Goal: Task Accomplishment & Management: Use online tool/utility

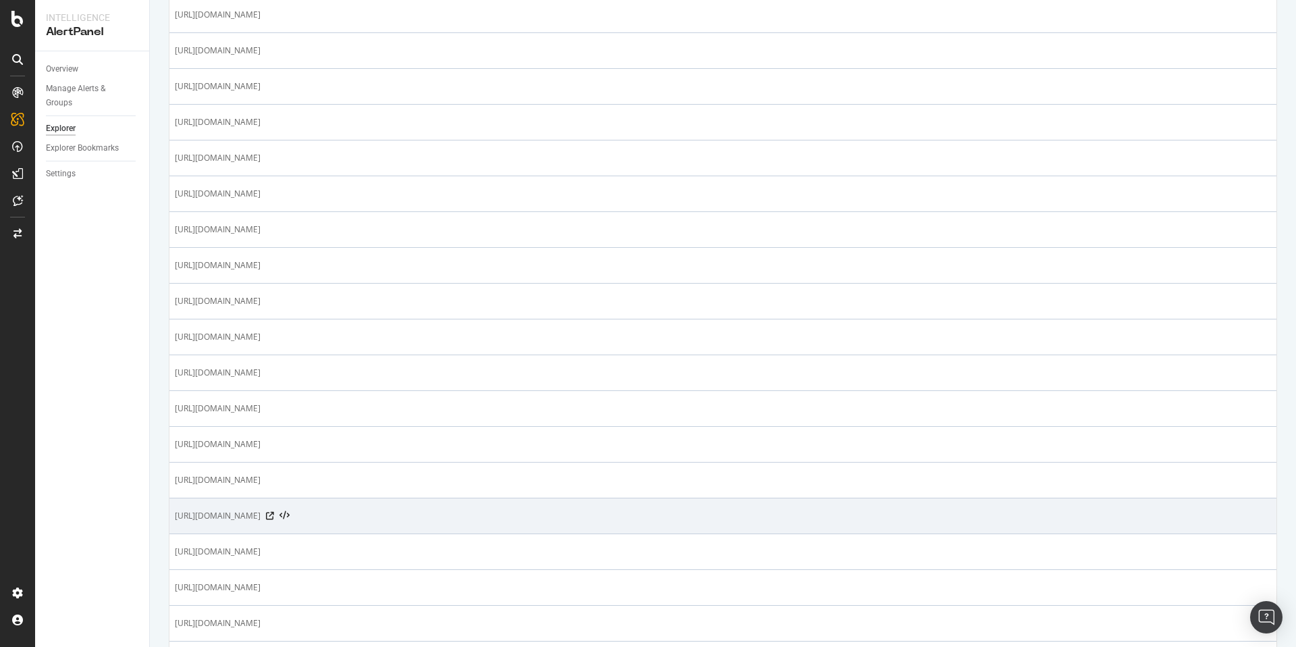
scroll to position [1180, 0]
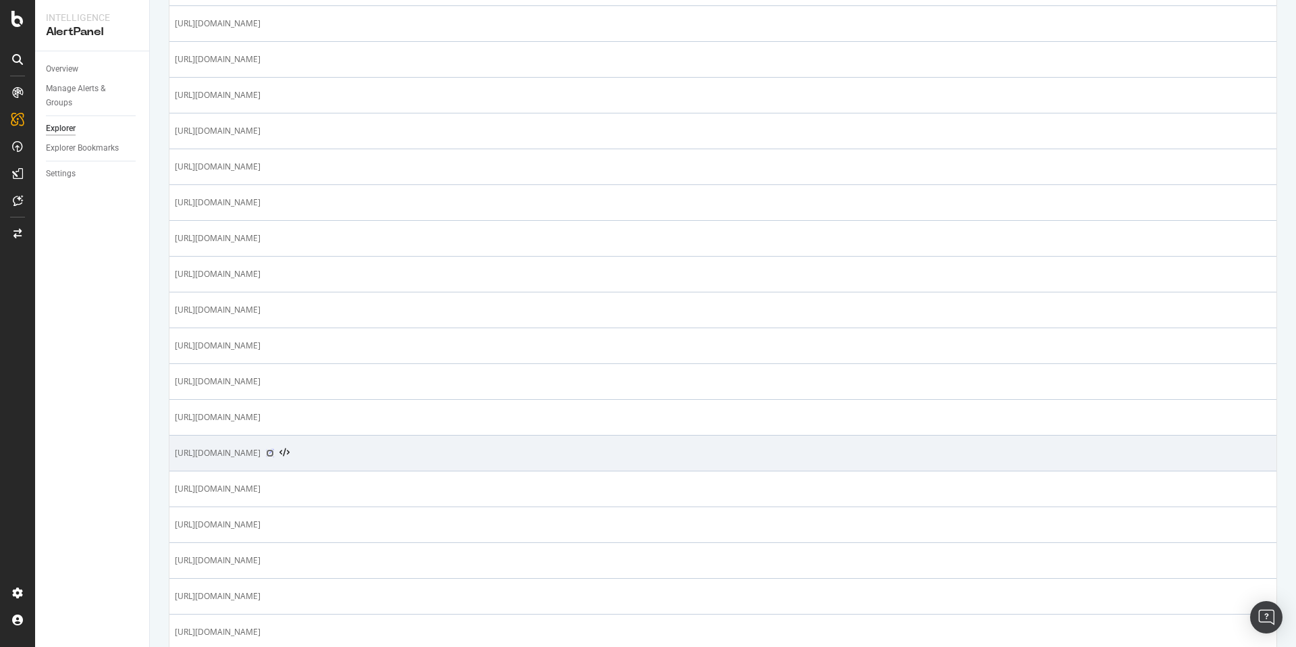
click at [274, 452] on icon at bounding box center [270, 453] width 8 height 8
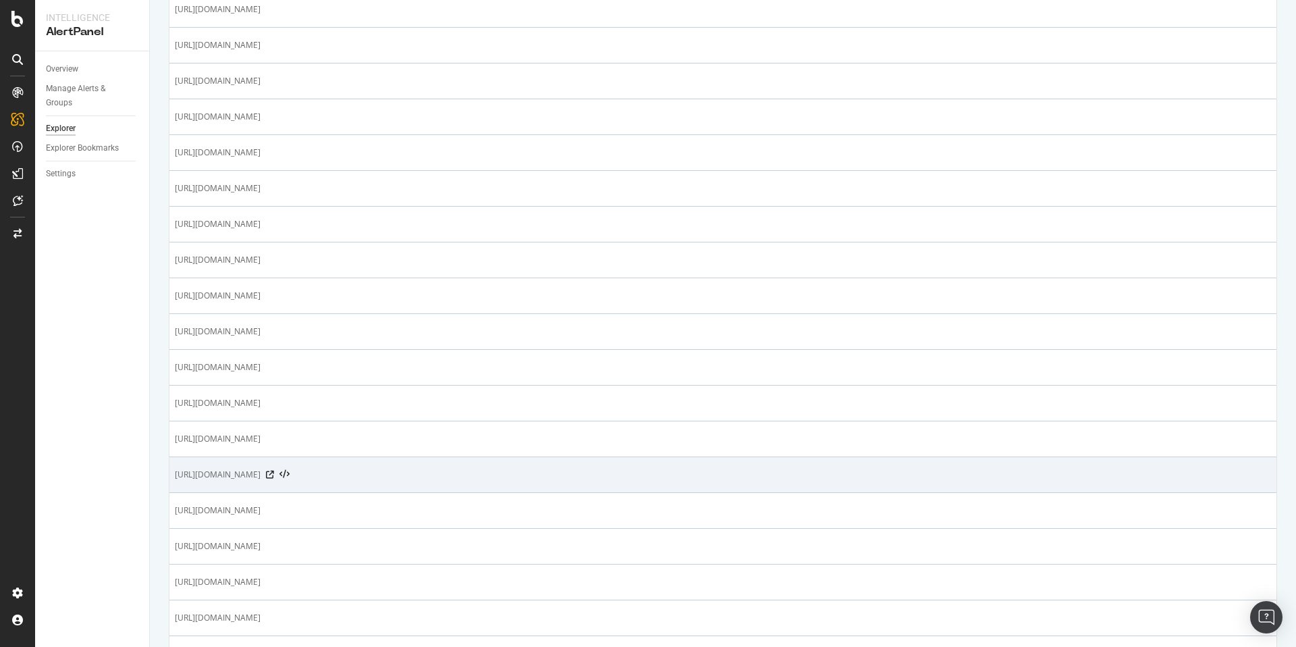
scroll to position [1203, 0]
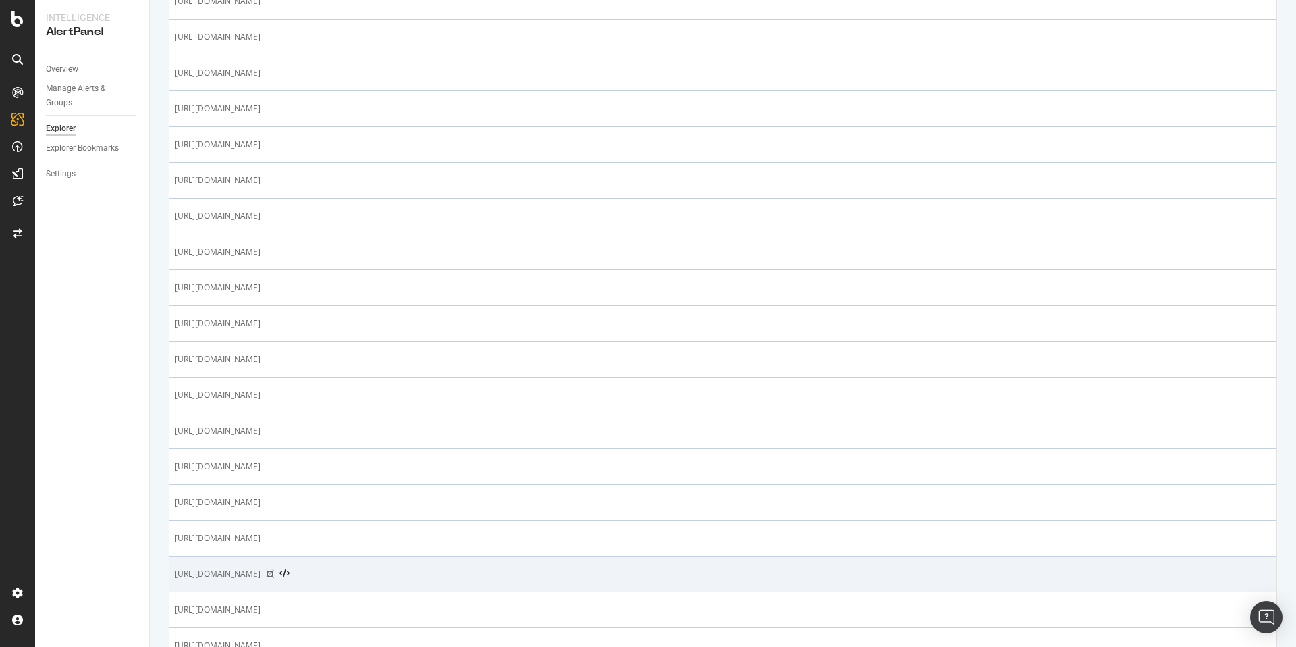
click at [274, 571] on icon at bounding box center [270, 574] width 8 height 8
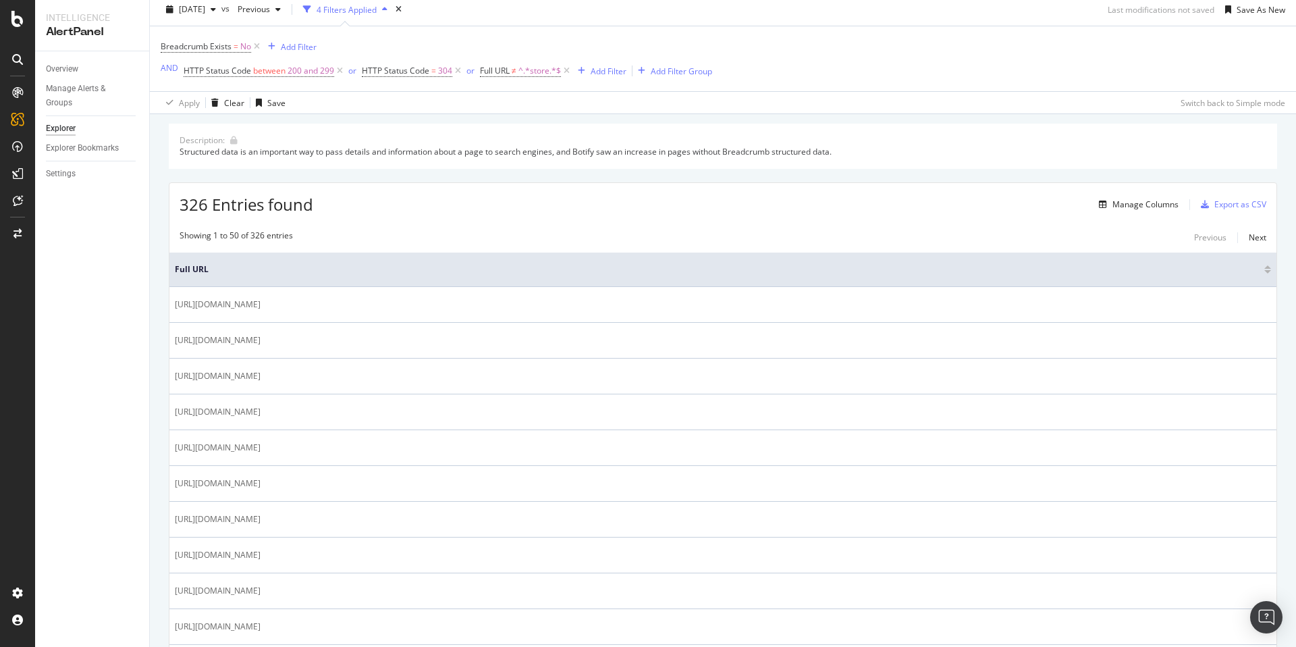
scroll to position [0, 0]
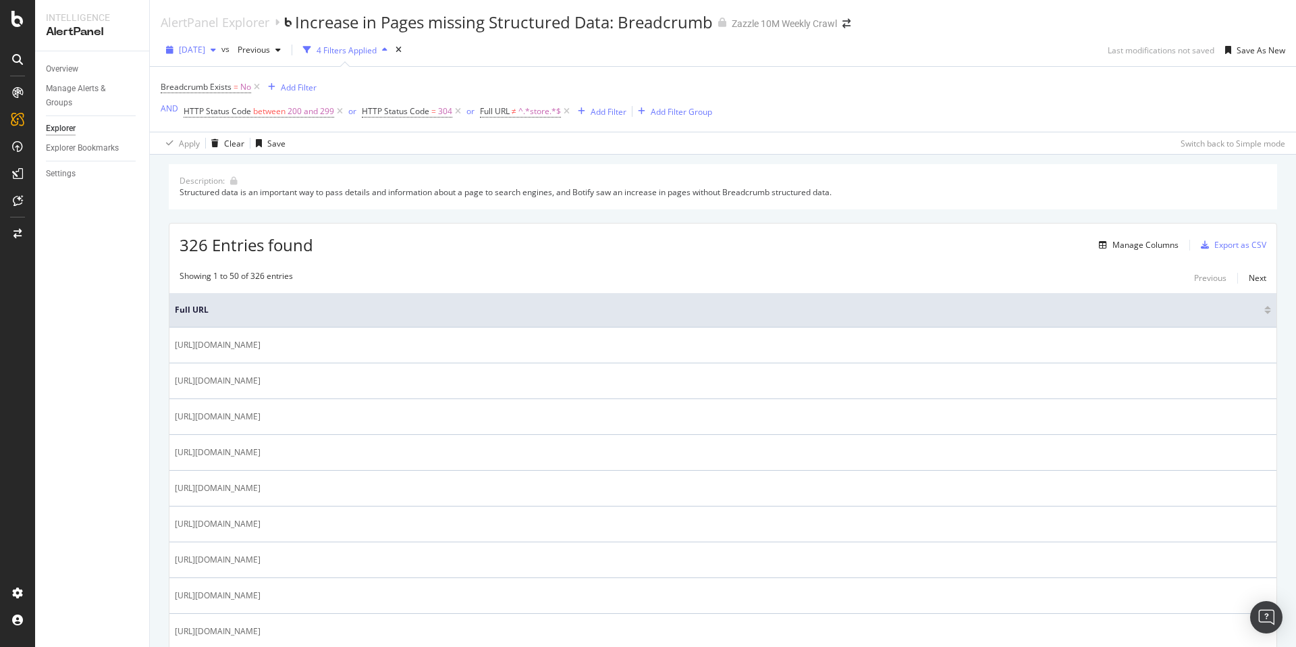
click at [205, 47] on span "[DATE]" at bounding box center [192, 49] width 26 height 11
click at [569, 81] on div "Breadcrumb Exists = No Add Filter AND HTTP Status Code between 200 and 299 or H…" at bounding box center [437, 99] width 552 height 43
click at [566, 111] on icon at bounding box center [566, 112] width 11 height 14
click at [498, 113] on div "Add Filter" at bounding box center [500, 111] width 36 height 11
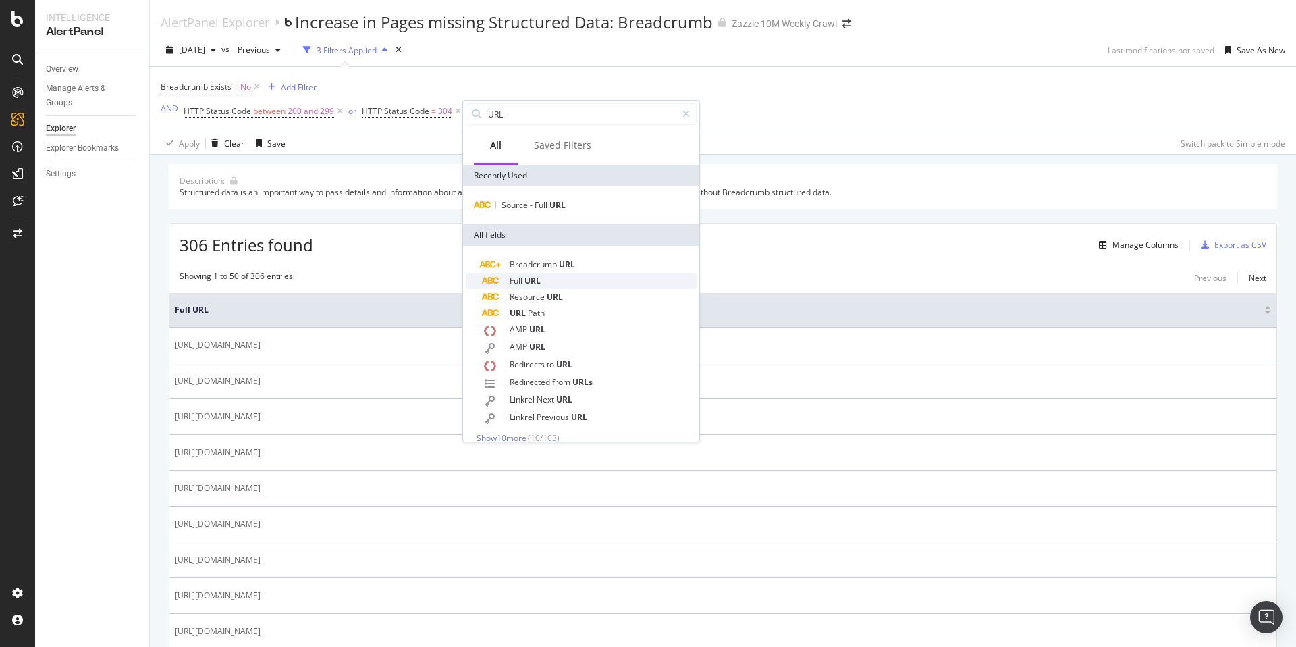
click at [578, 286] on div "Full URL" at bounding box center [589, 281] width 215 height 16
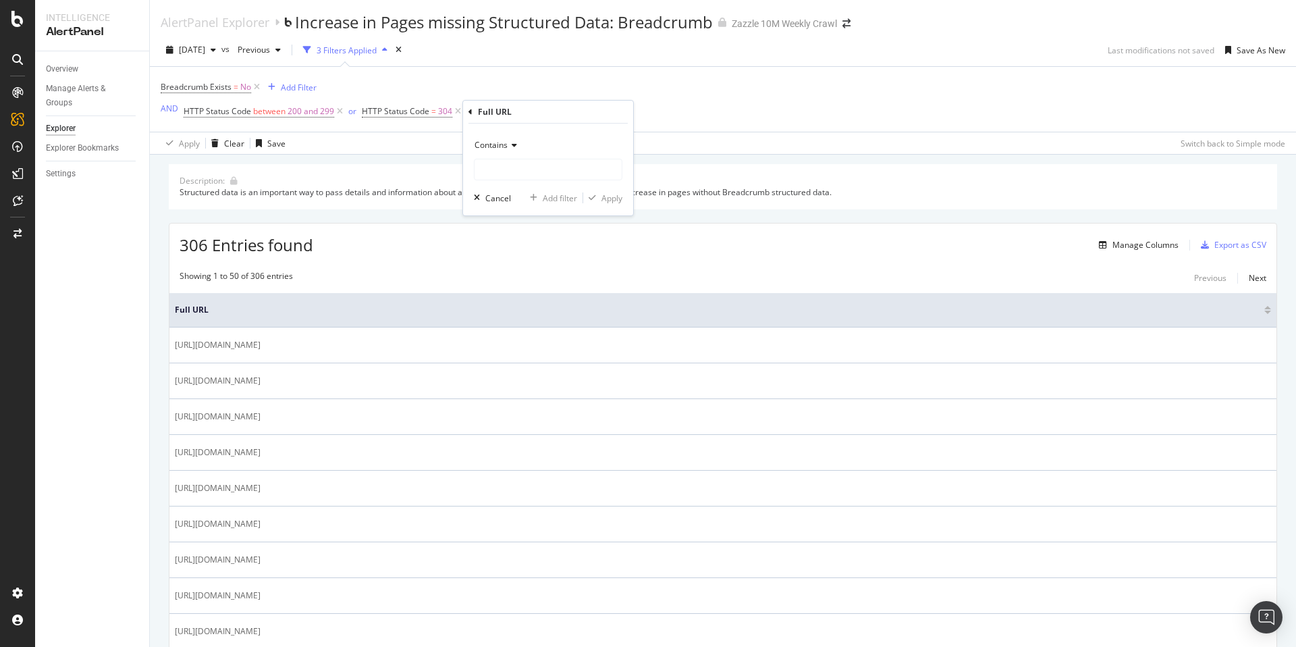
click at [461, 88] on div "Breadcrumb Exists = No Add Filter AND HTTP Status Code between 200 and 299 or H…" at bounding box center [382, 99] width 443 height 43
click at [307, 86] on div "Add Filter" at bounding box center [299, 87] width 36 height 11
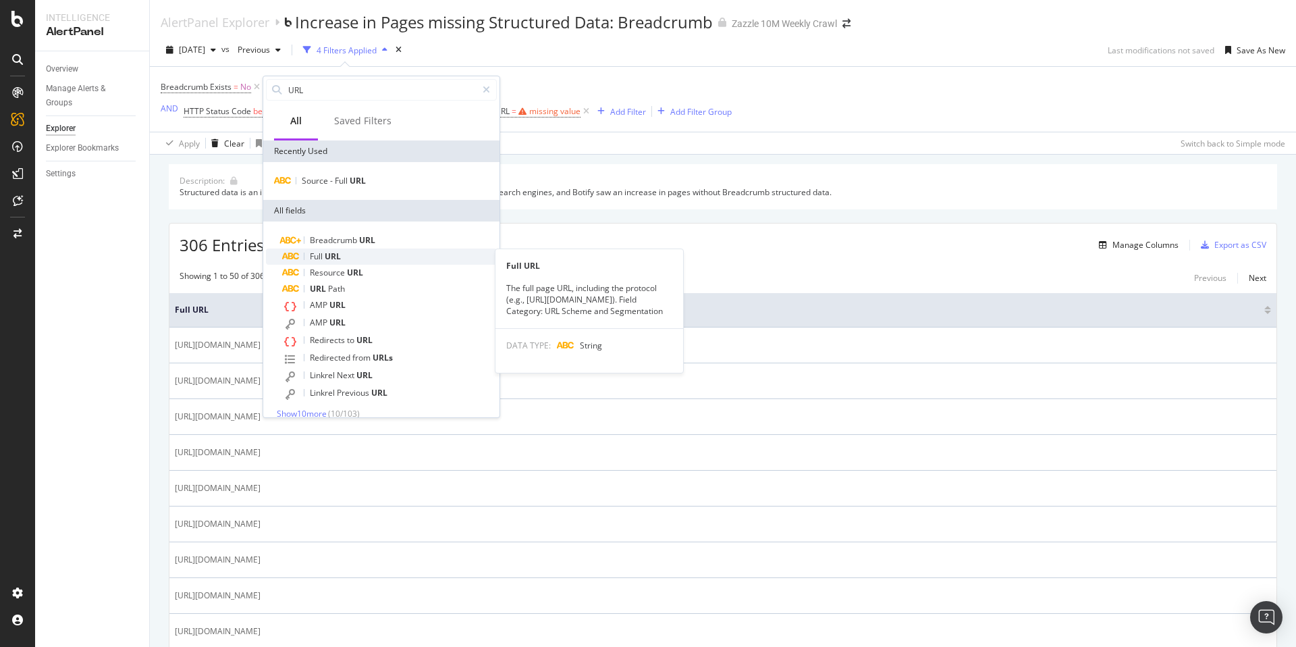
click at [389, 257] on div "Full URL" at bounding box center [389, 256] width 215 height 16
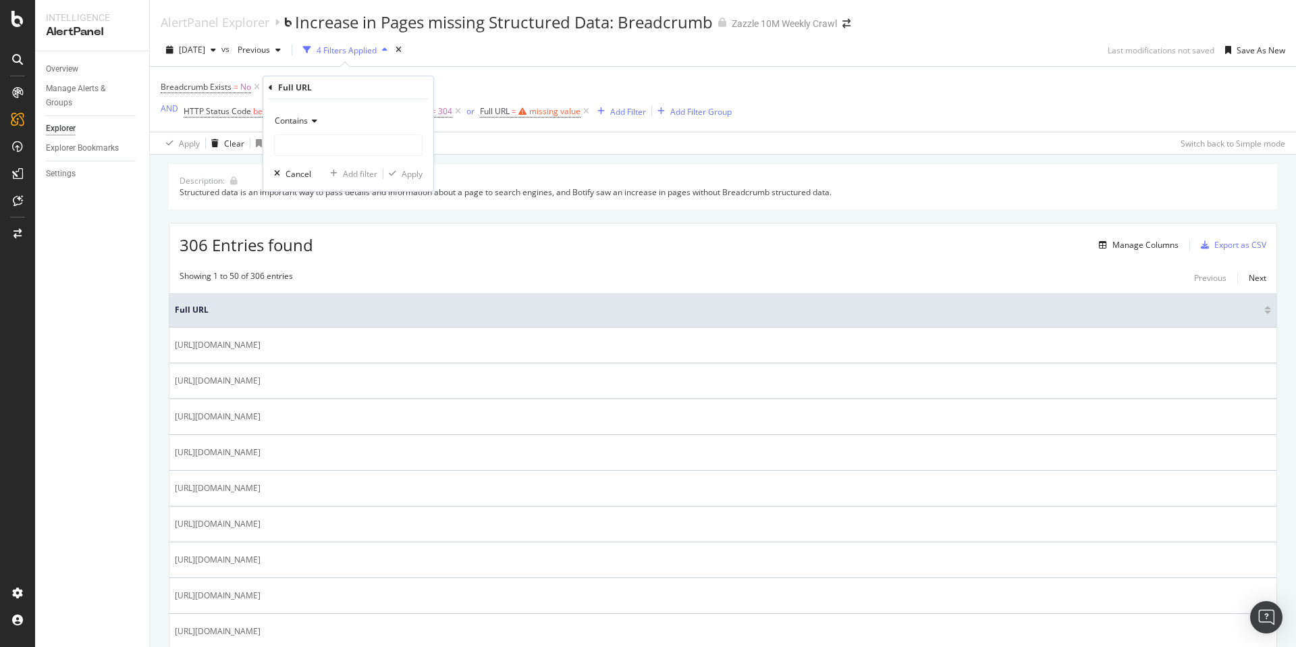
click at [301, 128] on div "Contains" at bounding box center [348, 121] width 149 height 22
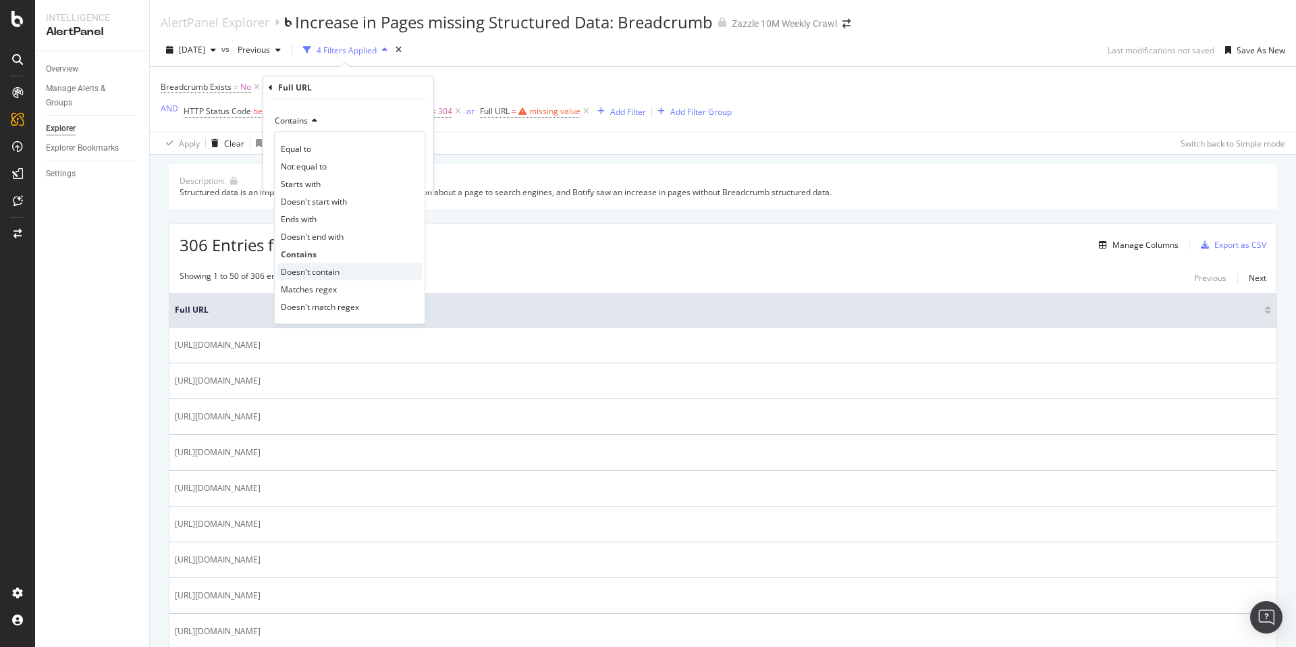
click at [354, 268] on div "Doesn't contain" at bounding box center [350, 272] width 144 height 18
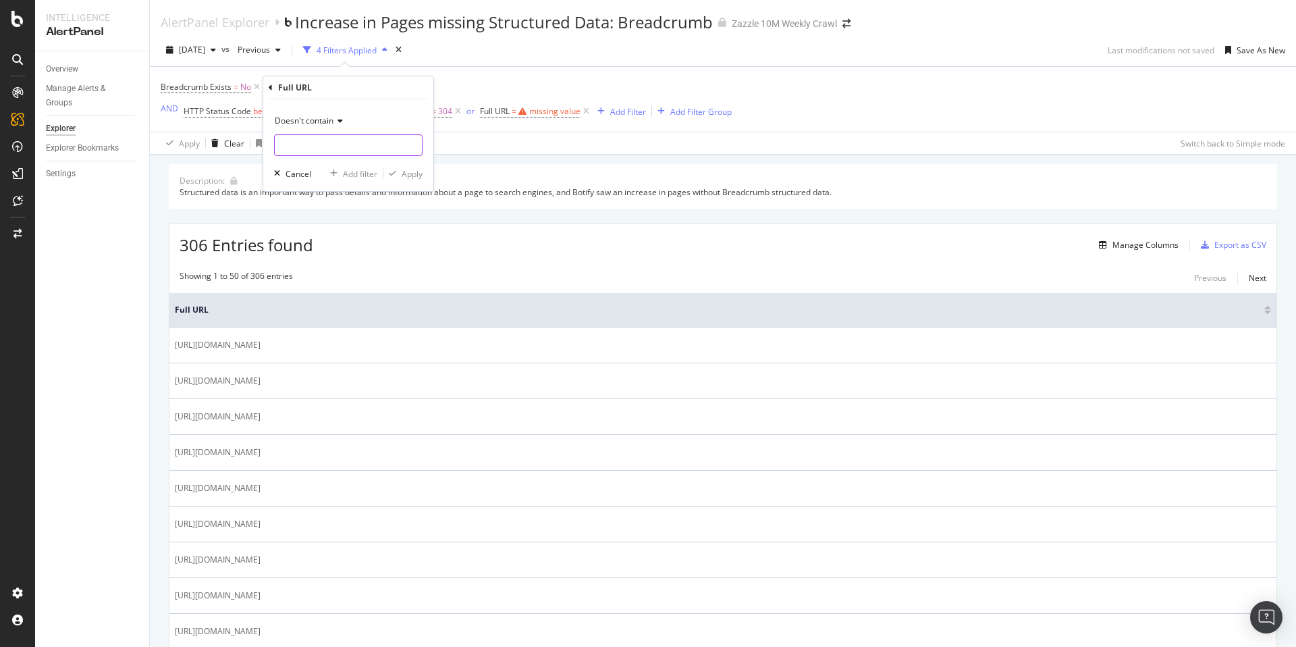
click at [348, 138] on input "text" at bounding box center [348, 145] width 147 height 22
type input "/c/"
click at [354, 175] on div "Add filter" at bounding box center [360, 173] width 34 height 11
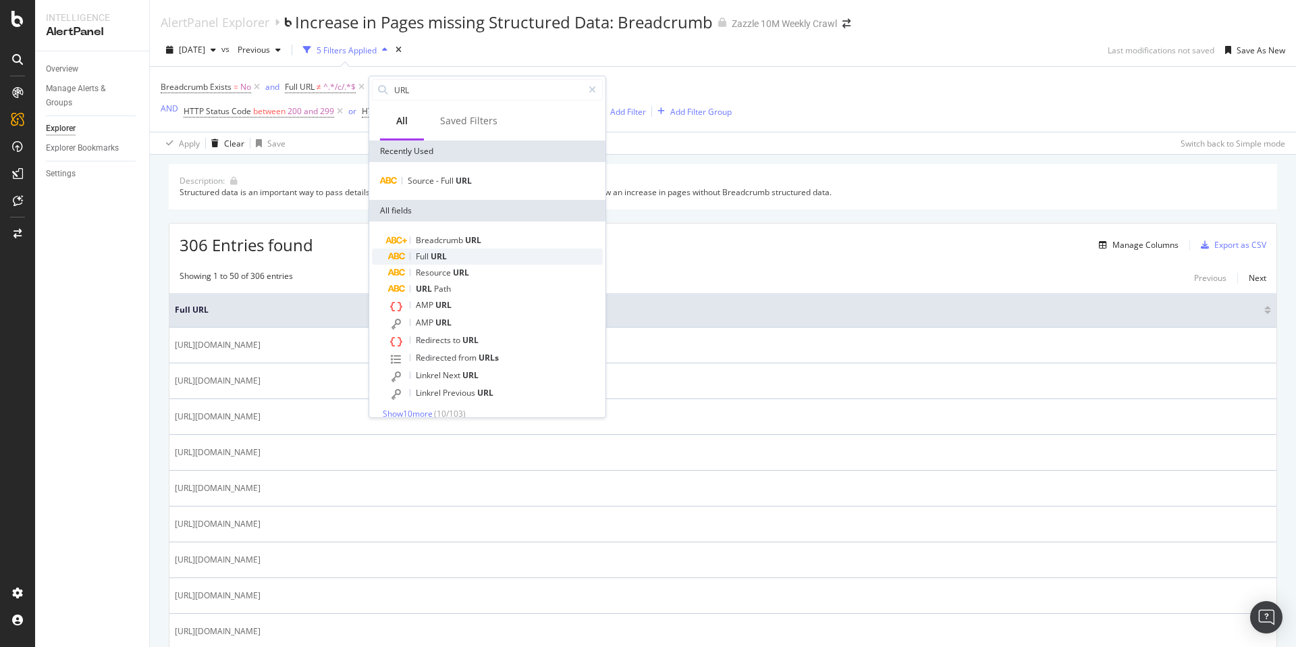
click at [462, 259] on div "Full URL" at bounding box center [495, 256] width 215 height 16
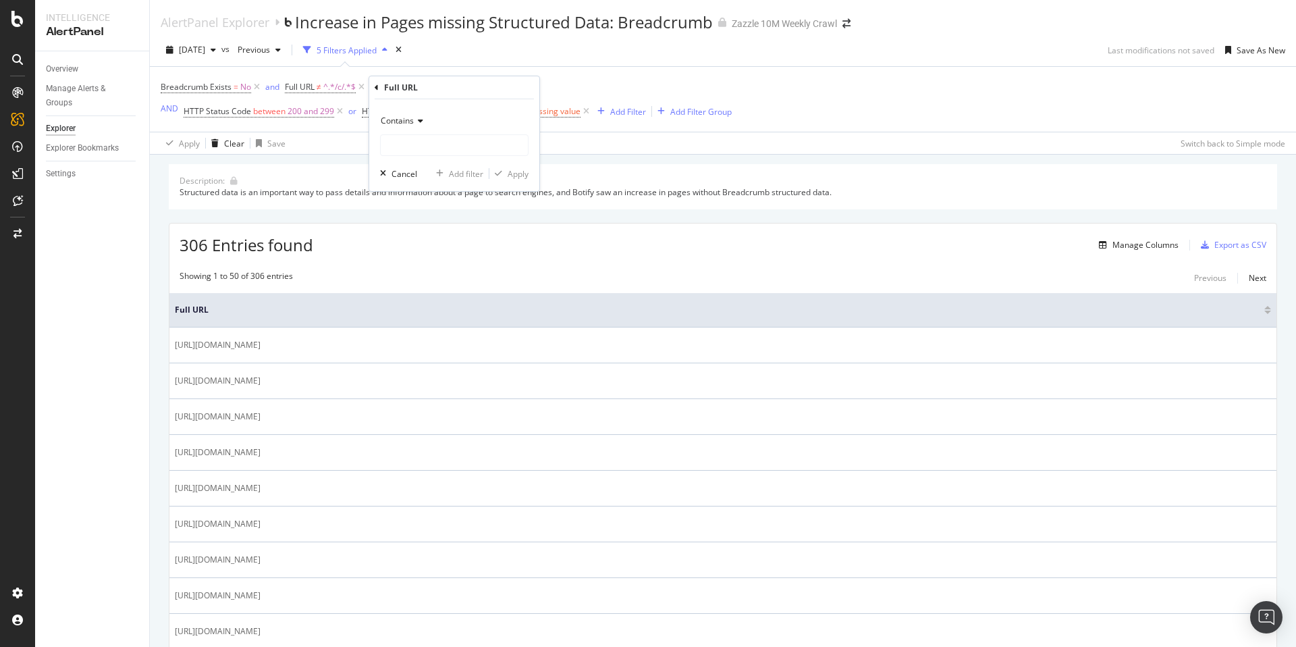
click at [412, 126] on span "Contains" at bounding box center [397, 120] width 33 height 11
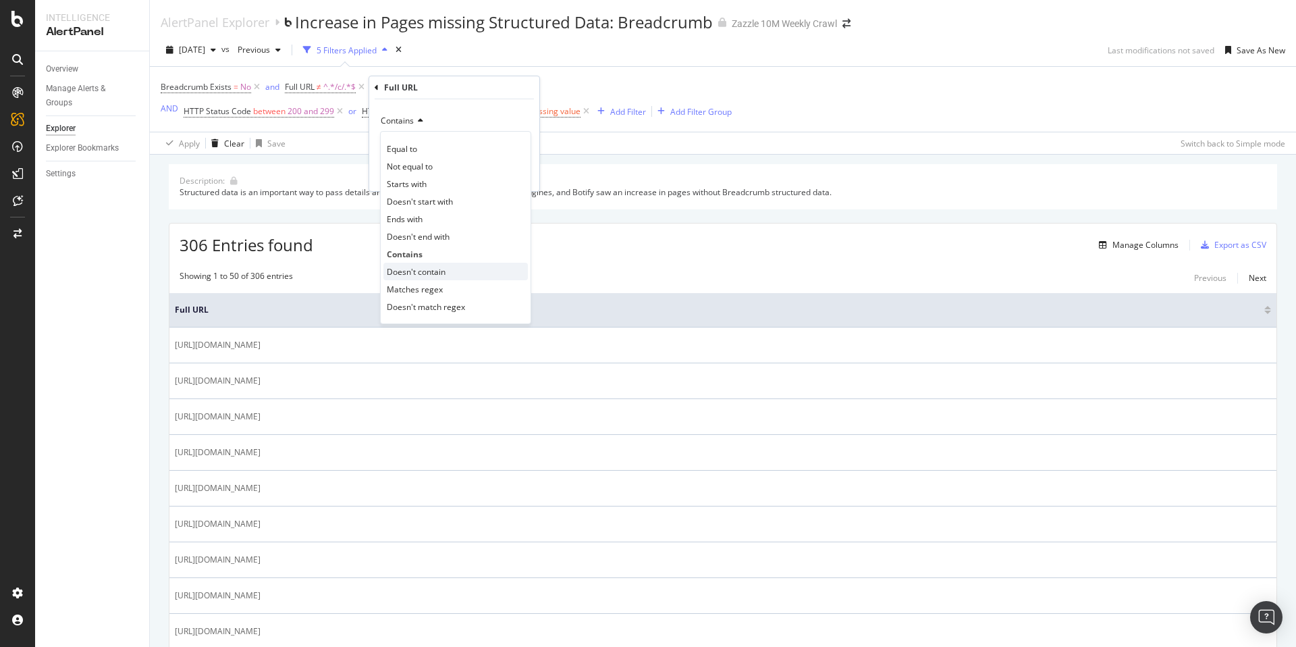
click at [440, 266] on span "Doesn't contain" at bounding box center [416, 271] width 59 height 11
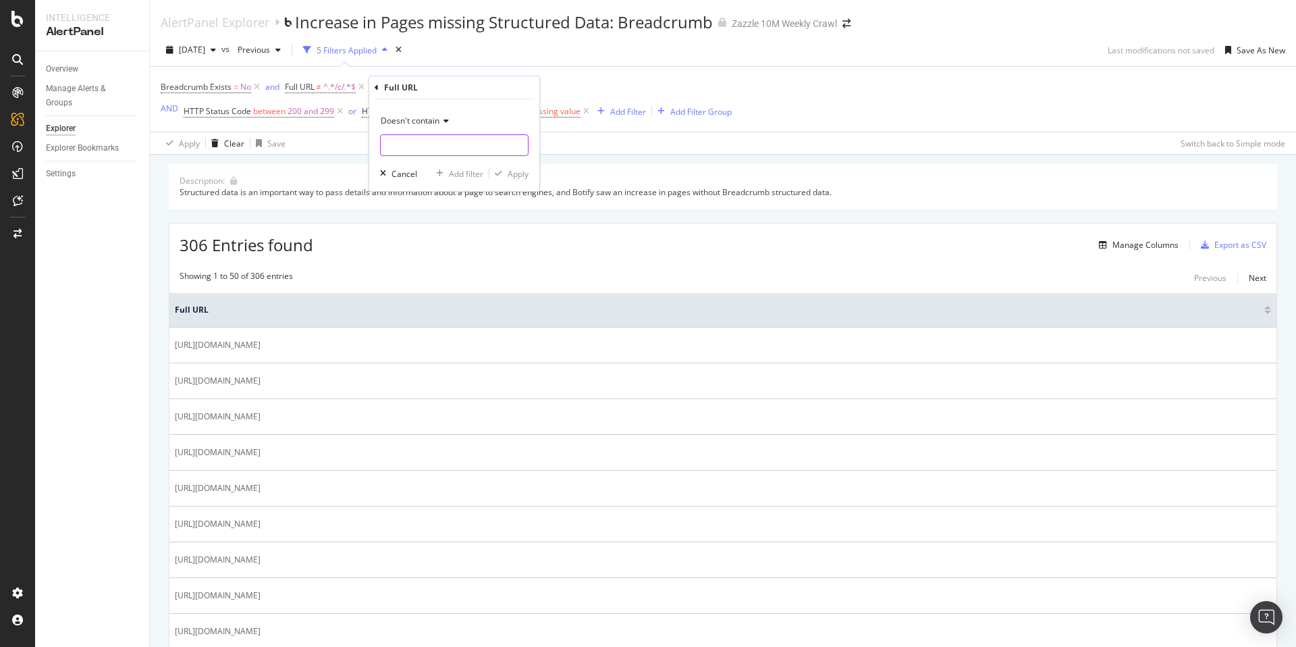
click at [428, 144] on input "text" at bounding box center [454, 145] width 147 height 22
type input "/store/"
click at [504, 176] on div "button" at bounding box center [499, 173] width 18 height 8
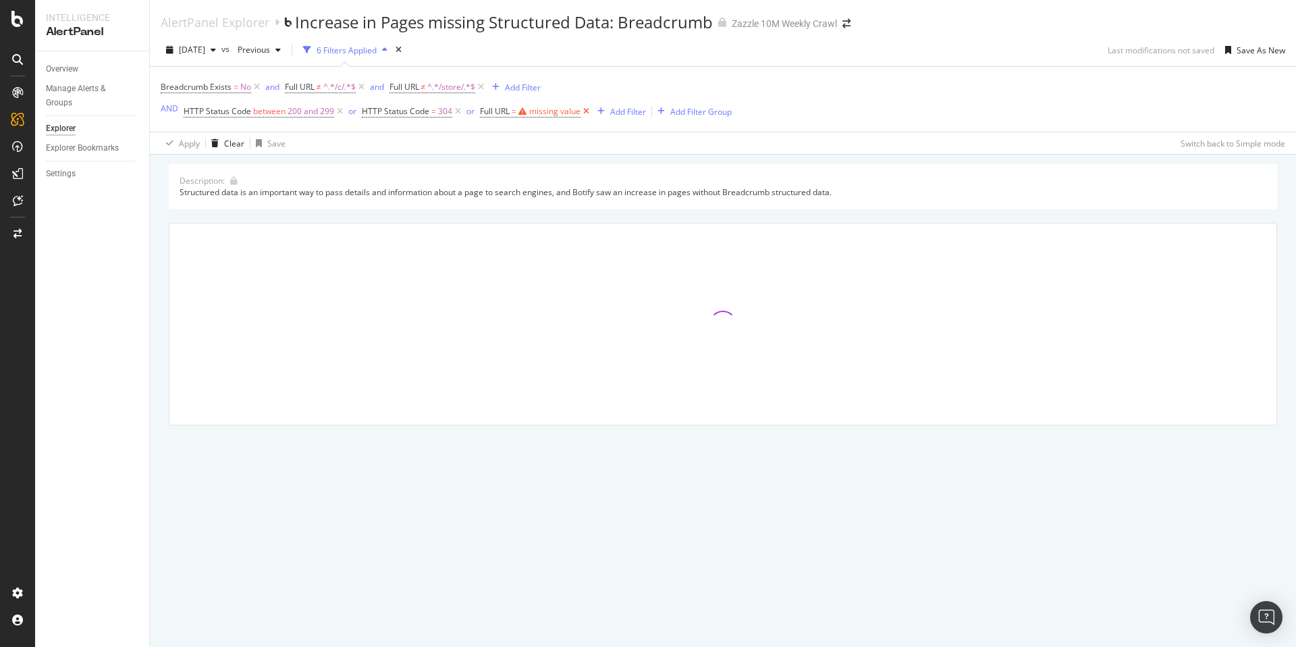
click at [585, 113] on icon at bounding box center [586, 112] width 11 height 14
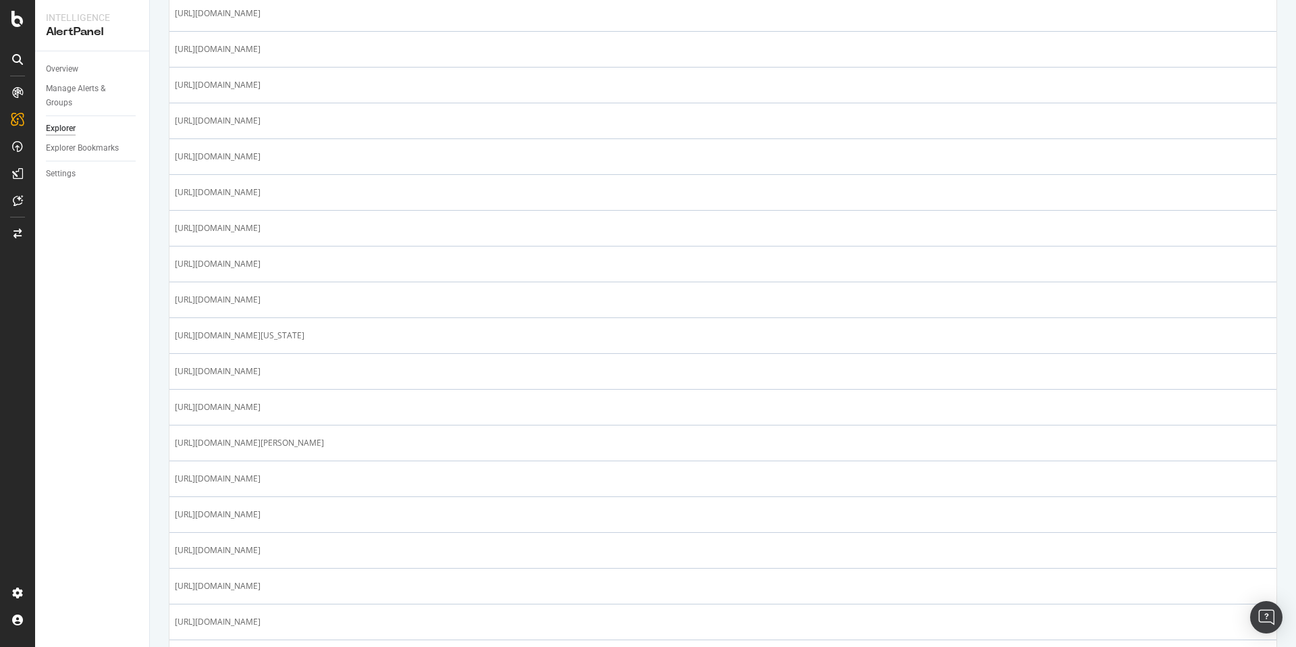
scroll to position [1358, 0]
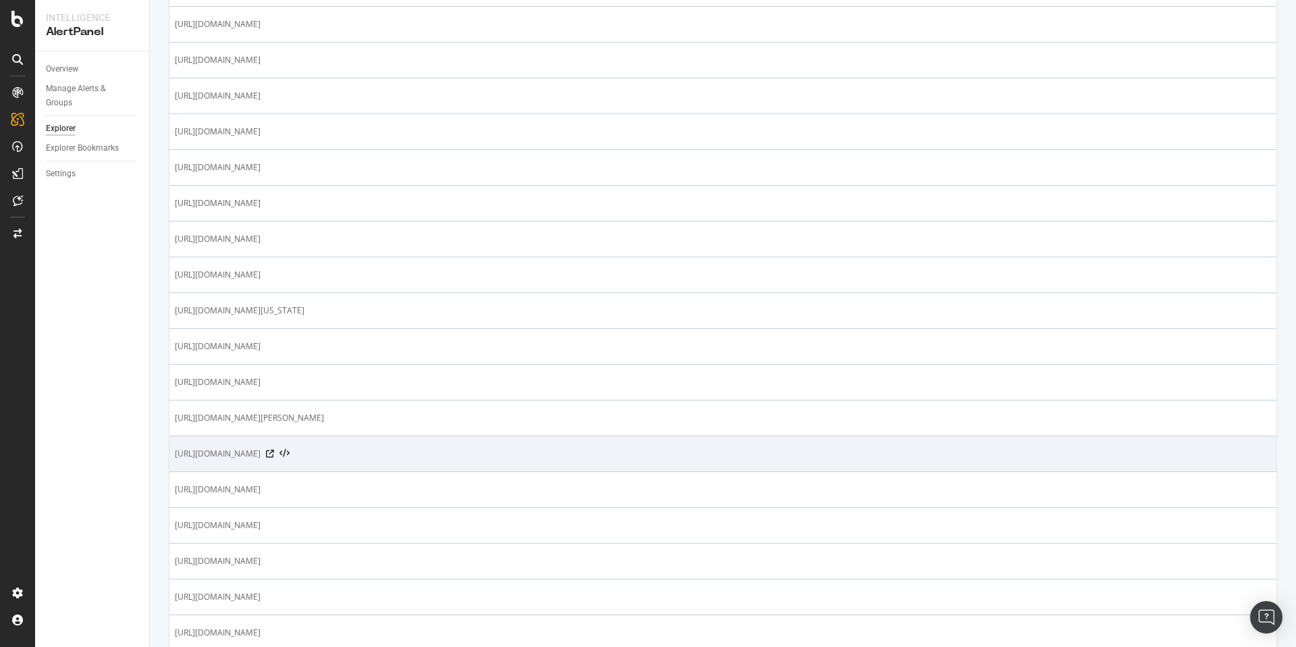
click at [261, 453] on span "https://www.zazzle.com/taco+bar+signs" at bounding box center [218, 454] width 86 height 14
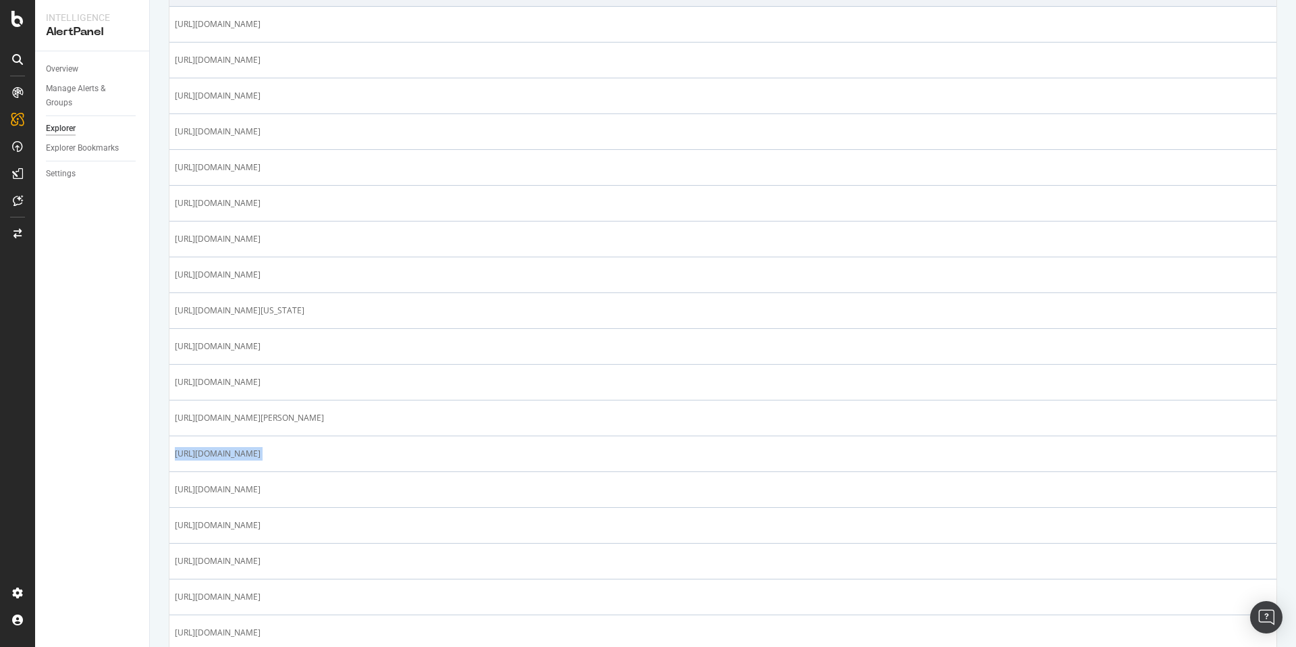
copy tbody "https://www.zazzle.com/taco+bar+signs"
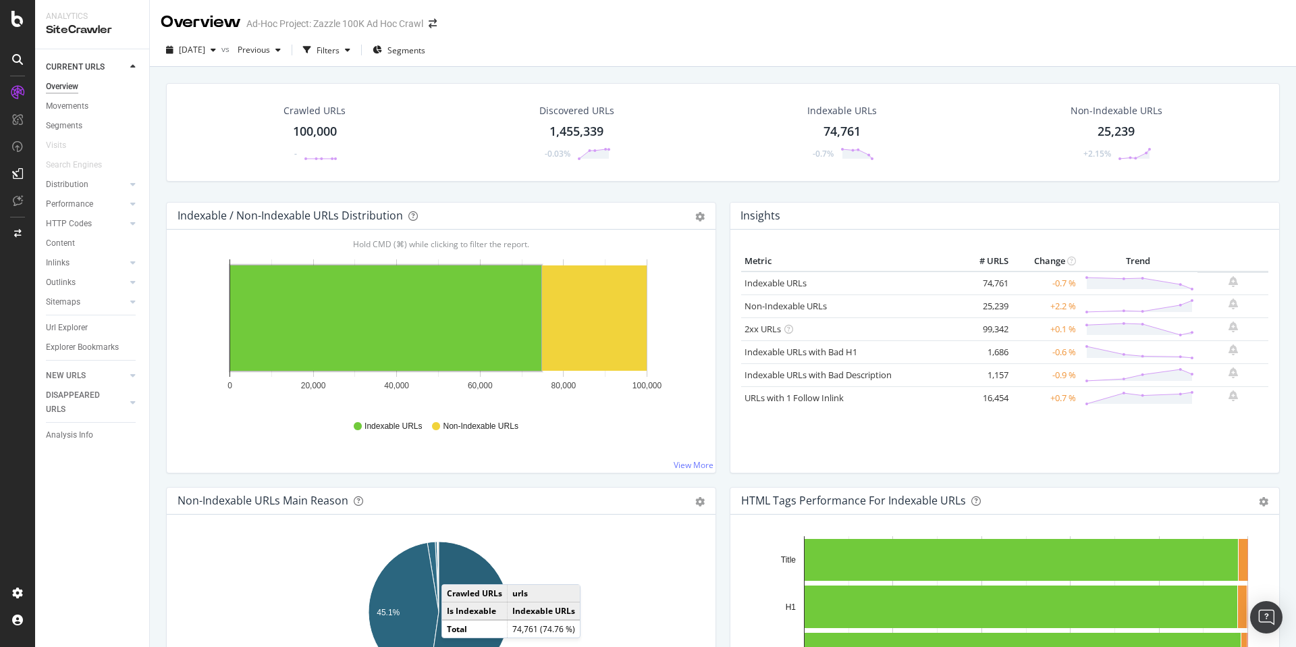
scroll to position [523, 0]
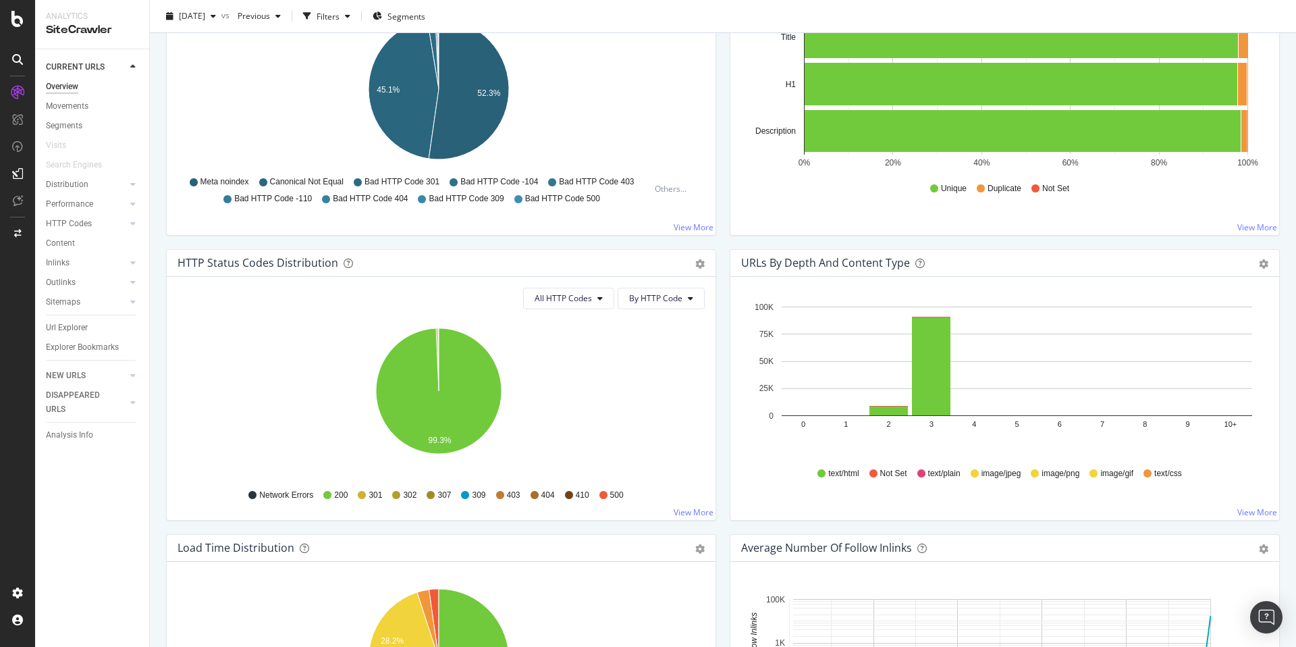
click at [693, 504] on div "Network Errors 200 301 302 307 309 403 404 410 500" at bounding box center [441, 494] width 527 height 34
click at [693, 508] on link "View More" at bounding box center [694, 511] width 40 height 11
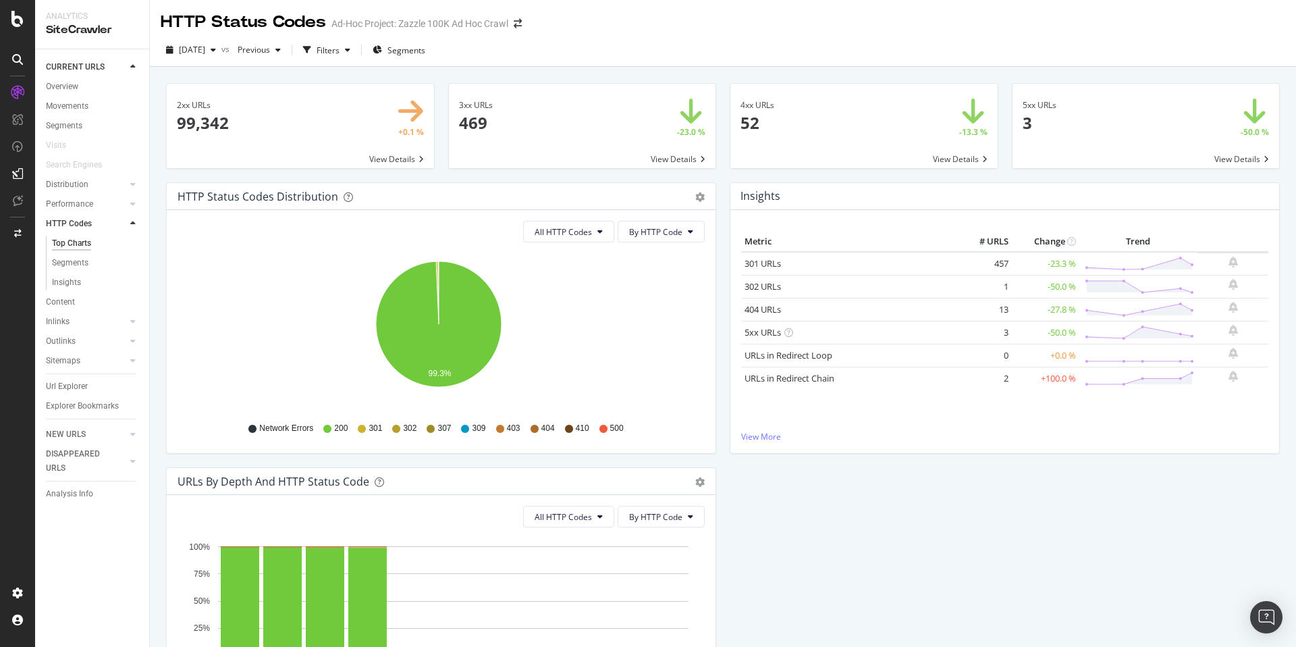
click at [1085, 108] on span at bounding box center [1146, 126] width 267 height 84
click at [858, 134] on span at bounding box center [864, 126] width 267 height 84
click at [564, 127] on span at bounding box center [582, 126] width 267 height 84
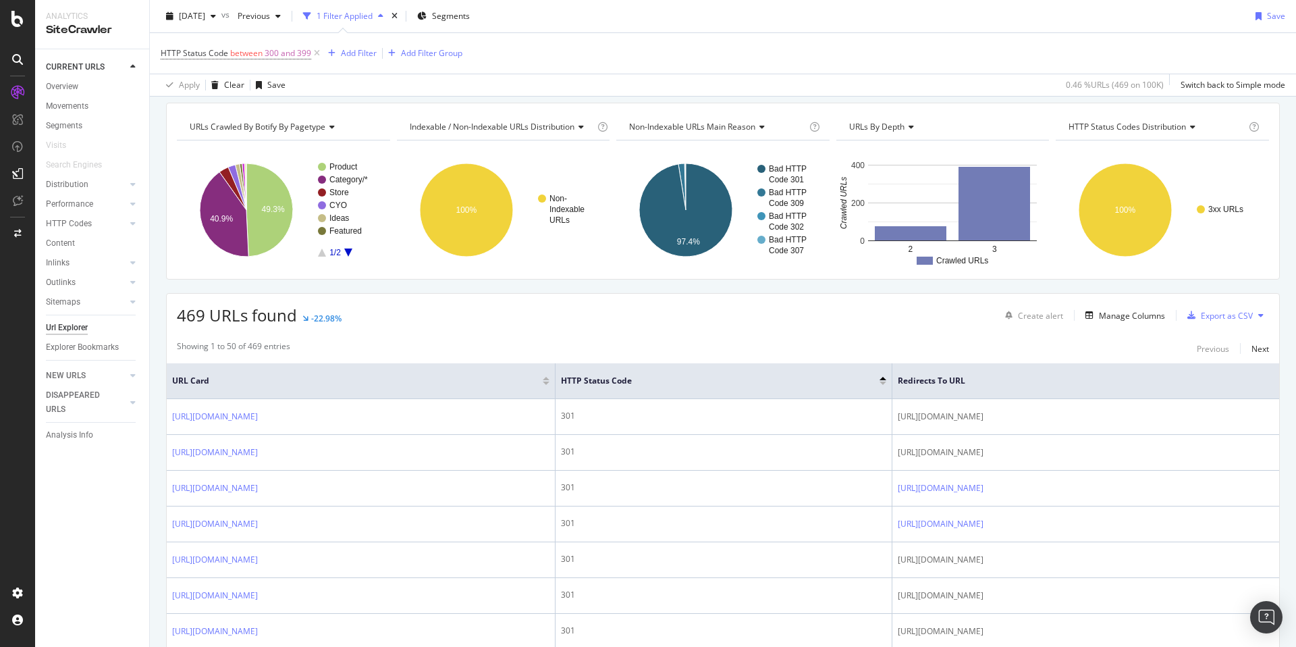
scroll to position [189, 0]
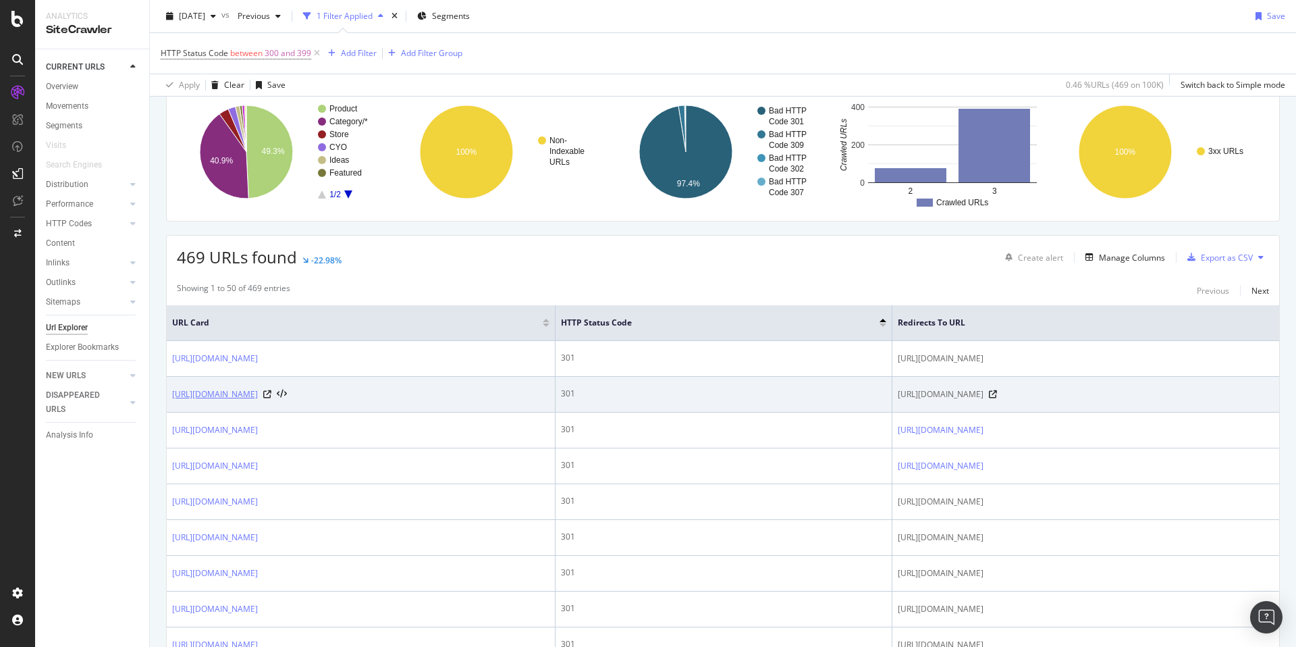
click at [258, 401] on link "https://www.zazzle.com/gender+reveal+decor" at bounding box center [215, 395] width 86 height 14
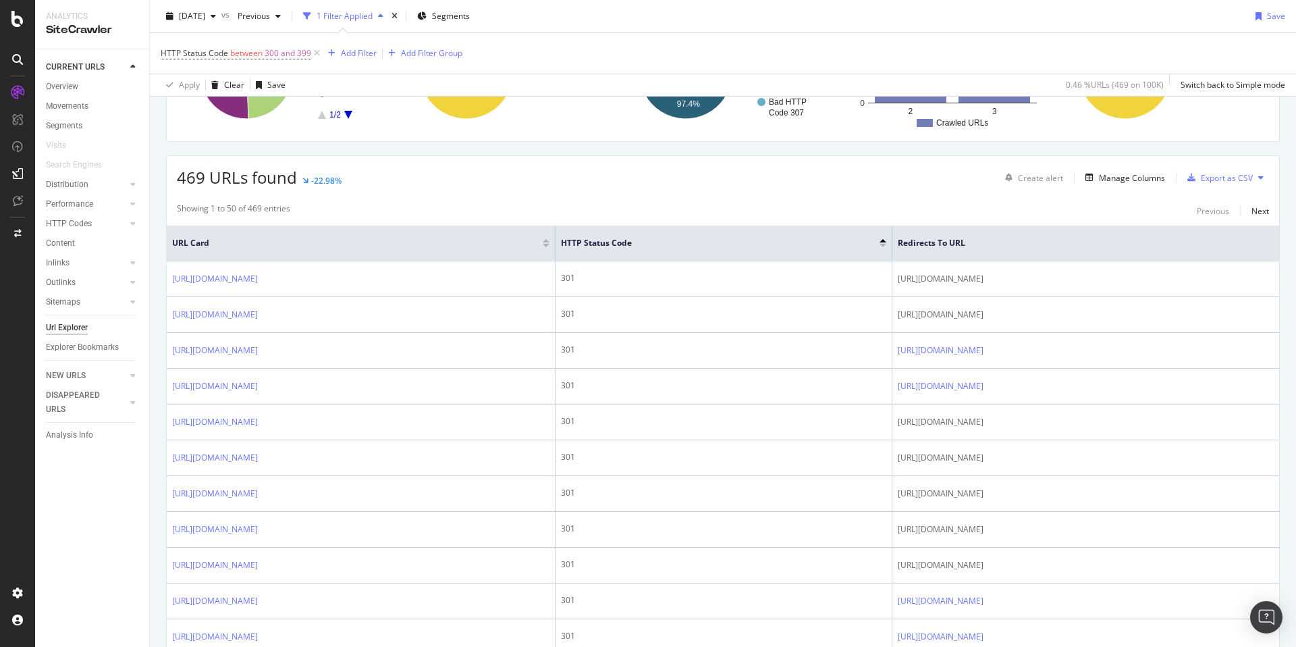
scroll to position [0, 0]
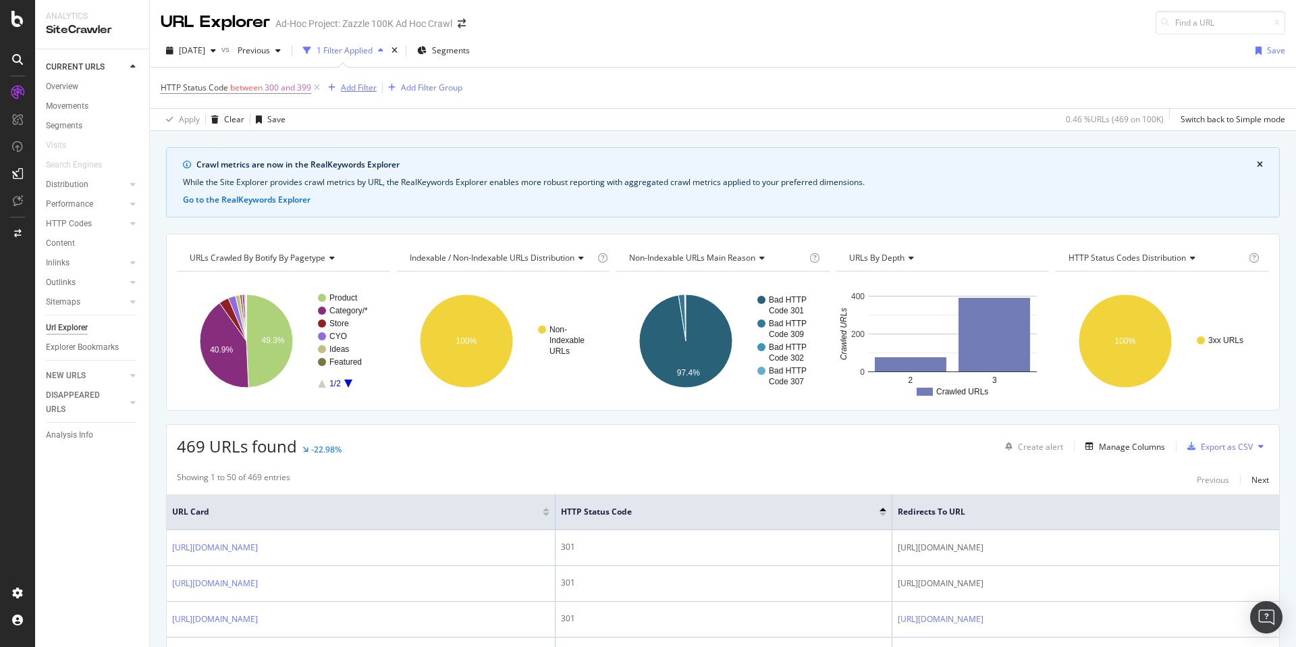
click at [357, 92] on div "Add Filter" at bounding box center [359, 87] width 36 height 11
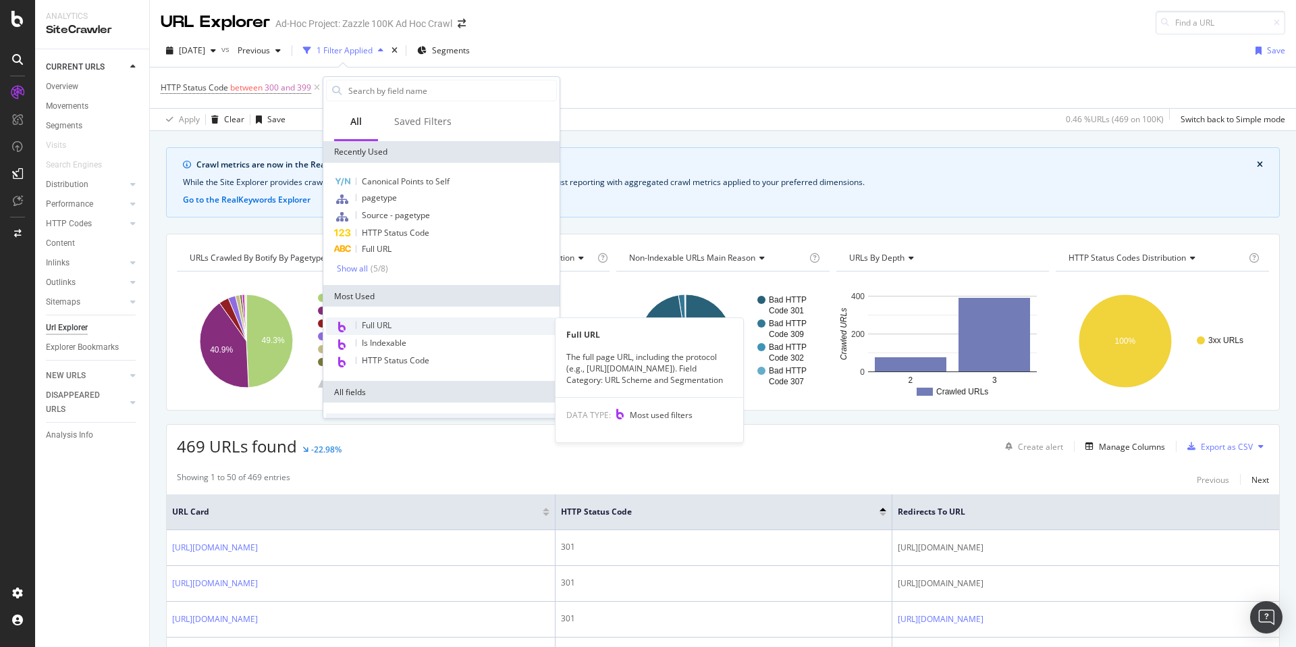
click at [412, 327] on div "Full URL" at bounding box center [441, 326] width 231 height 18
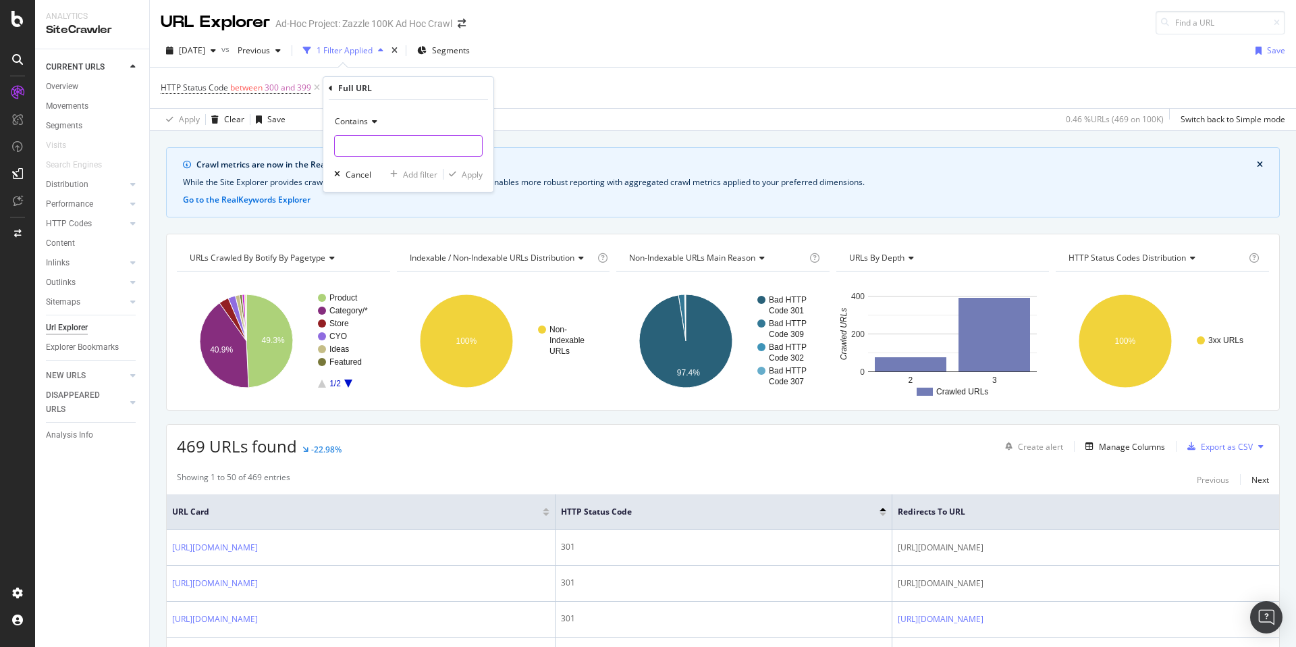
click at [368, 140] on input "text" at bounding box center [408, 146] width 147 height 22
type input "/c/"
click at [465, 178] on div "Apply" at bounding box center [472, 174] width 21 height 11
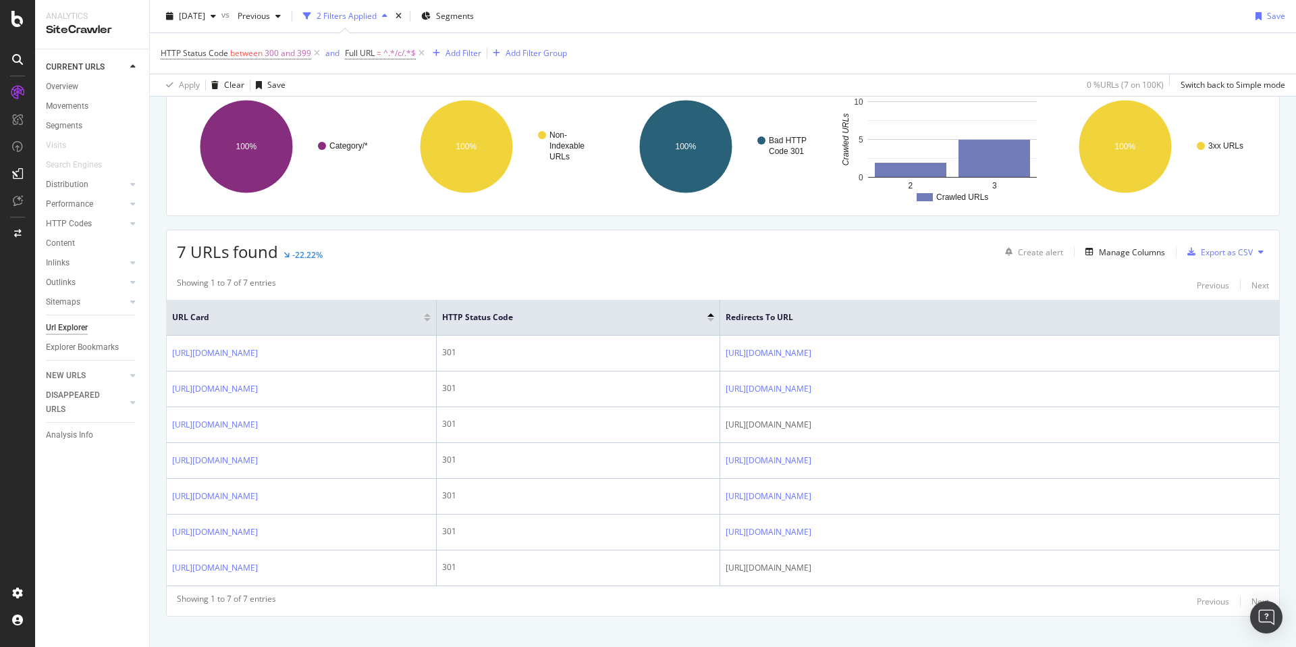
scroll to position [211, 0]
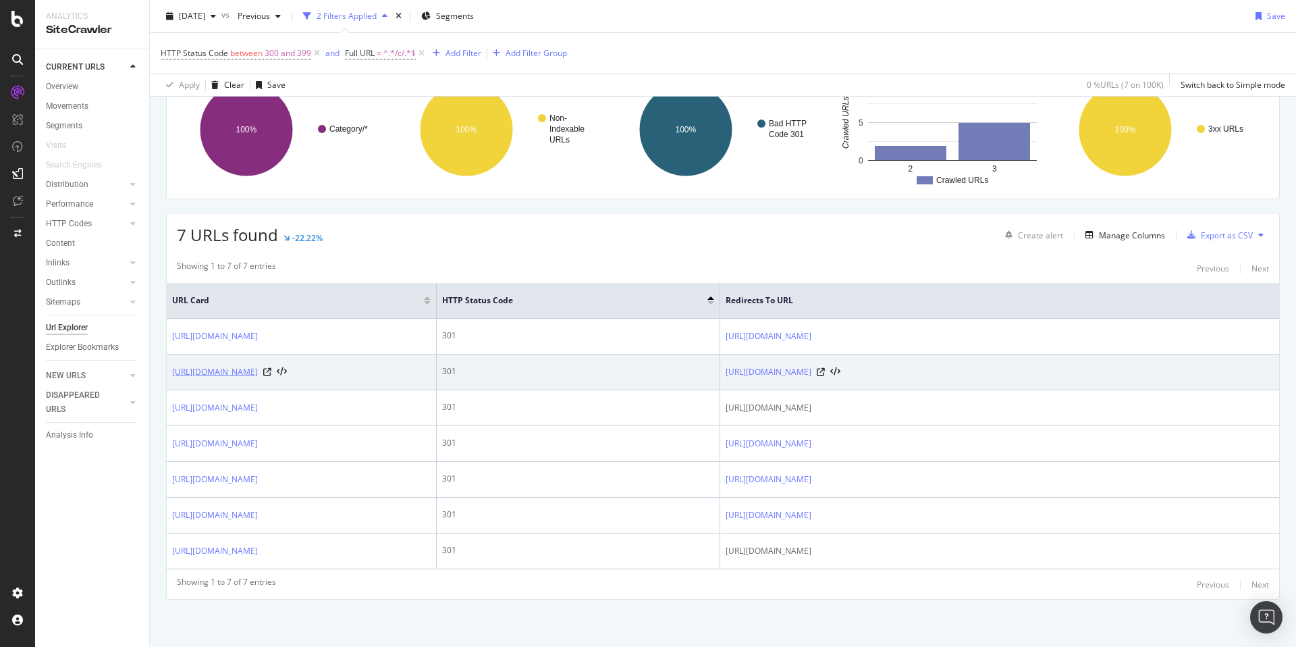
click at [258, 369] on link "https://www.zazzle.com/c/save+the+date+invitations" at bounding box center [215, 372] width 86 height 14
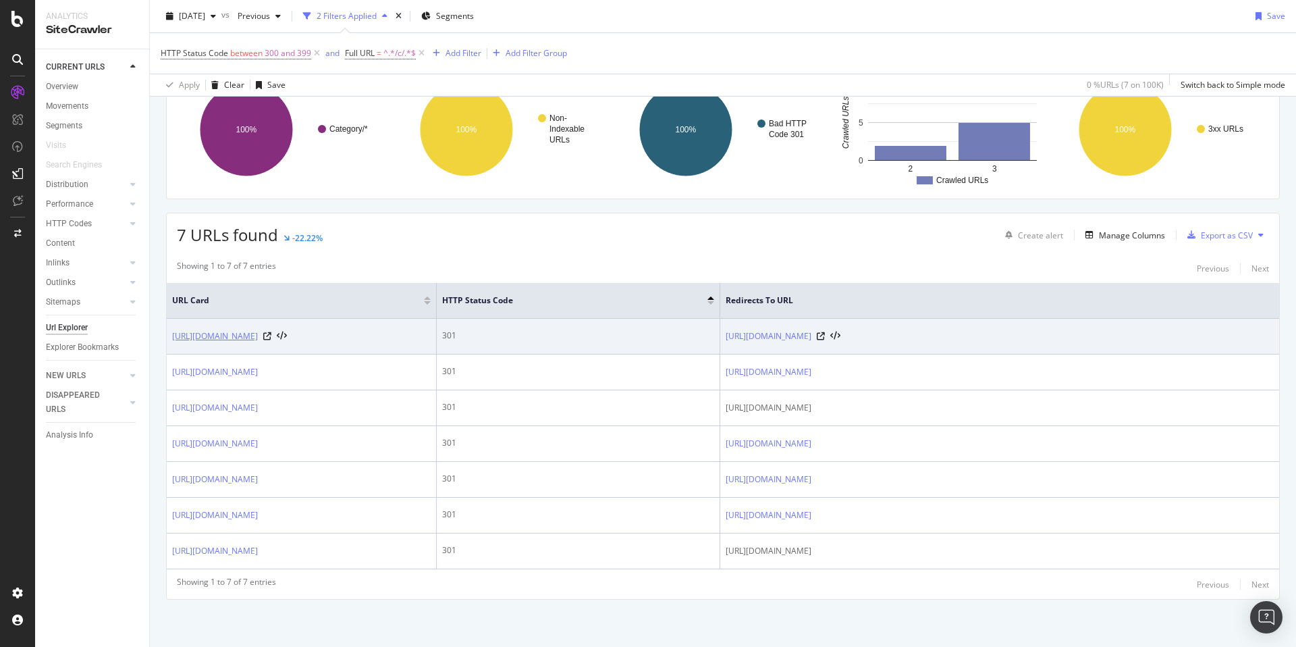
click at [258, 342] on link "https://www.zazzle.com/c/business+floor+decals" at bounding box center [215, 336] width 86 height 14
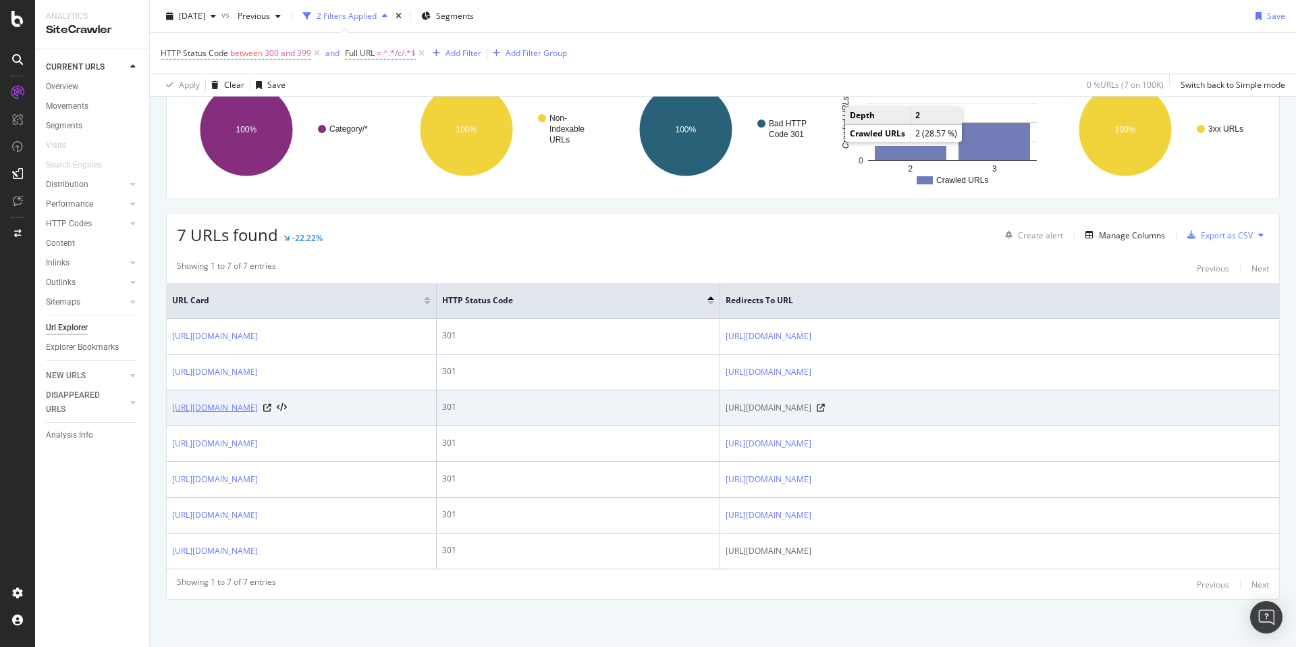
click at [258, 407] on link "https://www.zazzle.com/c/holiday+wrapping+paper" at bounding box center [215, 408] width 86 height 14
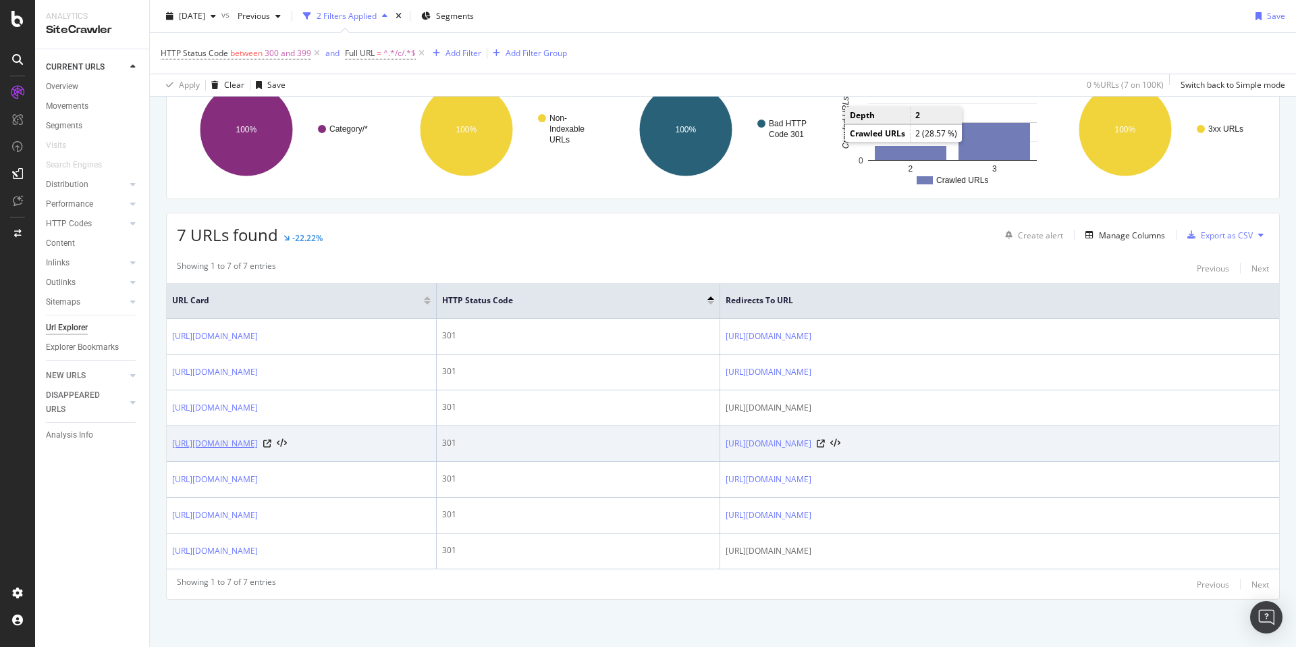
click at [258, 439] on link "https://www.zazzle.com/c/led+signs" at bounding box center [215, 444] width 86 height 14
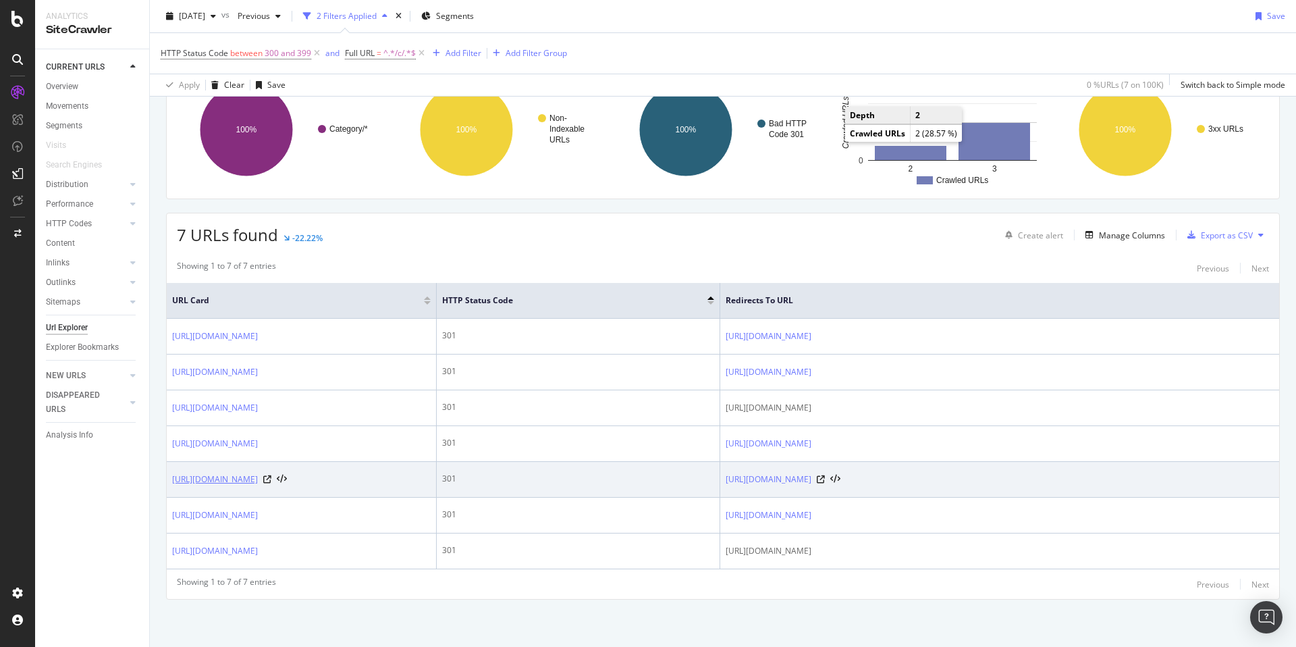
click at [258, 477] on link "https://www.zazzle.com/c/pencils" at bounding box center [215, 480] width 86 height 14
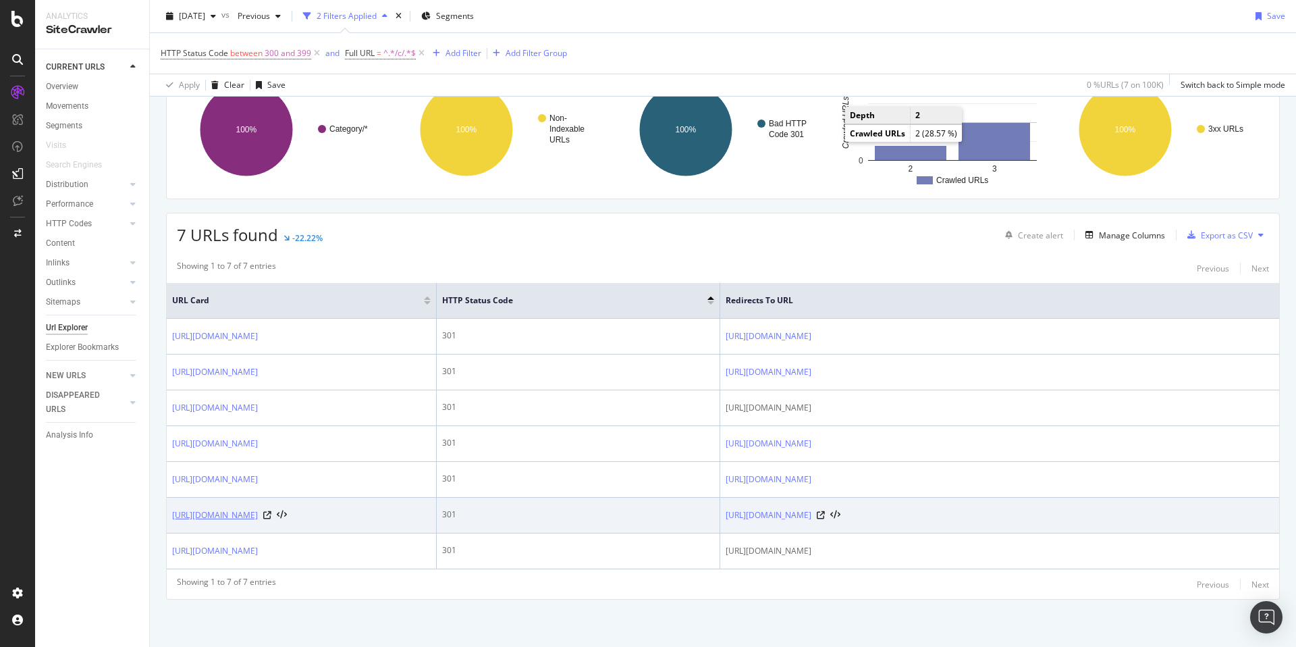
click at [258, 514] on link "https://www.zazzle.com/c/abstract+art" at bounding box center [215, 515] width 86 height 14
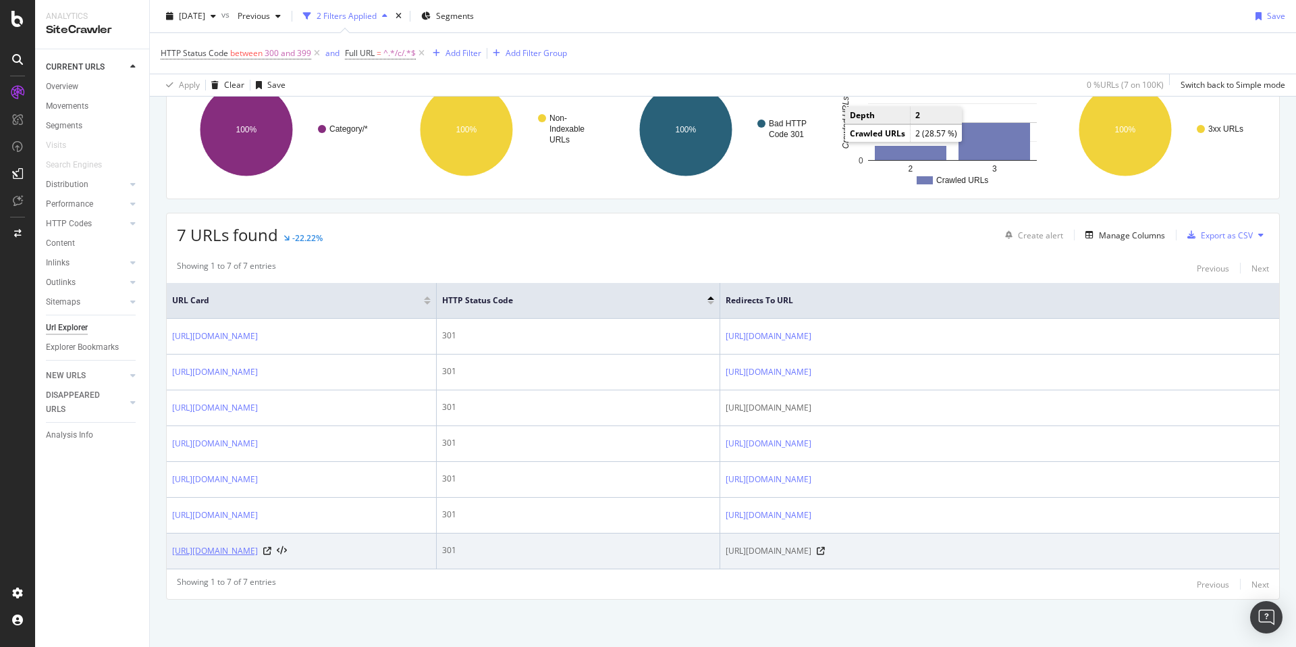
click at [258, 550] on link "https://www.zazzle.com/c/trucker+hats" at bounding box center [215, 551] width 86 height 14
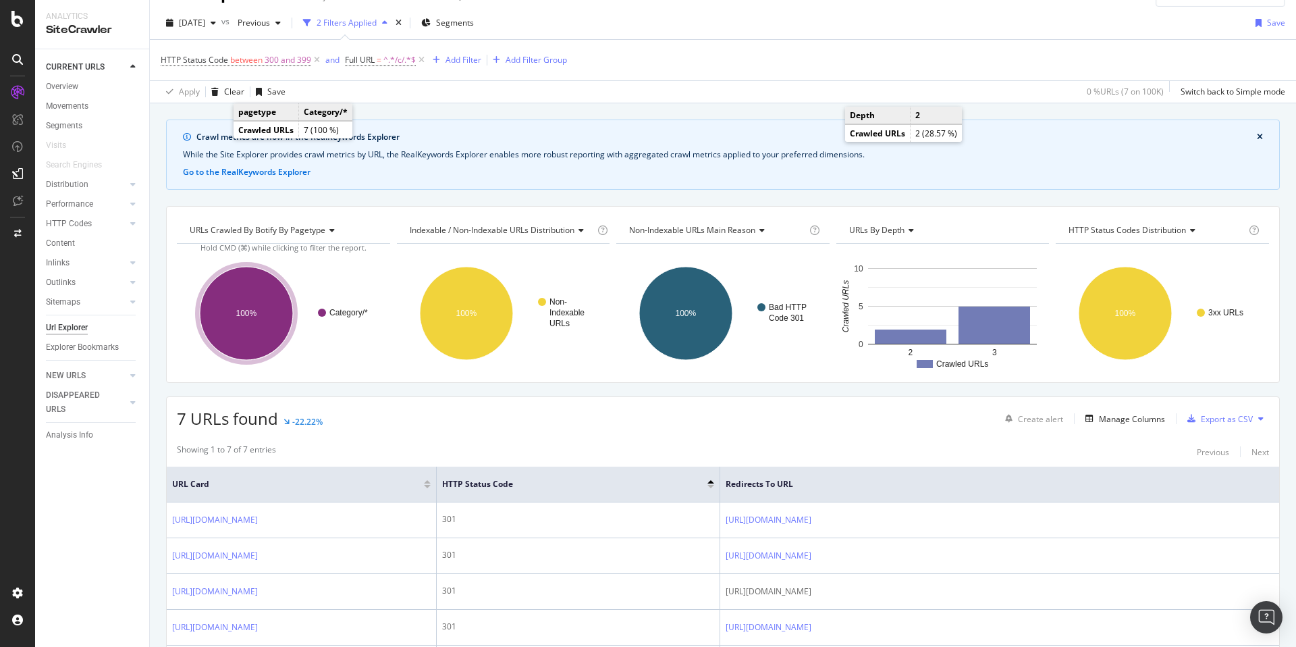
scroll to position [0, 0]
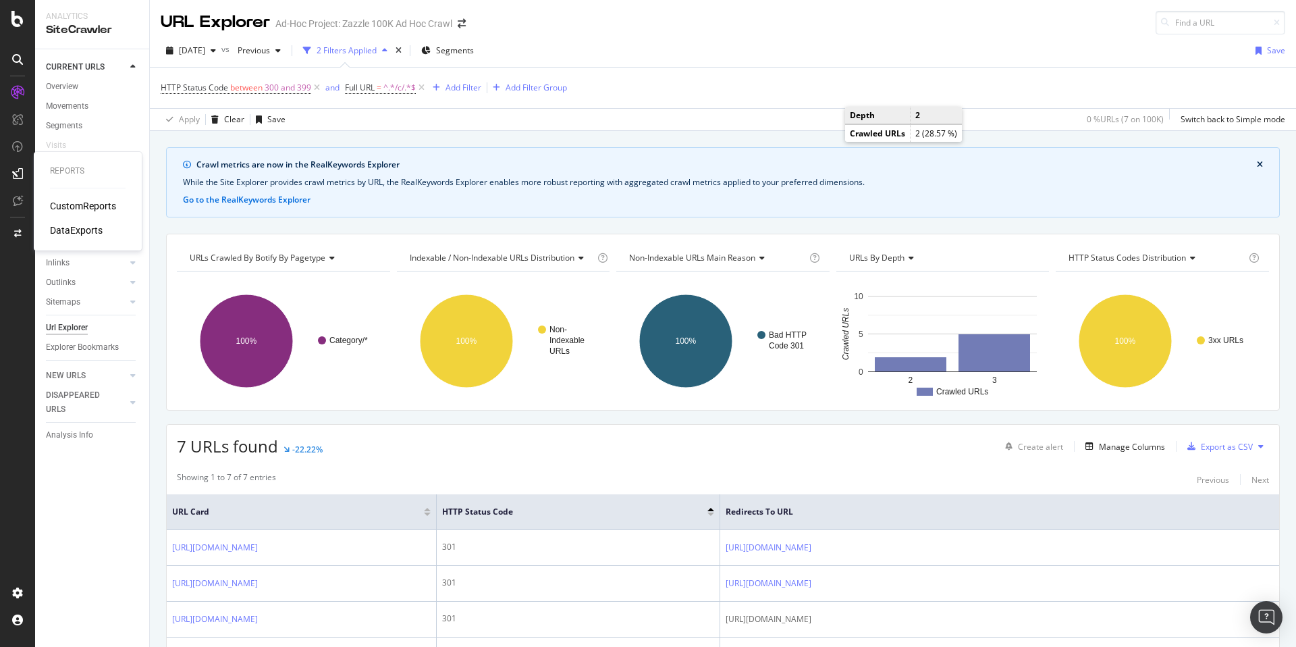
click at [75, 207] on div "CustomReports" at bounding box center [83, 206] width 66 height 14
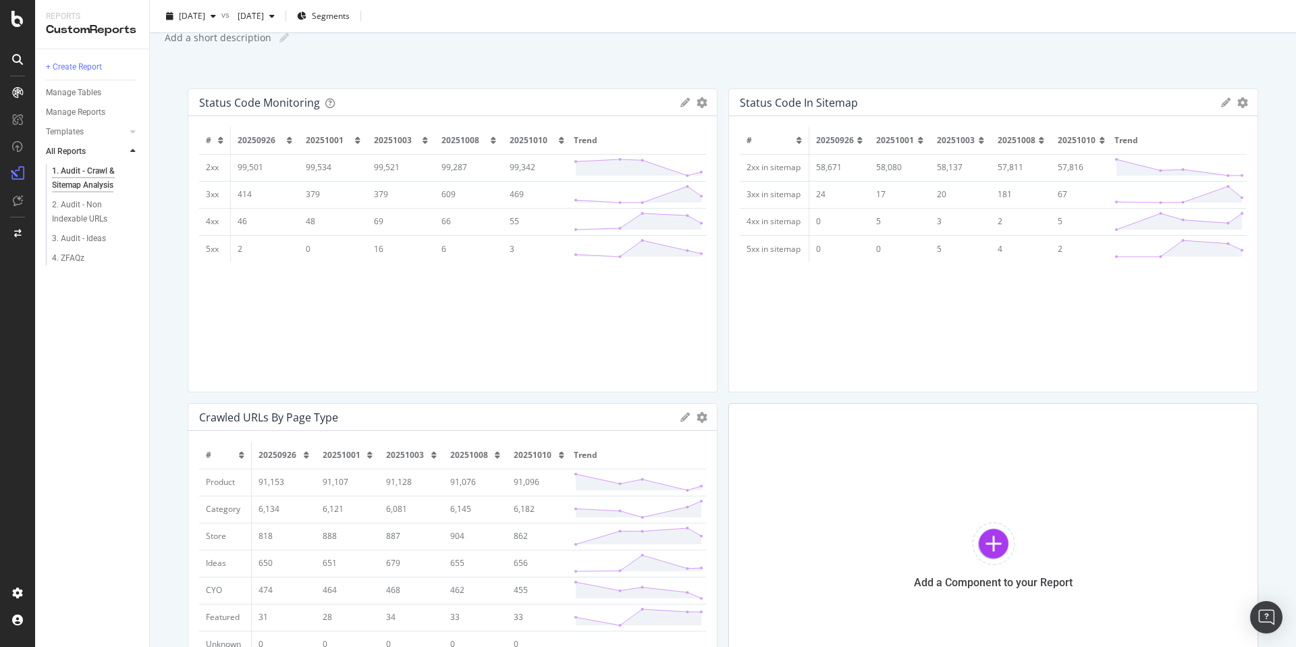
scroll to position [192, 0]
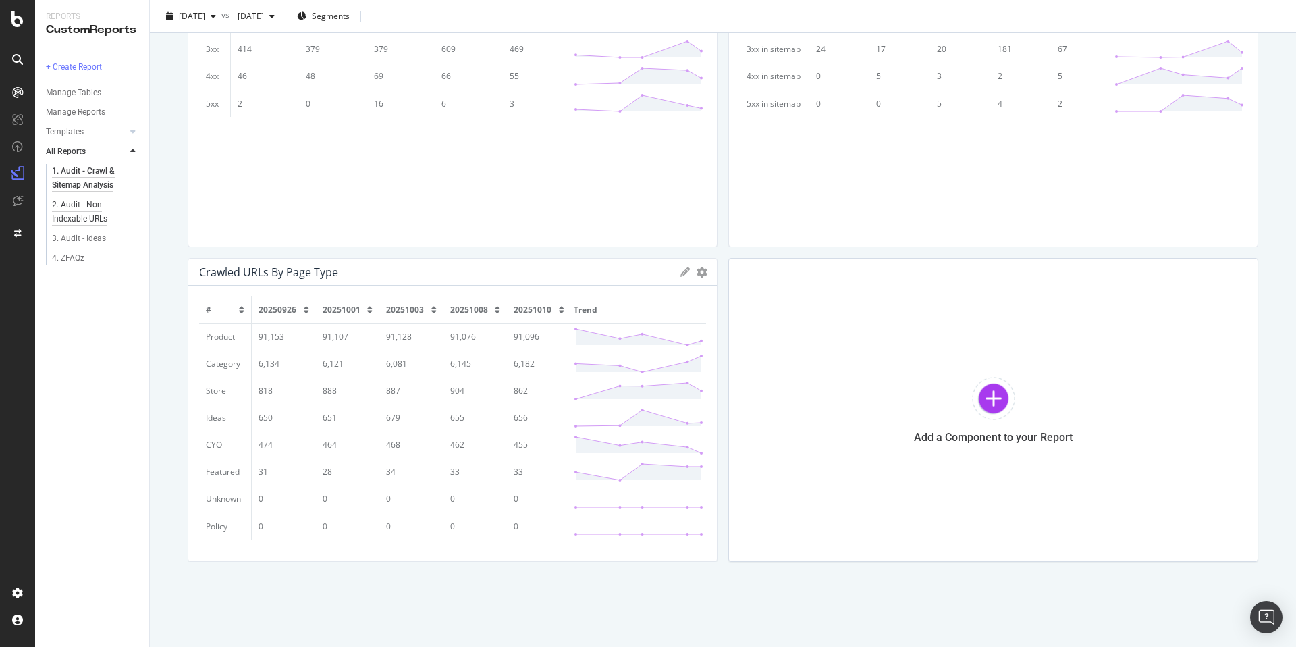
click at [84, 208] on div "2. Audit - Non Indexable URLs" at bounding box center [91, 212] width 78 height 28
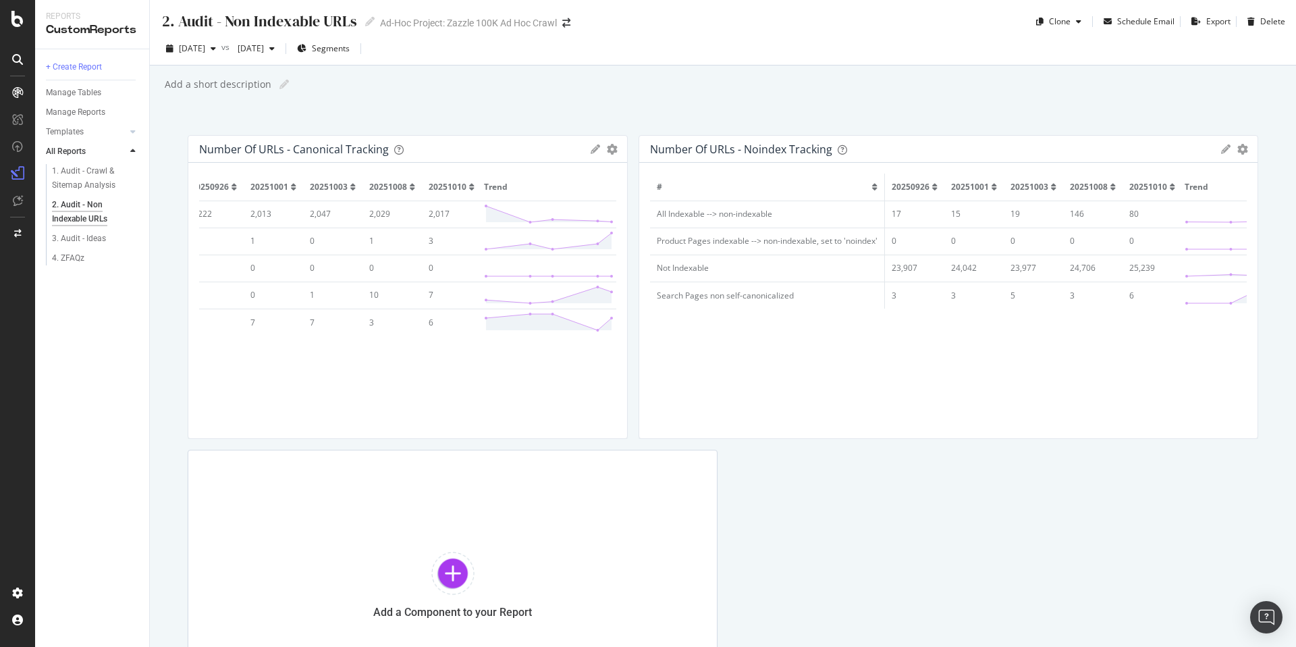
scroll to position [0, 72]
click at [93, 239] on div "3. Audit - Ideas" at bounding box center [79, 239] width 54 height 14
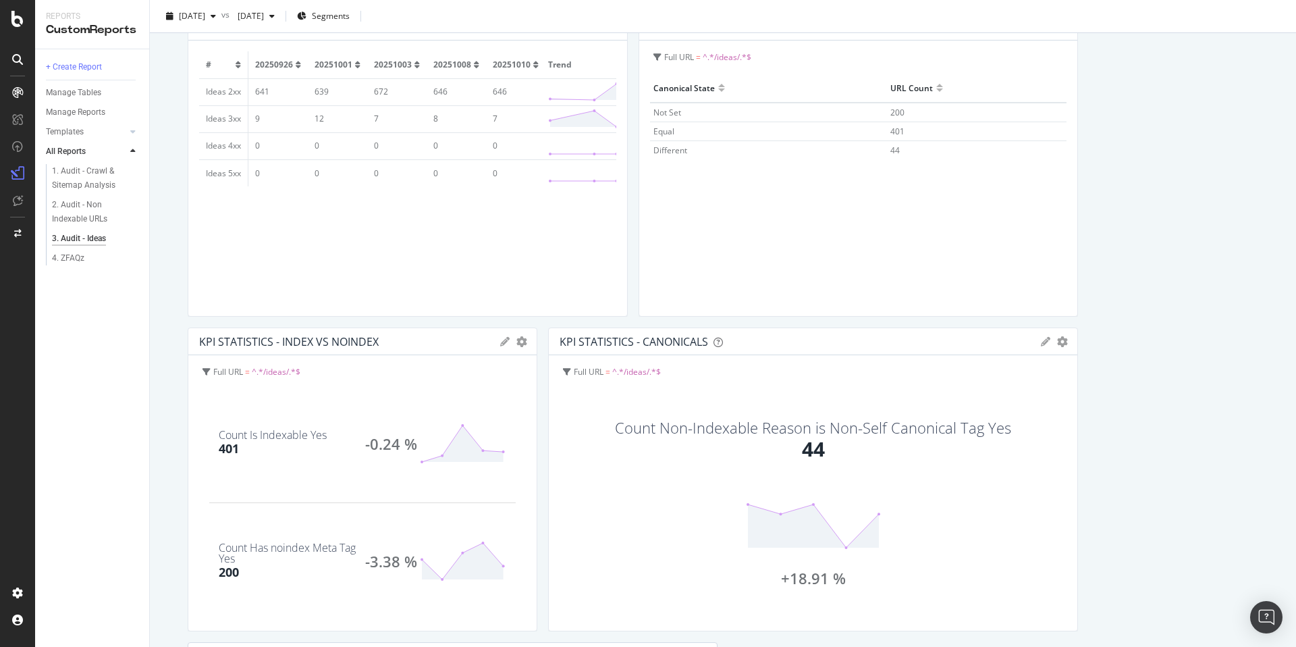
scroll to position [161, 0]
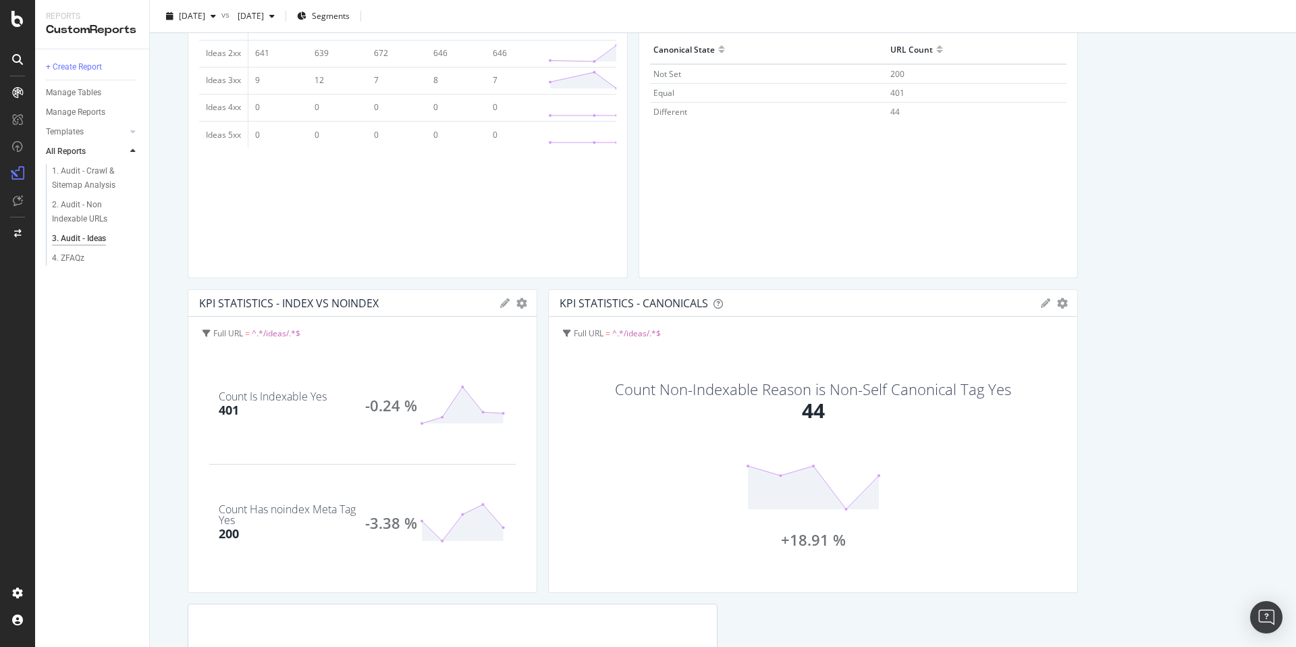
click at [906, 424] on div "Count Non-Indexable Reason is Non-Self Canonical Tag Yes 44" at bounding box center [813, 422] width 396 height 82
click at [71, 254] on div "4. ZFAQz" at bounding box center [68, 258] width 32 height 14
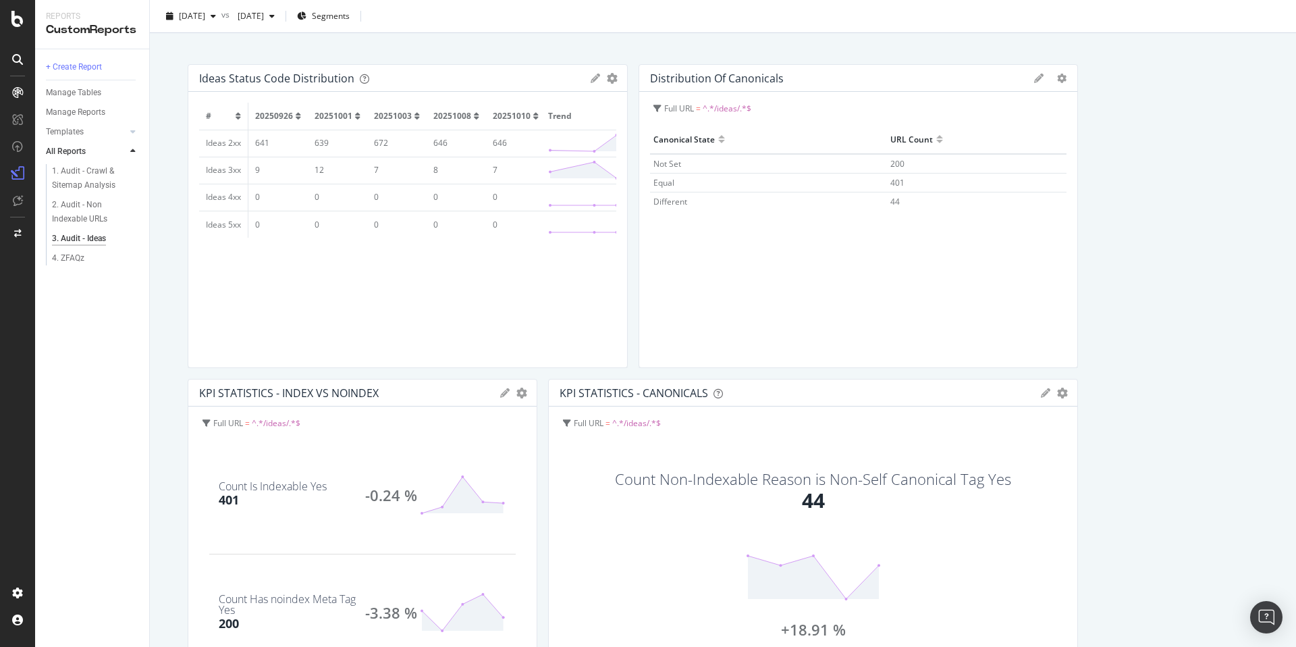
scroll to position [0, 0]
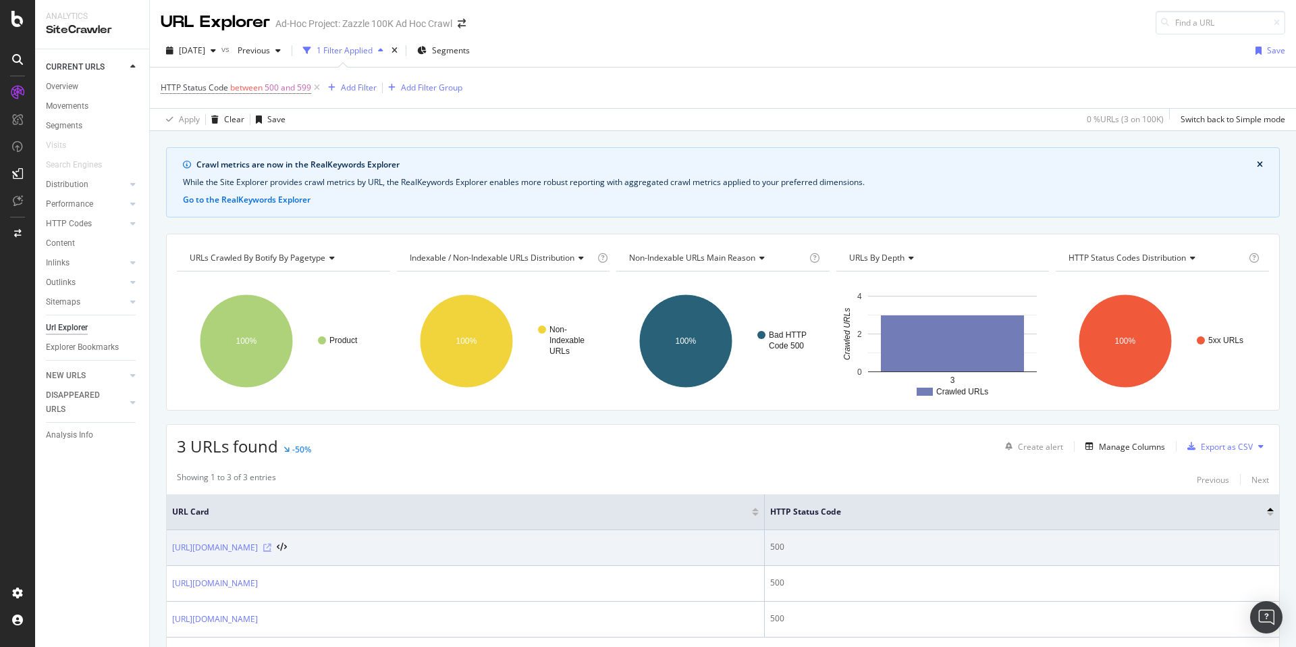
click at [271, 546] on icon at bounding box center [267, 548] width 8 height 8
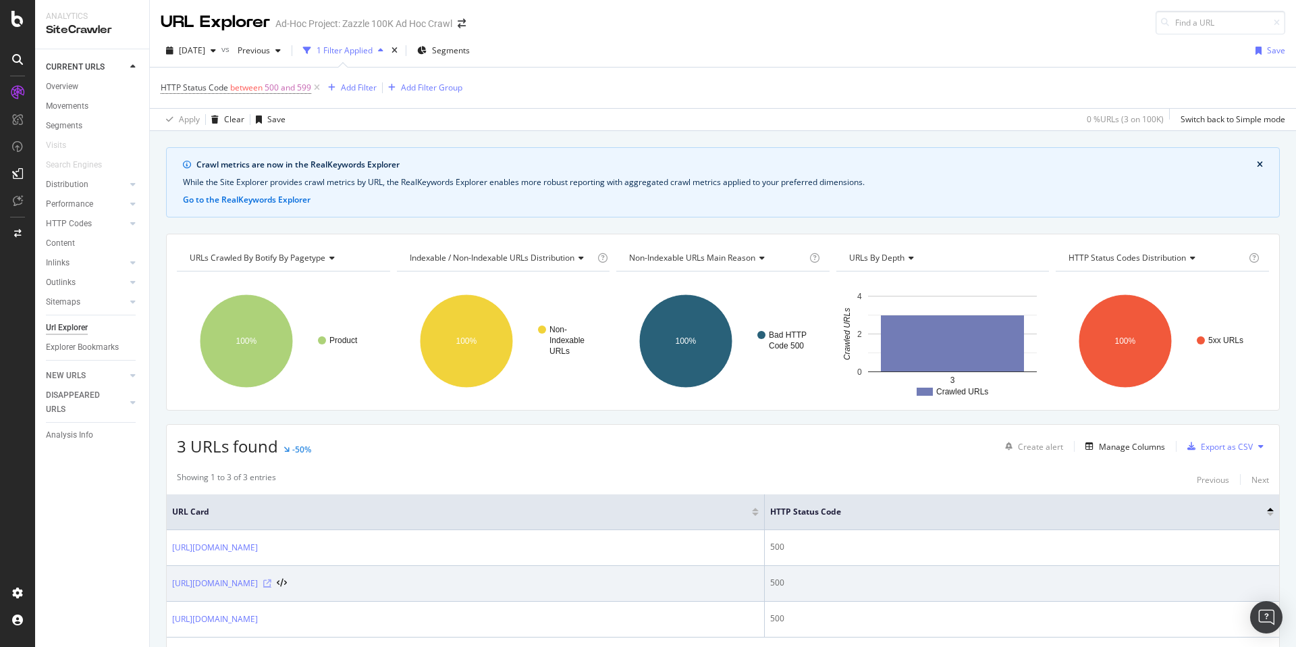
click at [271, 582] on icon at bounding box center [267, 583] width 8 height 8
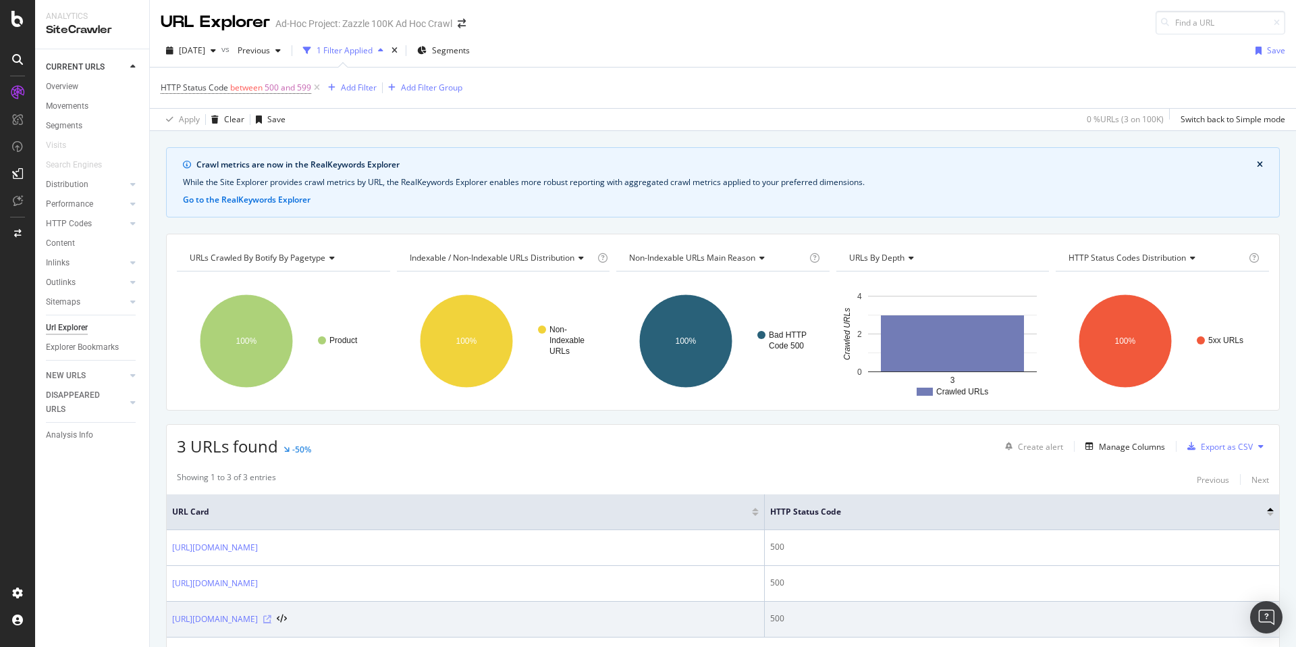
click at [271, 618] on icon at bounding box center [267, 619] width 8 height 8
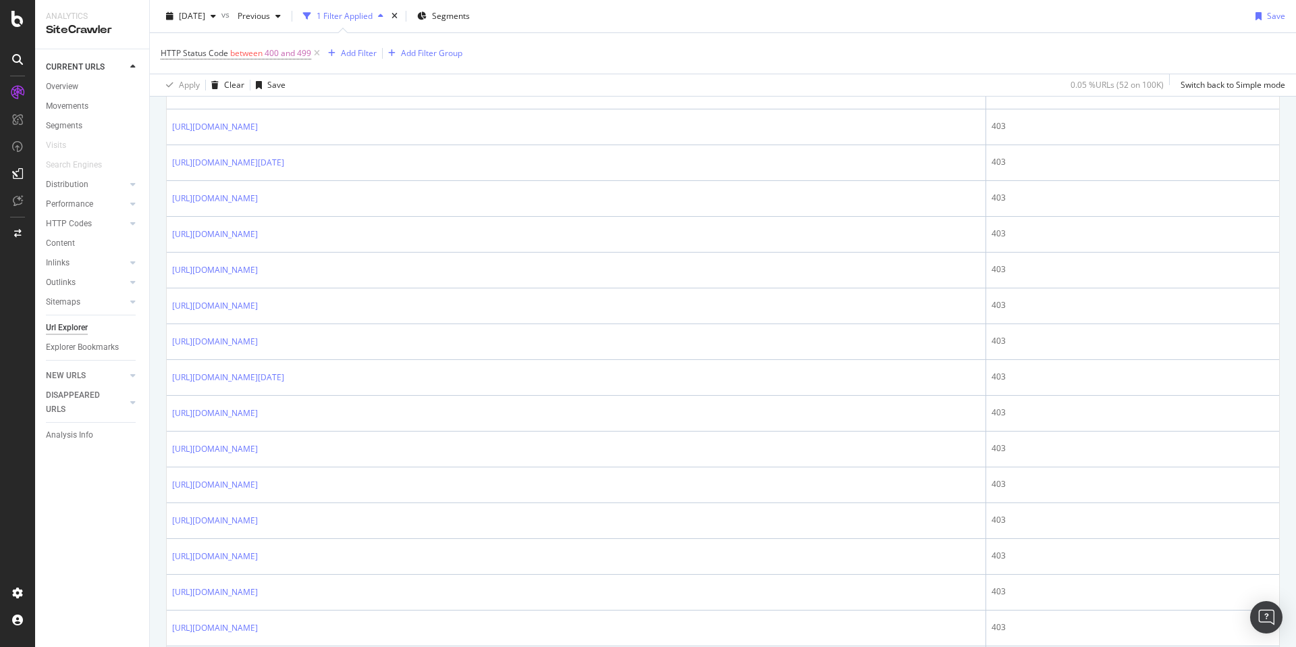
scroll to position [789, 0]
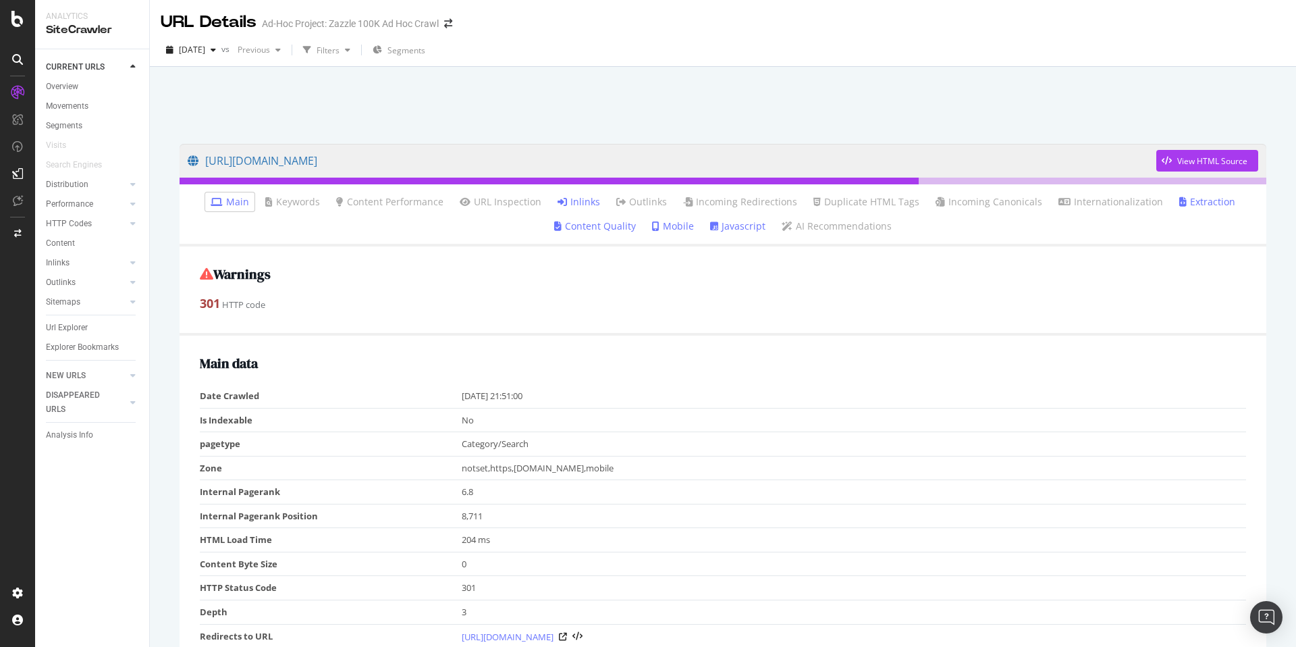
click at [588, 201] on link "Inlinks" at bounding box center [579, 202] width 43 height 14
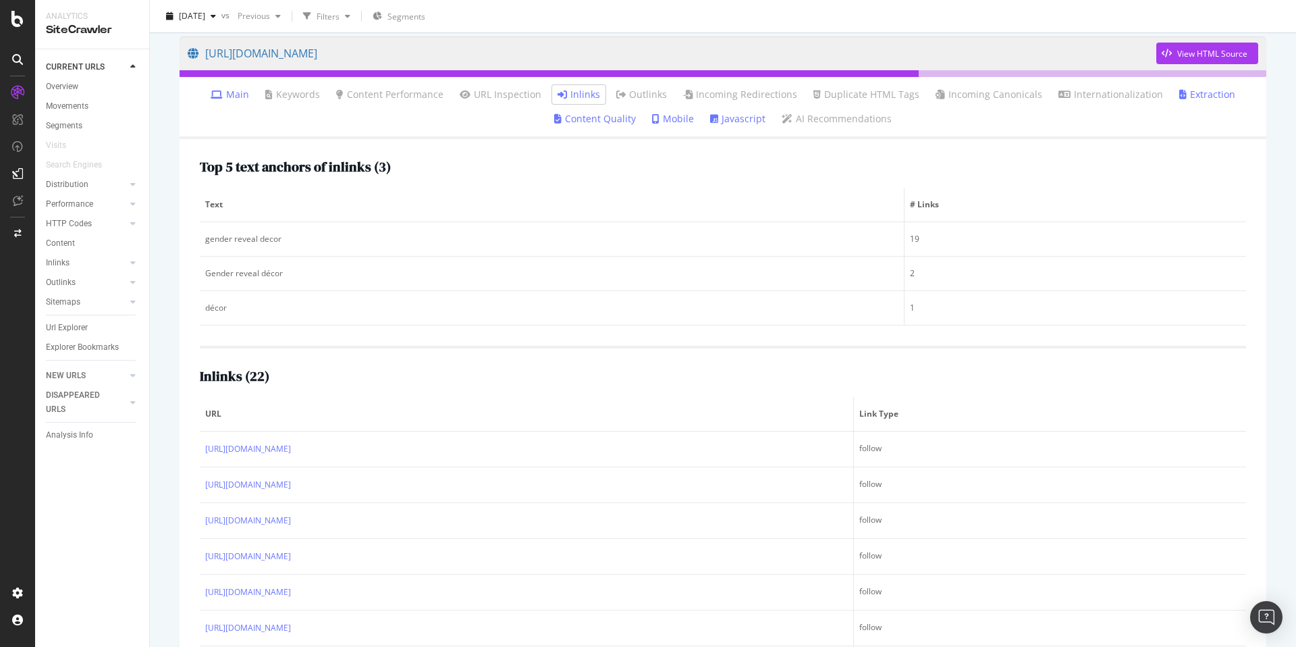
scroll to position [229, 0]
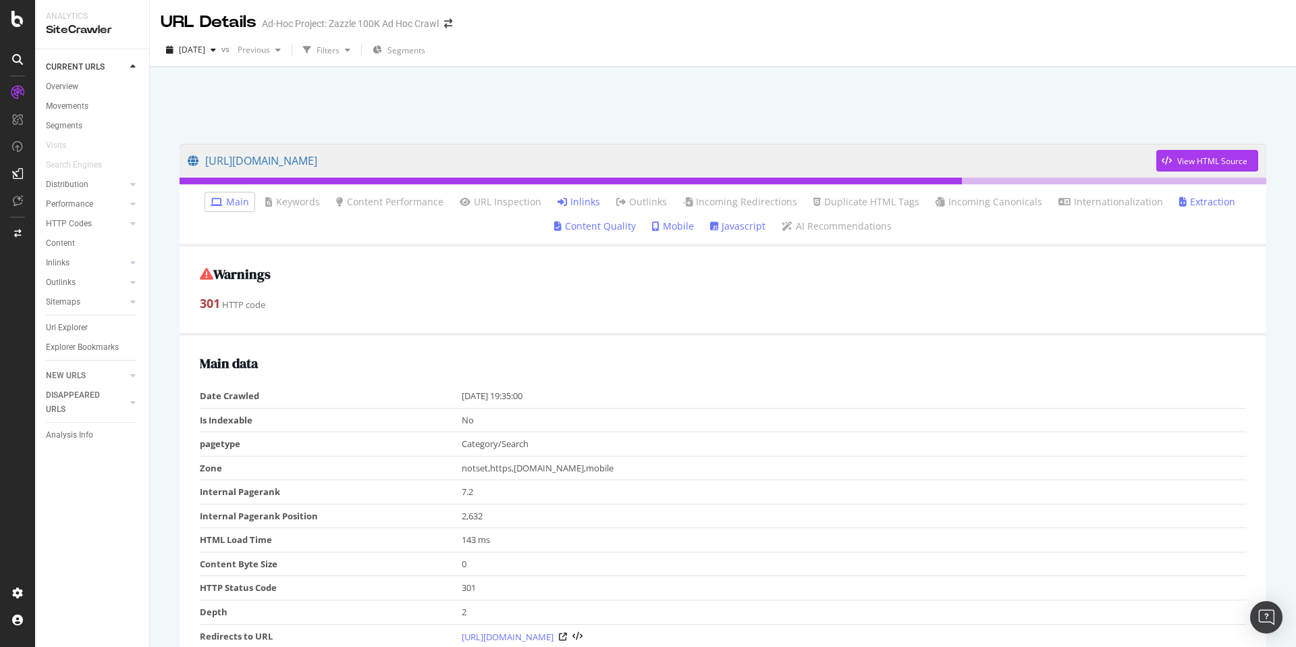
click at [589, 204] on link "Inlinks" at bounding box center [579, 202] width 43 height 14
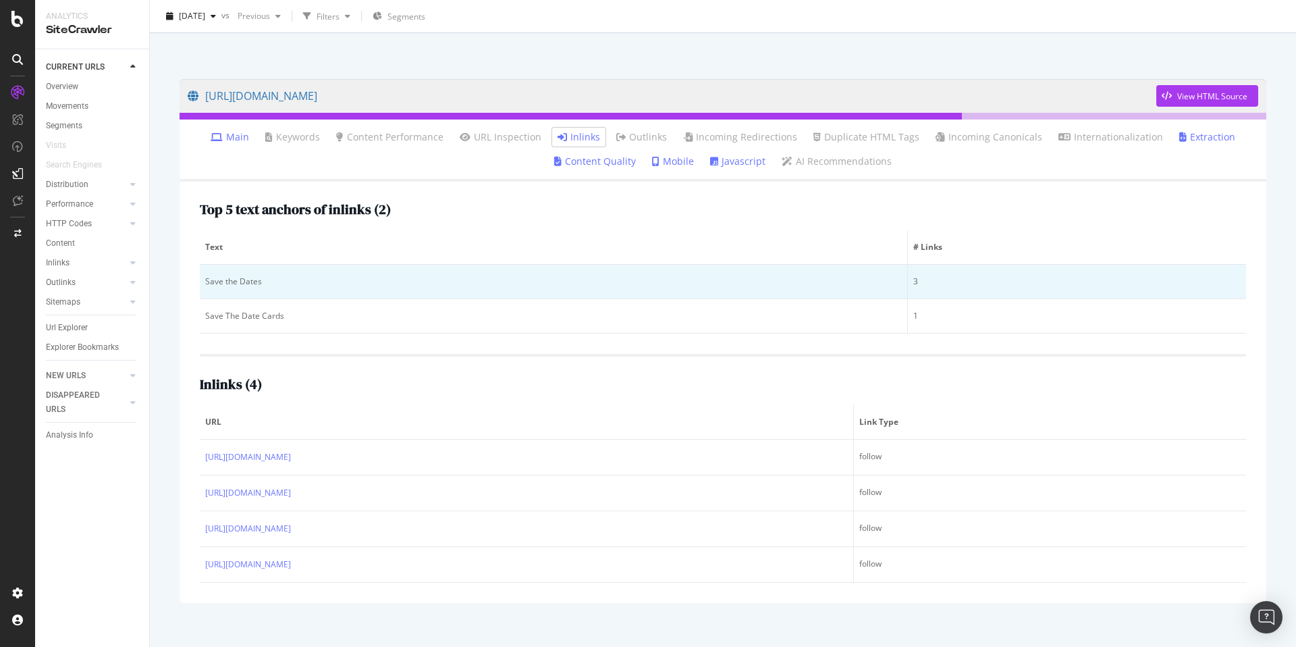
scroll to position [67, 0]
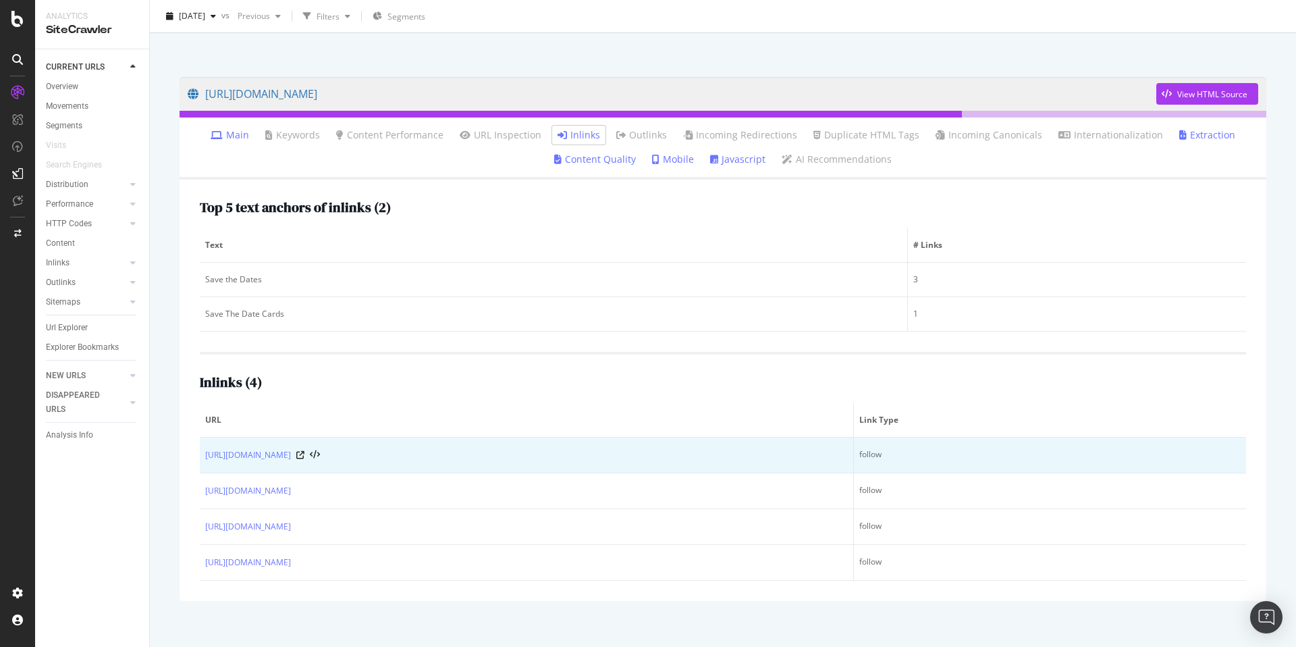
click at [324, 456] on div "[URL][DOMAIN_NAME]" at bounding box center [526, 455] width 643 height 14
click at [305, 453] on icon at bounding box center [300, 455] width 8 height 8
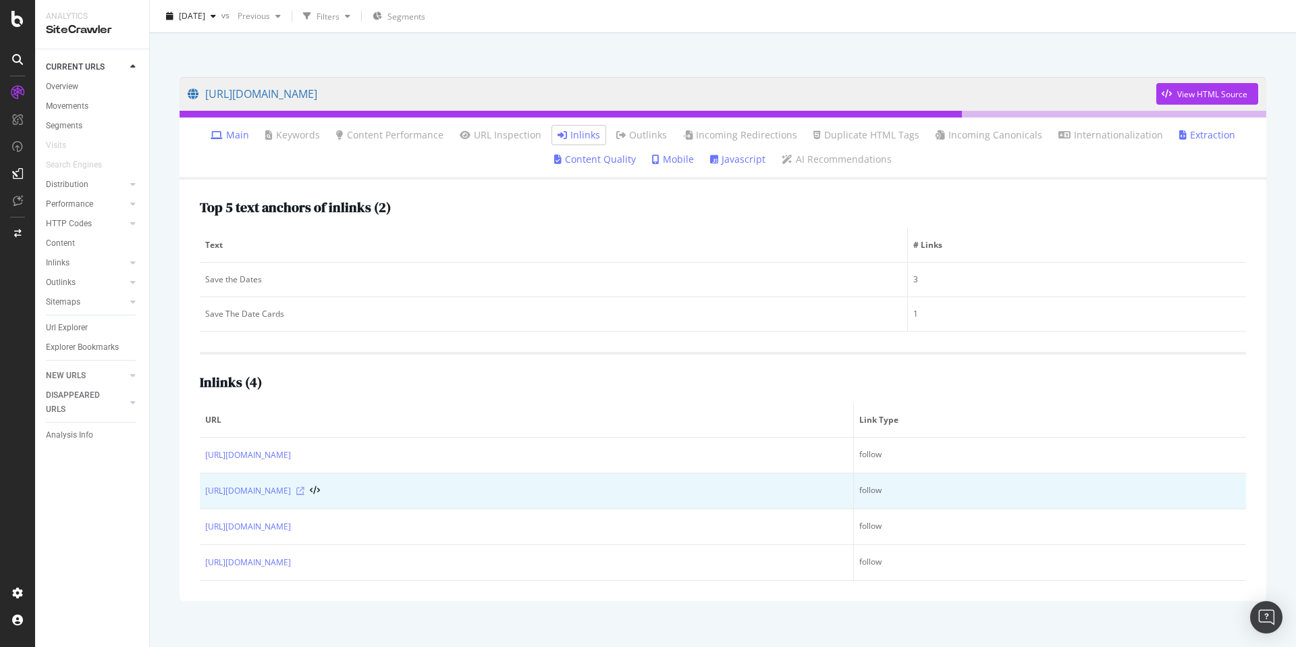
click at [305, 487] on icon at bounding box center [300, 491] width 8 height 8
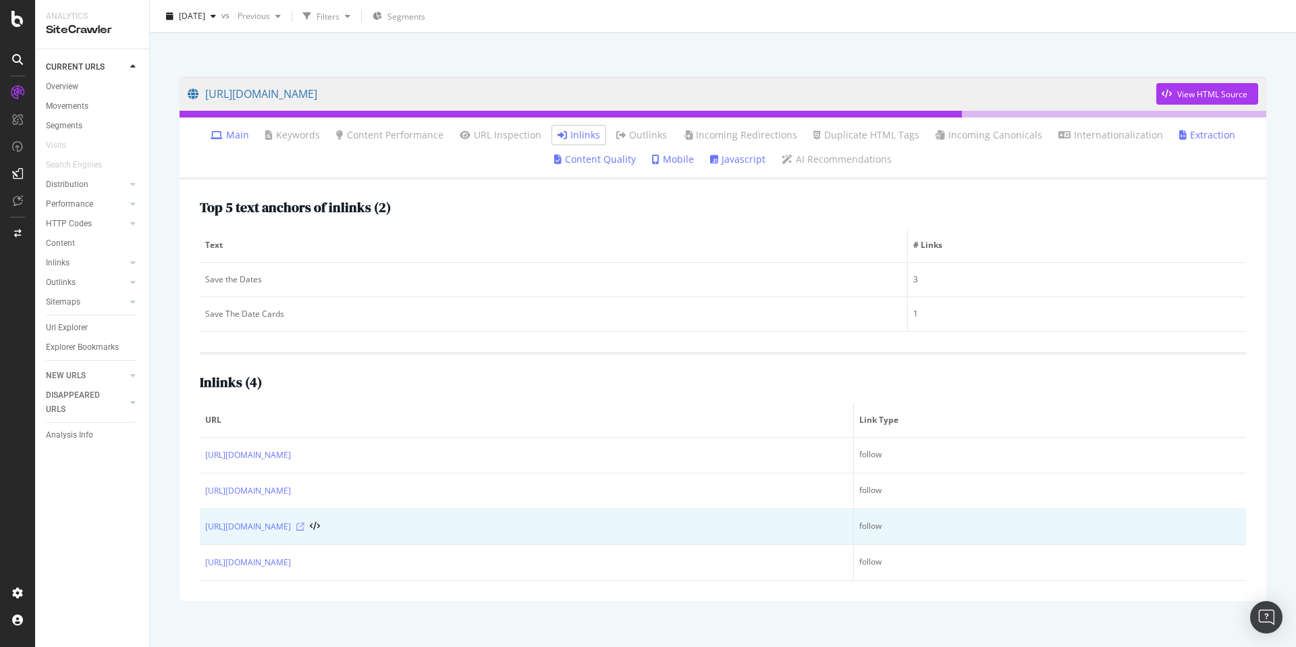
click at [305, 525] on icon at bounding box center [300, 527] width 8 height 8
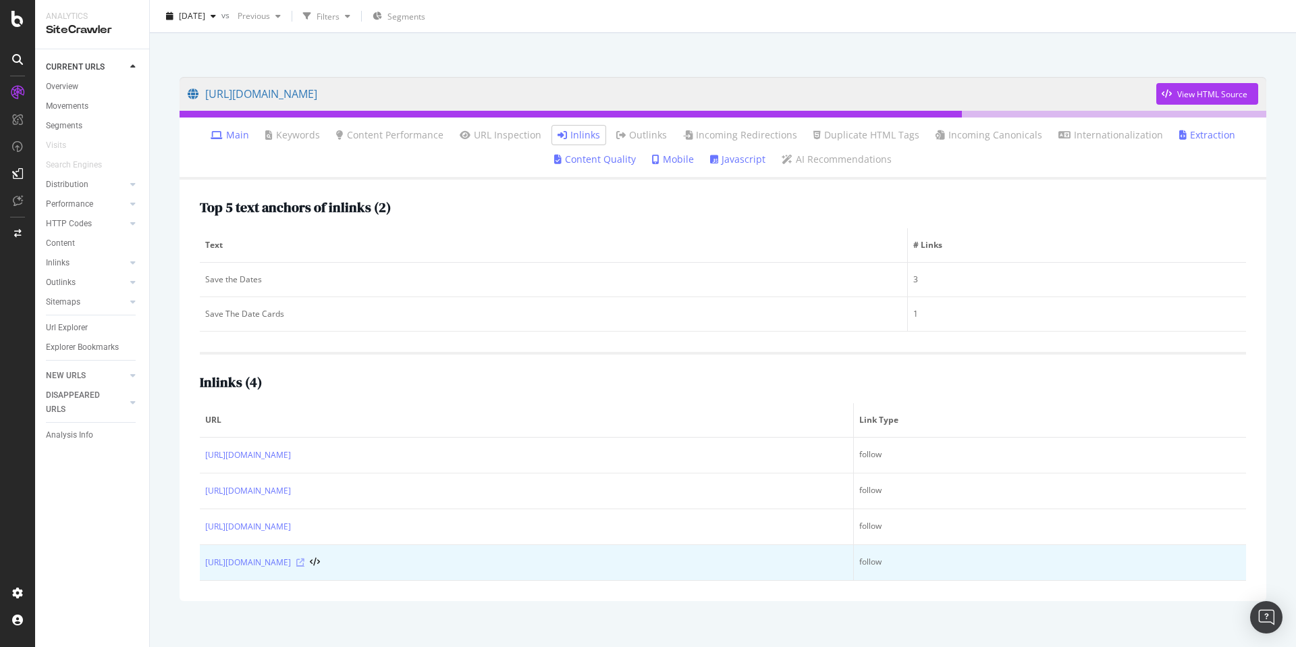
click at [305, 562] on icon at bounding box center [300, 562] width 8 height 8
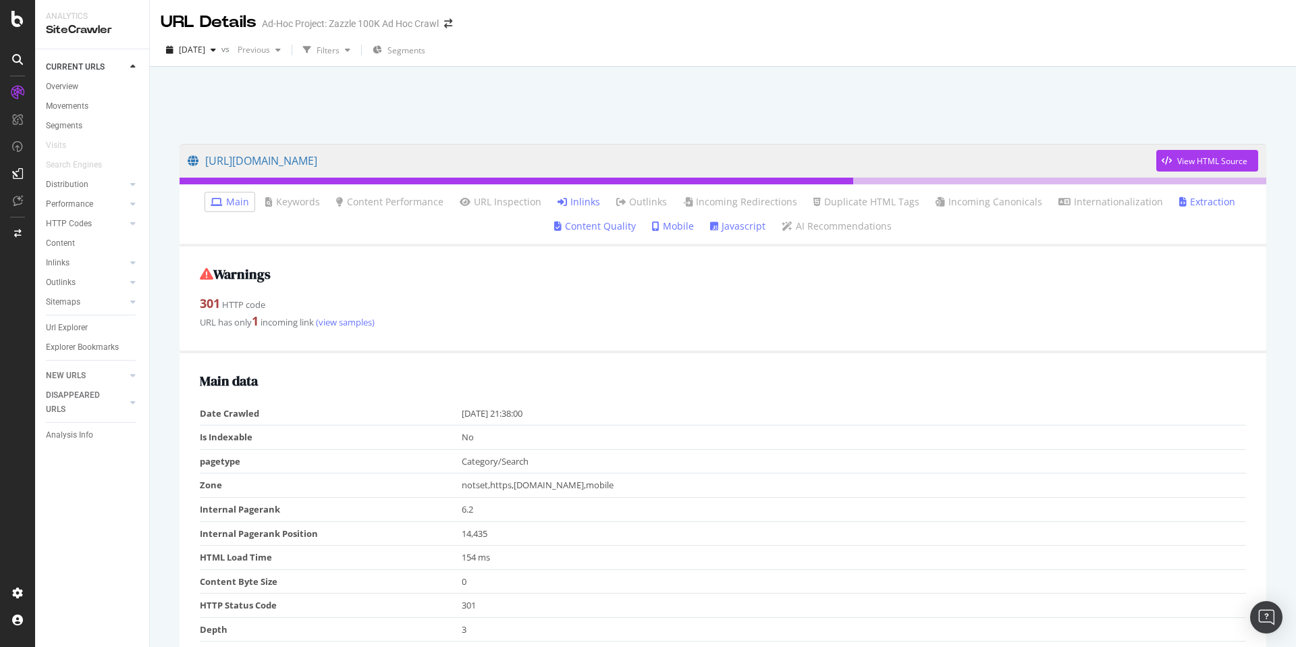
click at [593, 197] on link "Inlinks" at bounding box center [579, 202] width 43 height 14
click at [587, 200] on link "Inlinks" at bounding box center [579, 202] width 43 height 14
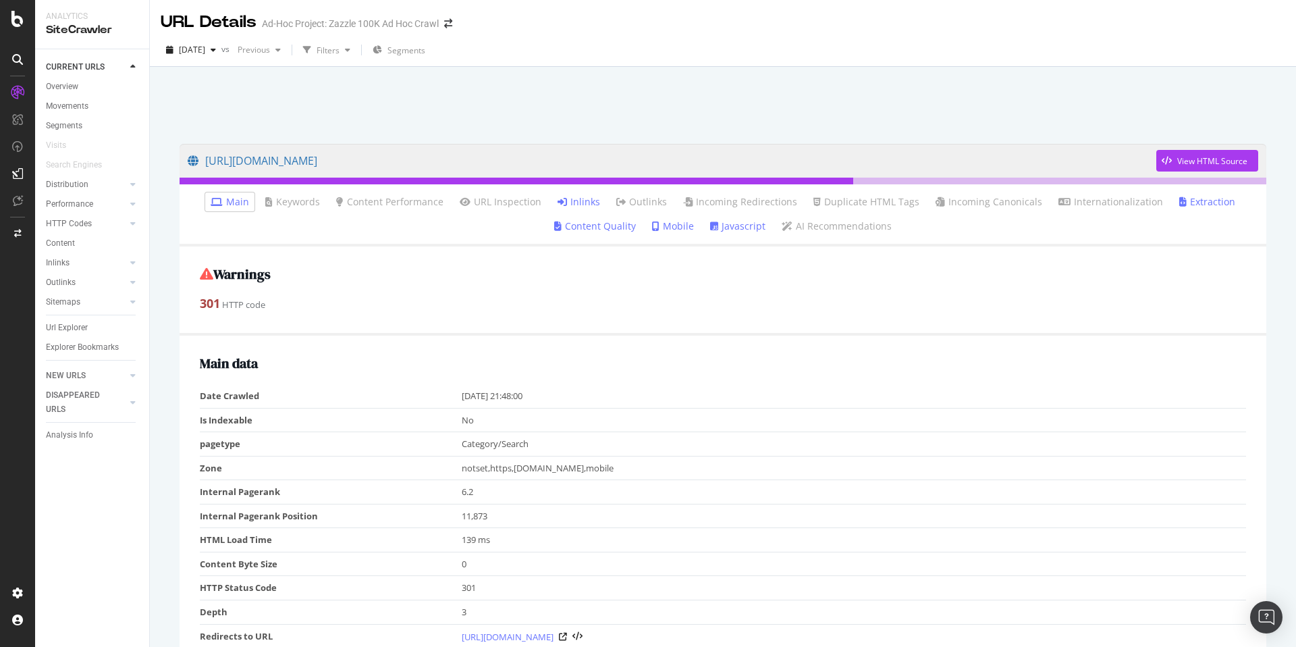
click at [569, 205] on link "Inlinks" at bounding box center [579, 202] width 43 height 14
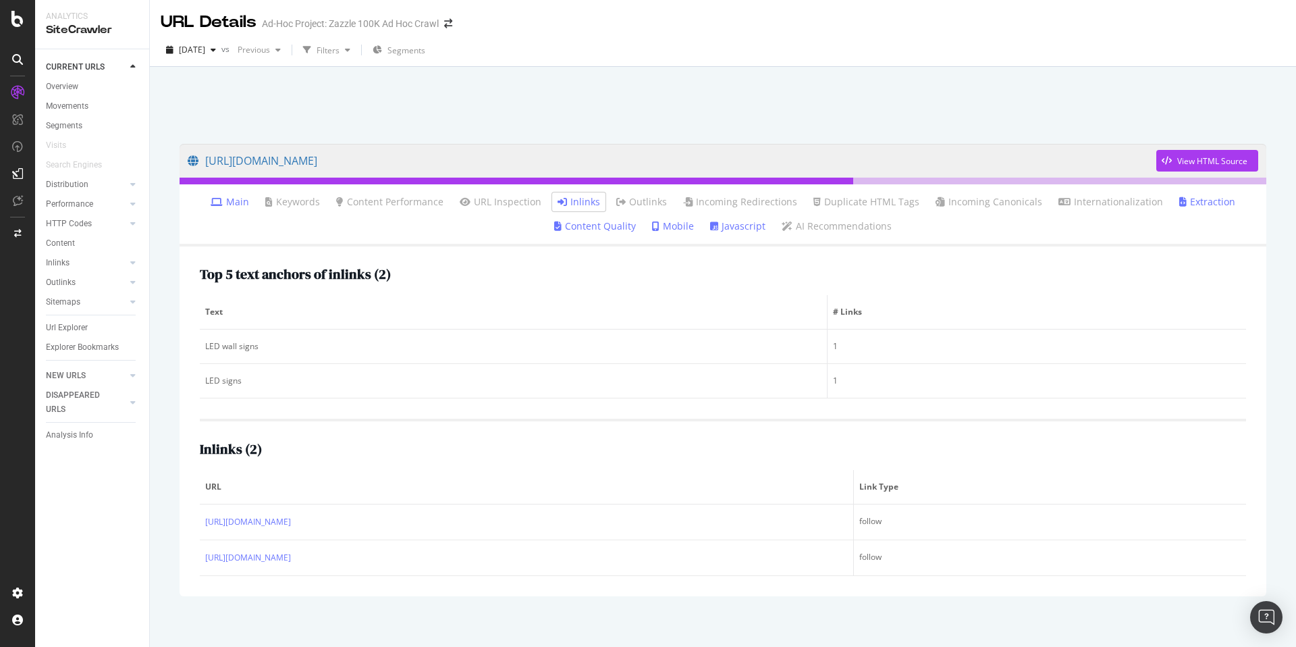
click at [916, 69] on div "[URL][DOMAIN_NAME] View HTML Source Main Keywords Content Performance URL Inspe…" at bounding box center [723, 362] width 1146 height 590
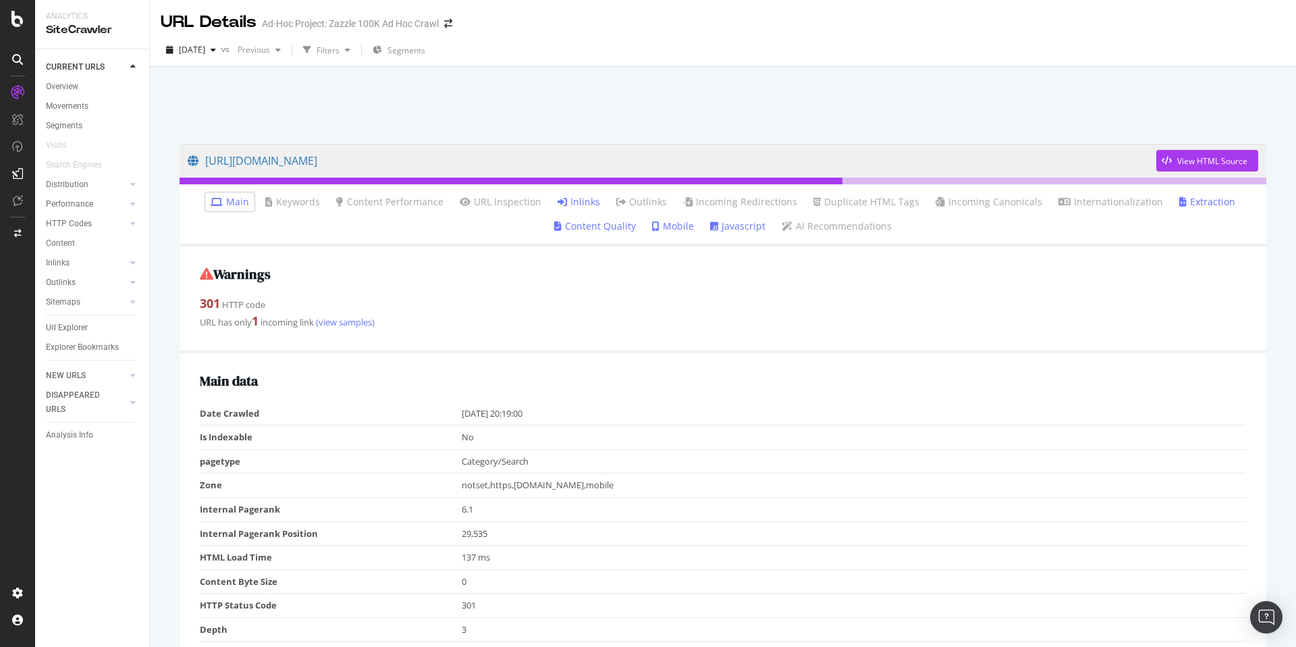
click at [583, 207] on link "Inlinks" at bounding box center [579, 202] width 43 height 14
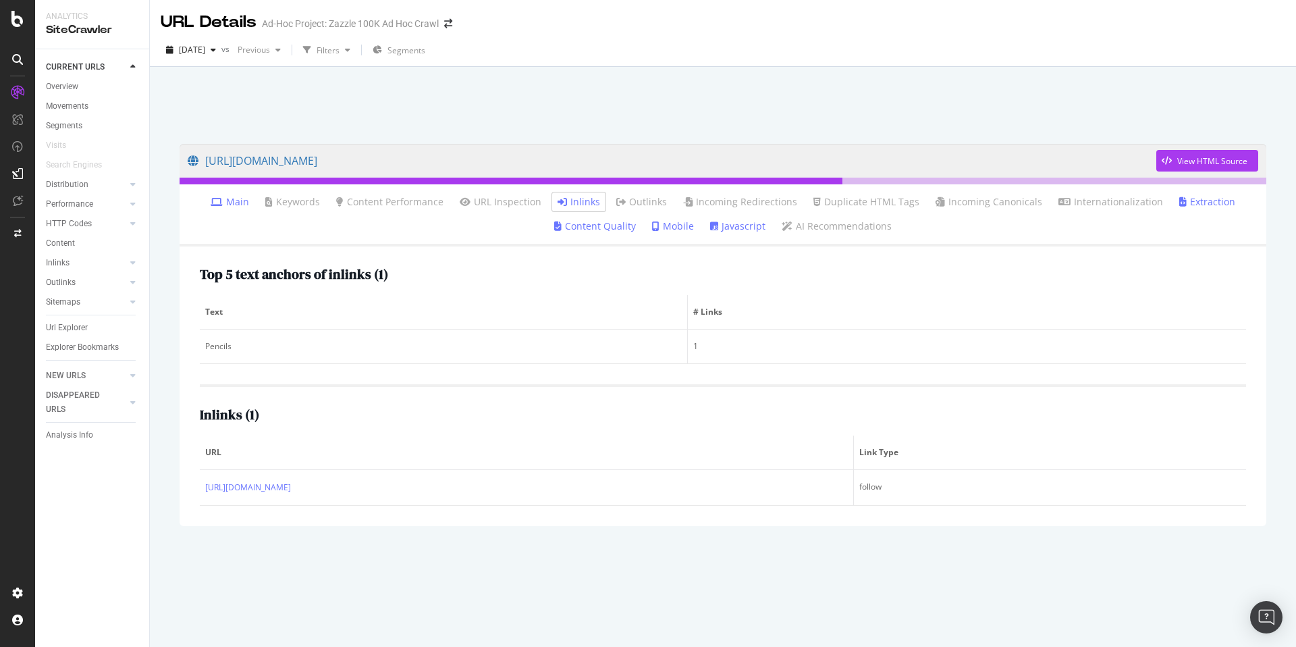
click at [879, 112] on div at bounding box center [723, 101] width 1114 height 57
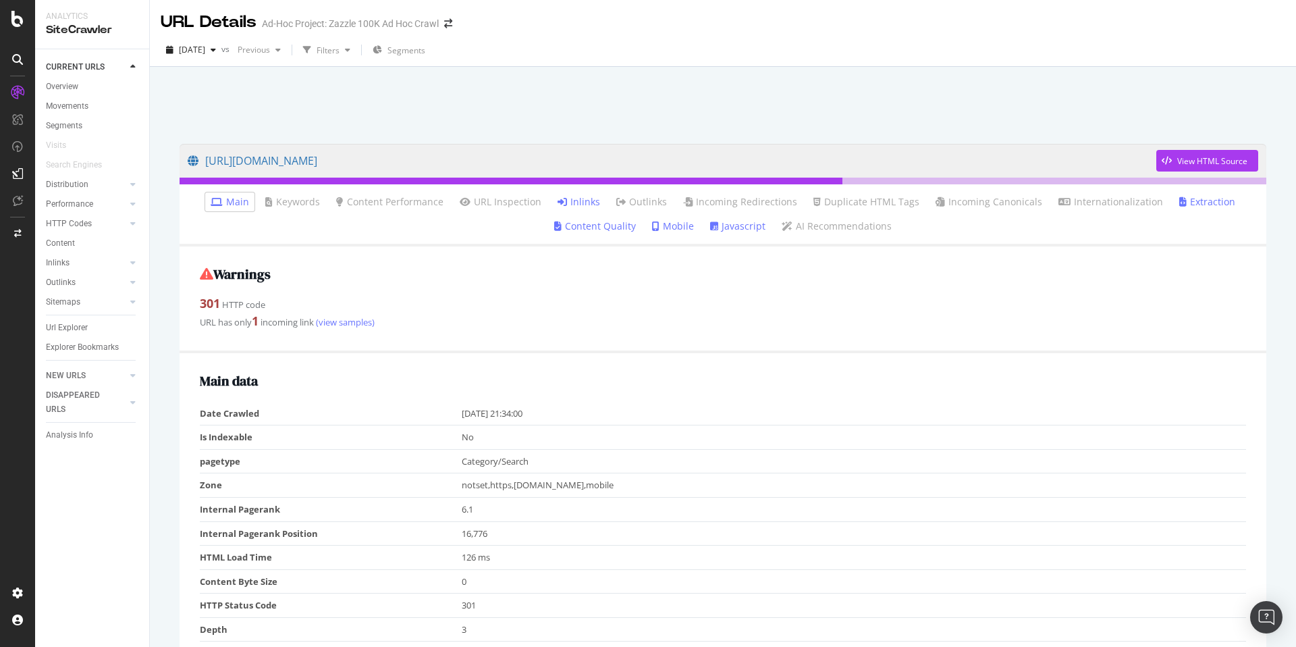
click at [575, 200] on link "Inlinks" at bounding box center [579, 202] width 43 height 14
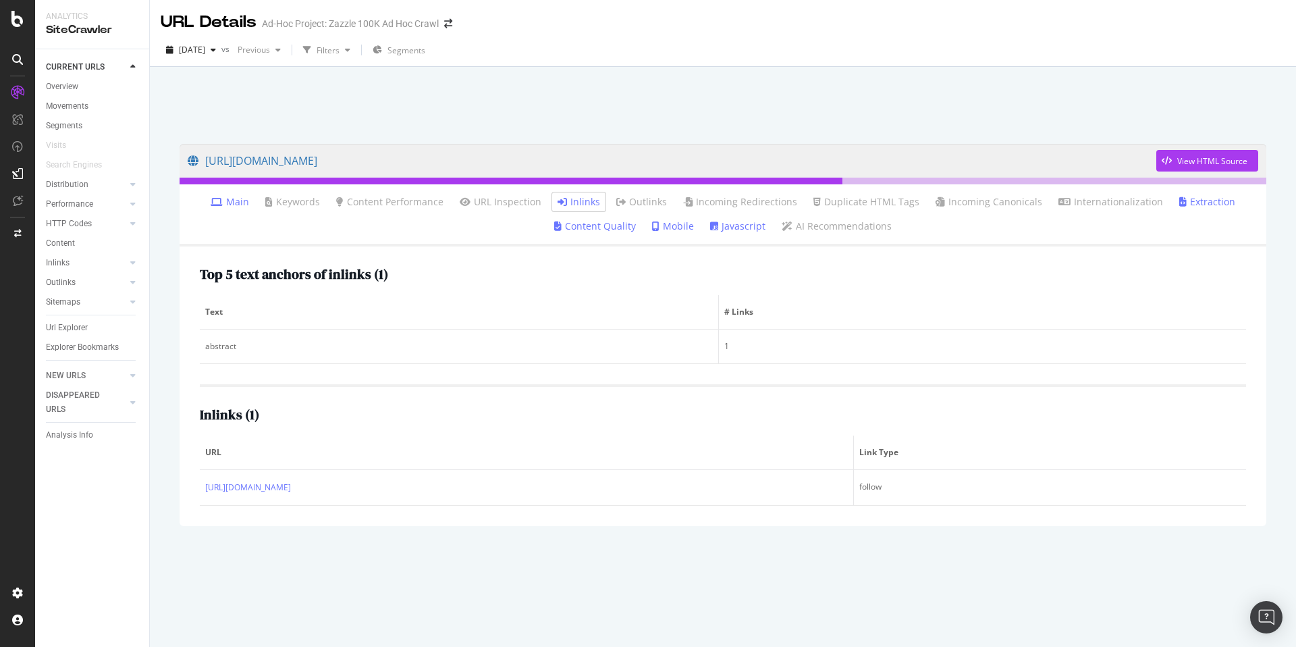
click at [944, 107] on div at bounding box center [723, 101] width 1114 height 57
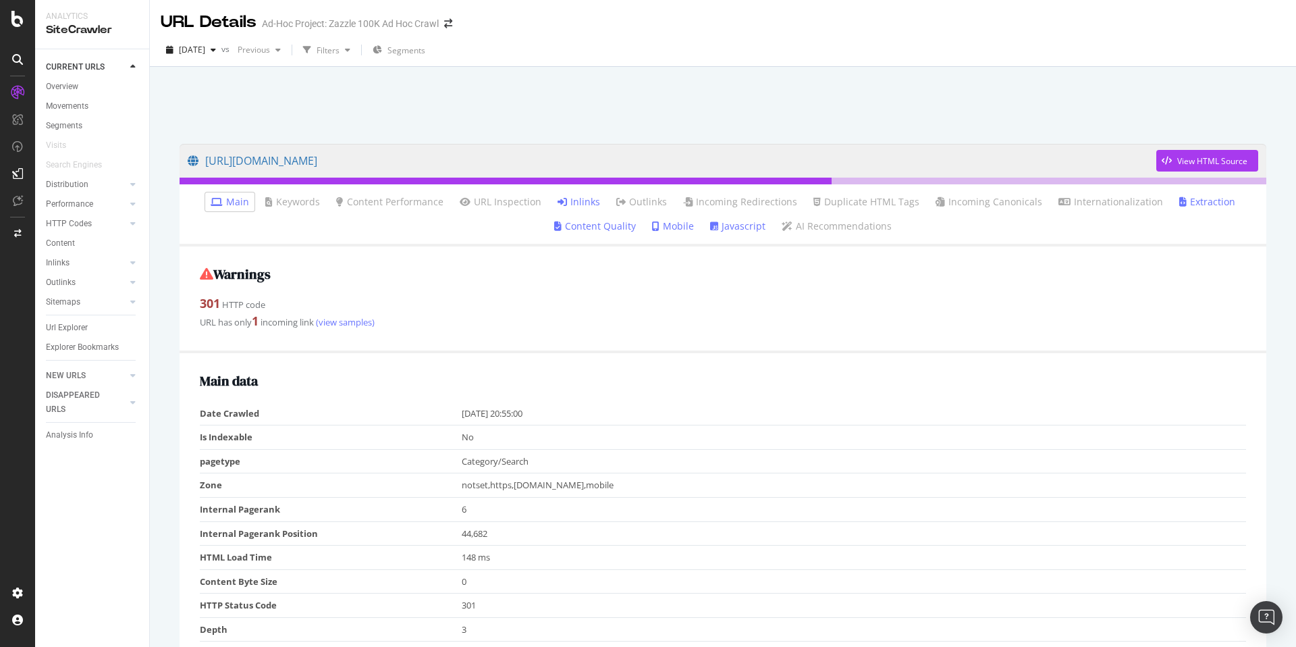
click at [571, 199] on link "Inlinks" at bounding box center [579, 202] width 43 height 14
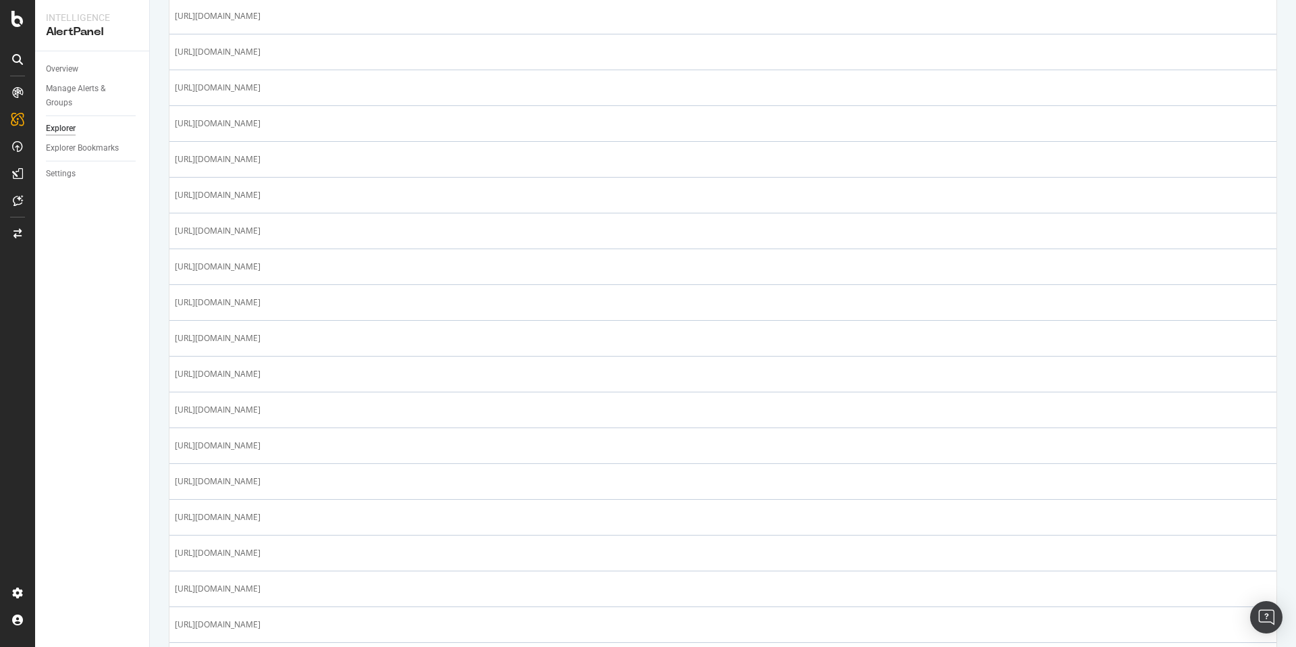
scroll to position [1524, 0]
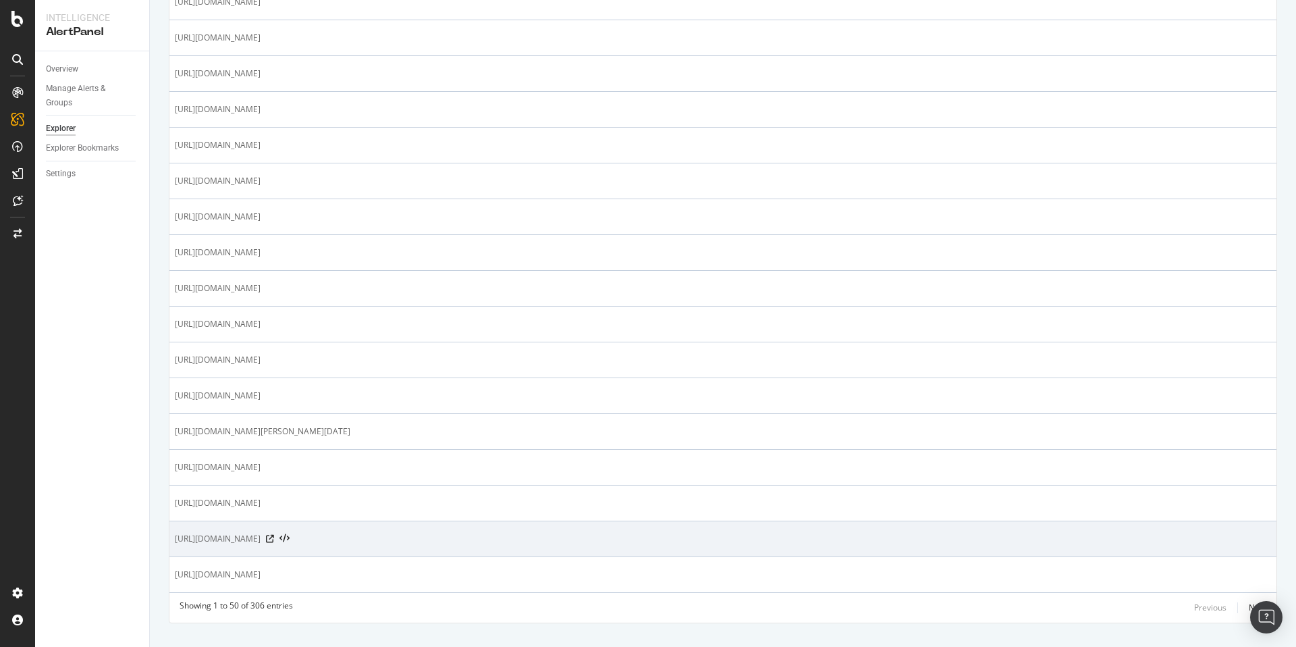
click at [261, 538] on span "[URL][DOMAIN_NAME]" at bounding box center [218, 539] width 86 height 14
click at [261, 538] on span "https://www.zazzle.com/daughter+blankets" at bounding box center [218, 539] width 86 height 14
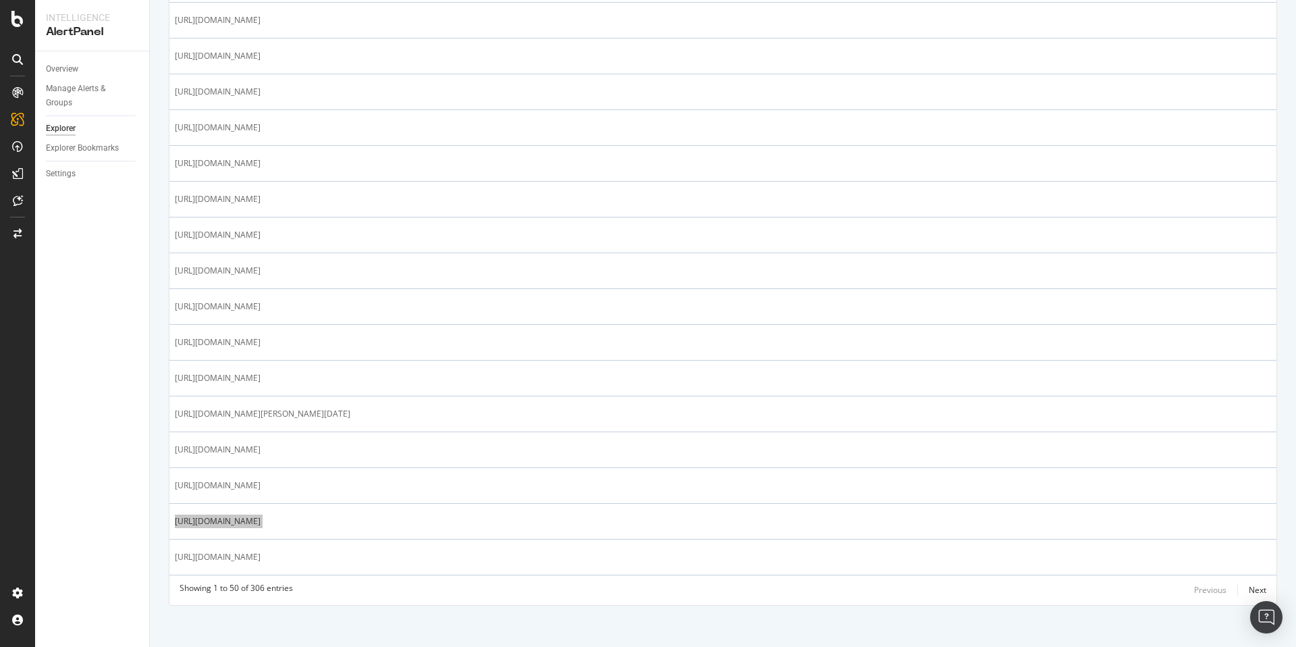
scroll to position [1548, 0]
click at [1249, 582] on div "Next" at bounding box center [1258, 583] width 18 height 11
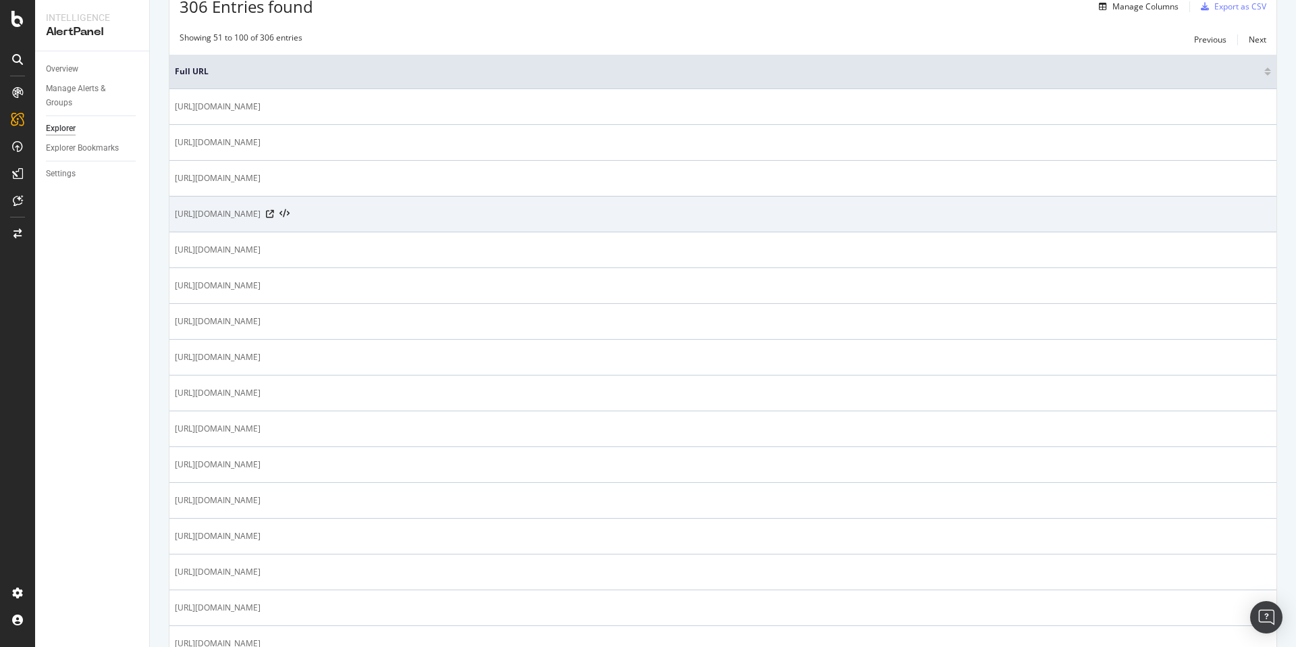
scroll to position [0, 0]
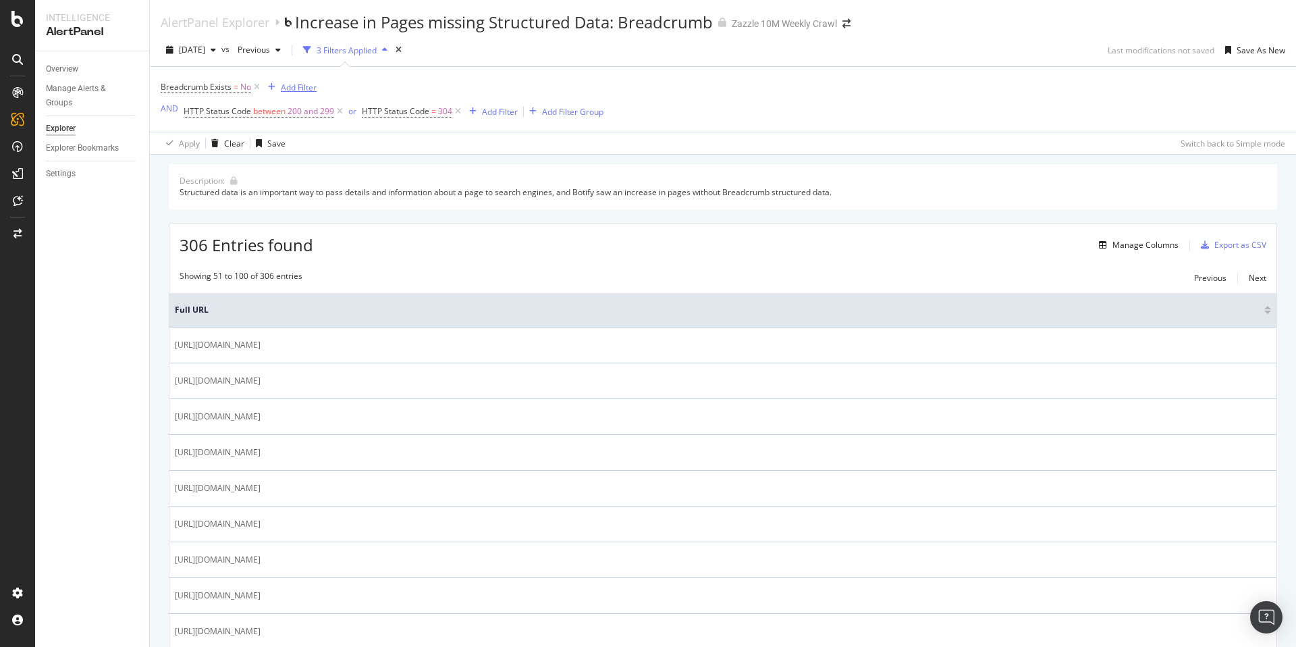
click at [286, 88] on div "Add Filter" at bounding box center [299, 87] width 36 height 11
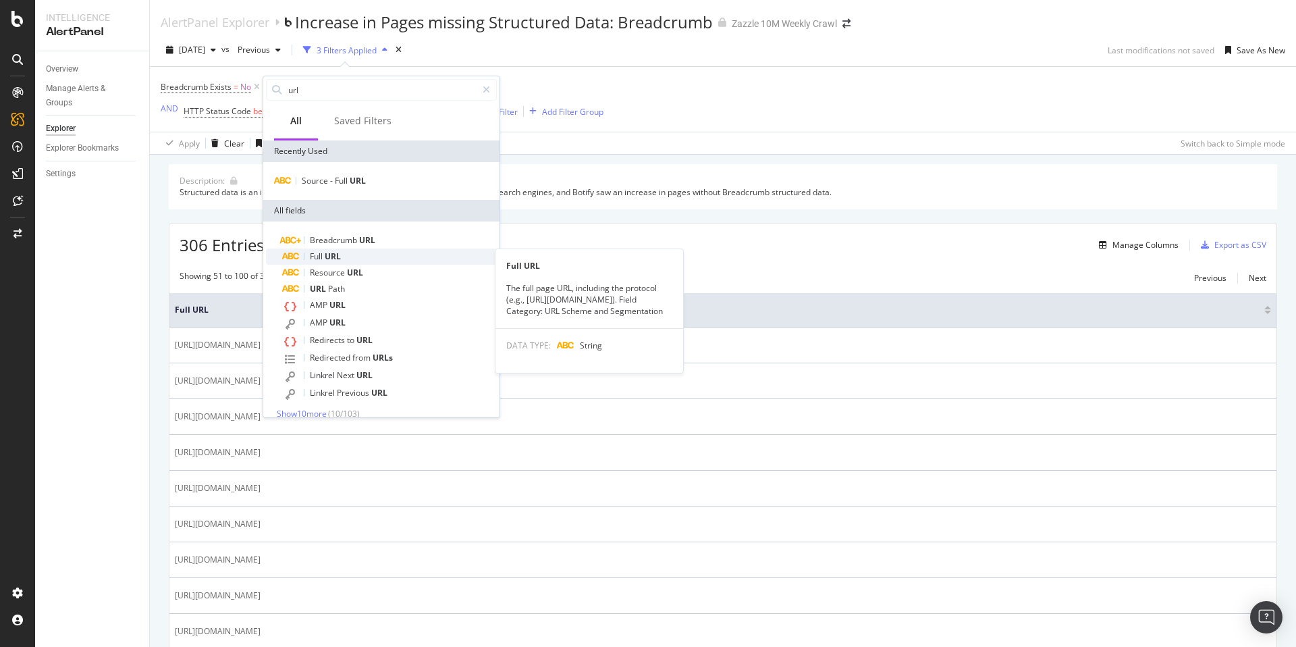
type input "url"
click at [379, 253] on div "Full URL" at bounding box center [389, 256] width 215 height 16
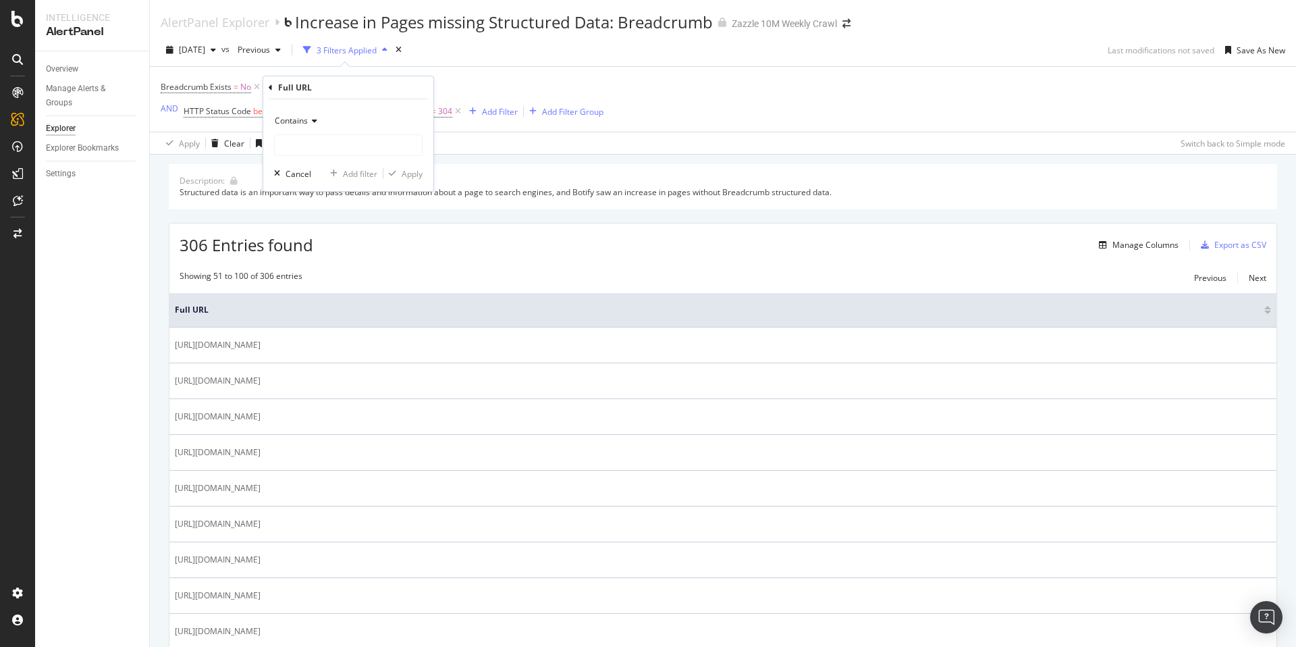
click at [311, 117] on icon at bounding box center [312, 121] width 9 height 8
click at [354, 270] on div "Doesn't contain" at bounding box center [350, 272] width 144 height 18
click at [362, 147] on input "text" at bounding box center [348, 145] width 147 height 22
type input "/c/"
click at [290, 179] on div "Cancel" at bounding box center [290, 173] width 43 height 12
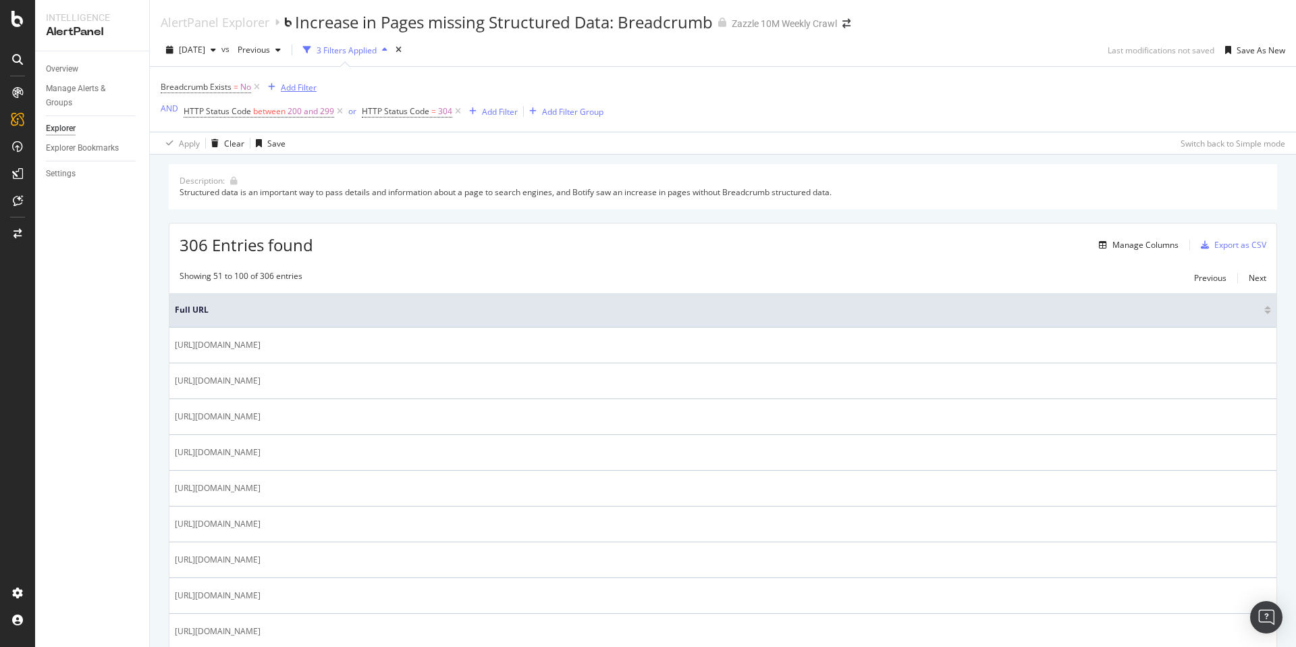
click at [300, 93] on div "Add Filter" at bounding box center [290, 87] width 54 height 15
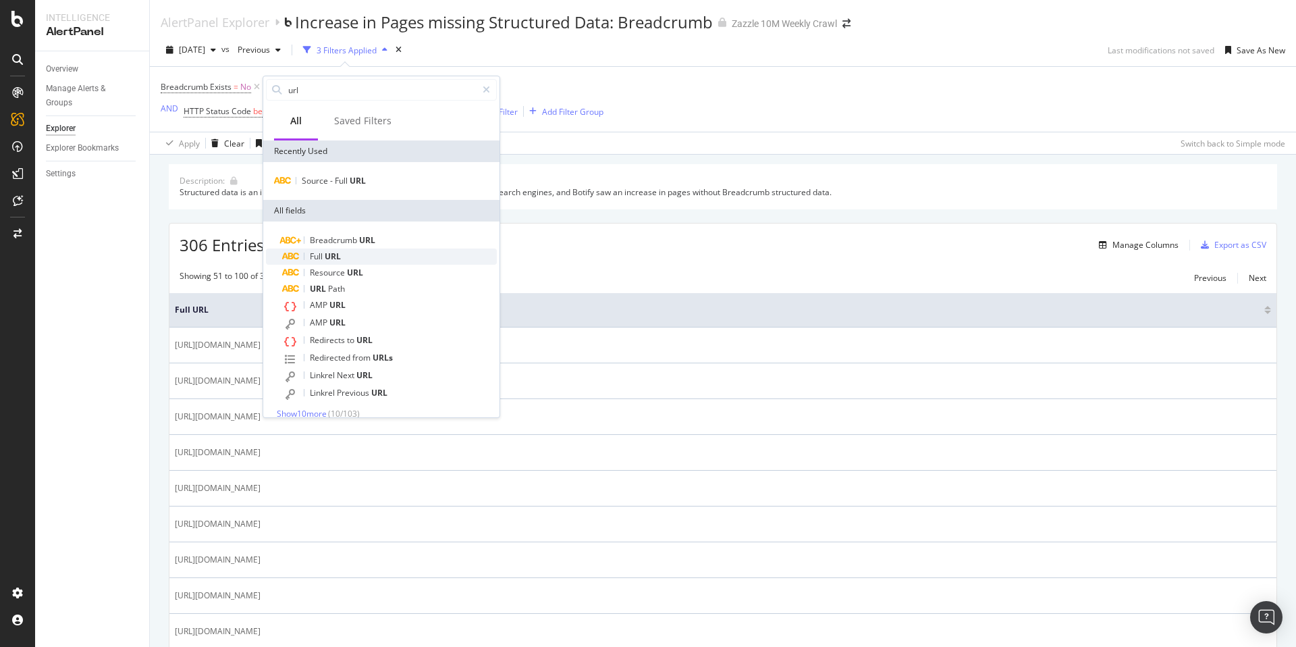
click at [365, 254] on div "Full URL" at bounding box center [389, 256] width 215 height 16
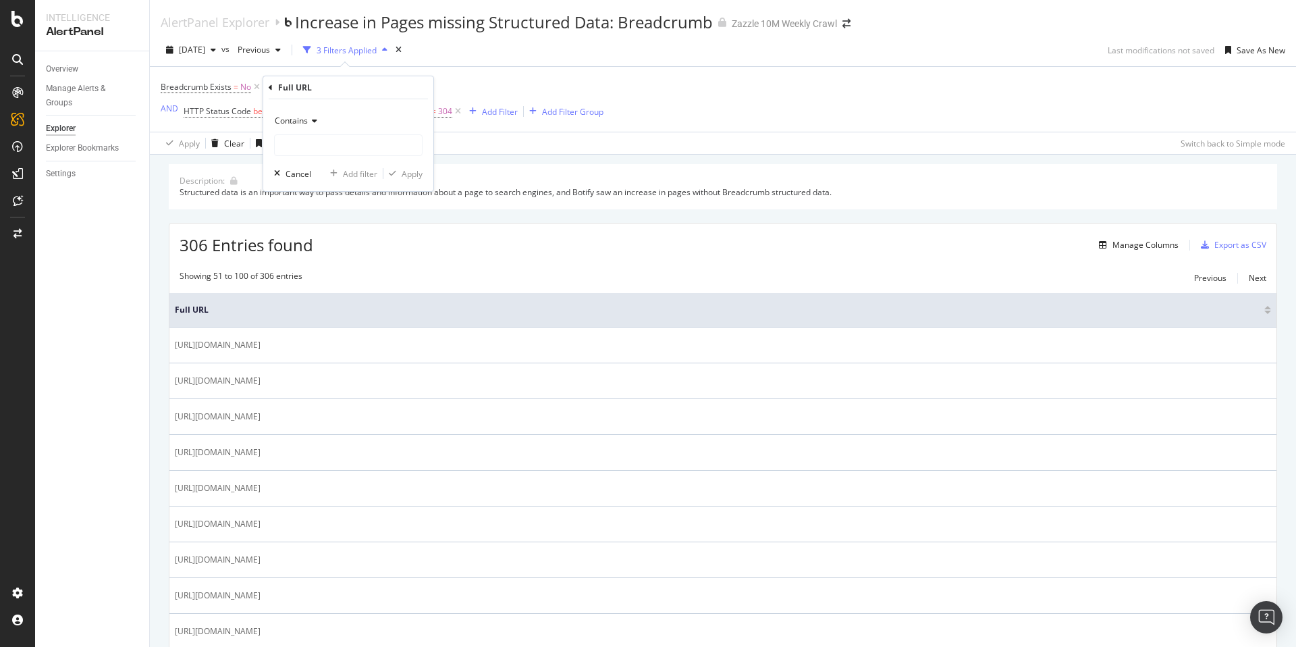
click at [304, 126] on span "Contains" at bounding box center [291, 120] width 33 height 11
click at [340, 271] on div "Doesn't contain" at bounding box center [350, 272] width 144 height 18
click at [354, 149] on input "text" at bounding box center [348, 145] width 147 height 22
type input "/c/"
click at [418, 170] on div "Apply" at bounding box center [412, 173] width 21 height 11
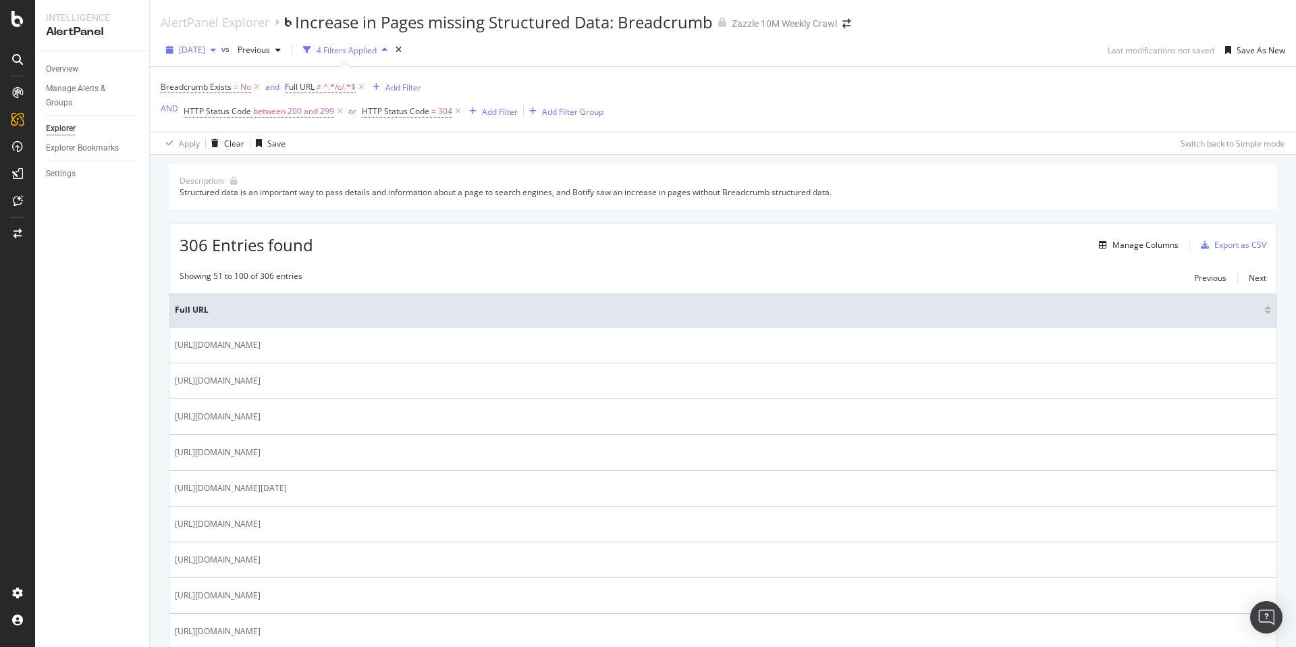
click at [221, 53] on div "button" at bounding box center [213, 50] width 16 height 8
click at [420, 86] on div "Add Filter" at bounding box center [404, 87] width 36 height 11
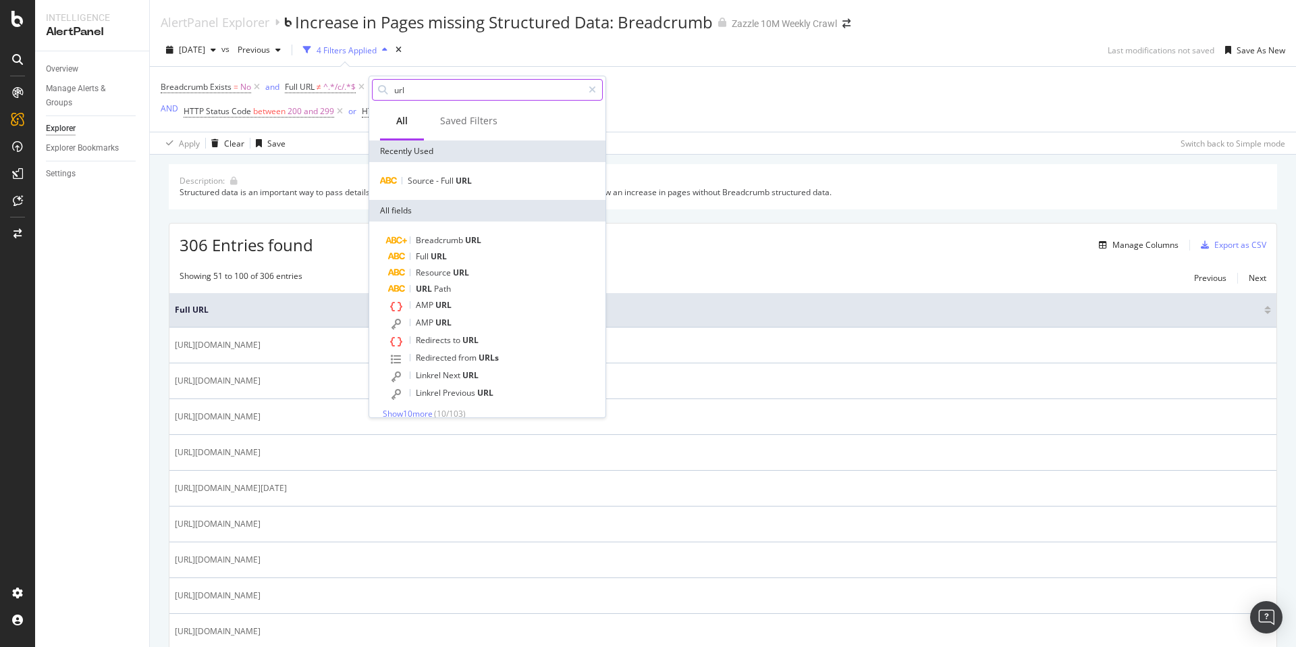
click at [417, 86] on input "url" at bounding box center [488, 90] width 190 height 20
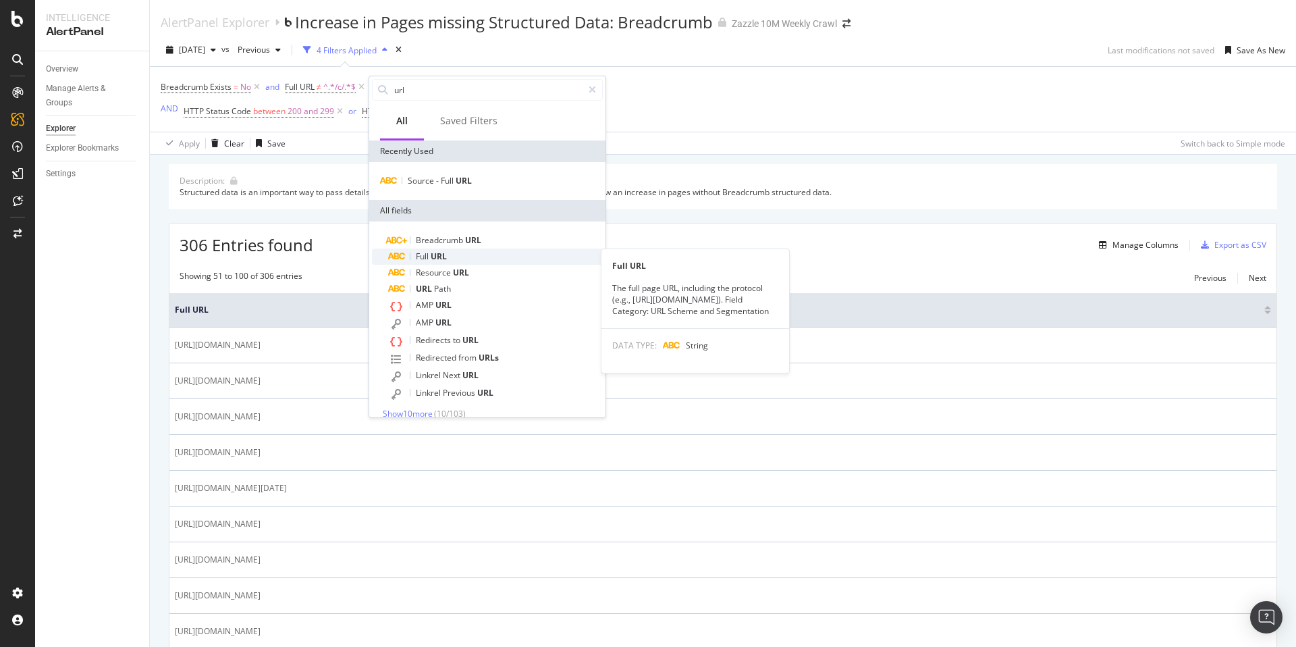
click at [456, 255] on div "Full URL" at bounding box center [495, 256] width 215 height 16
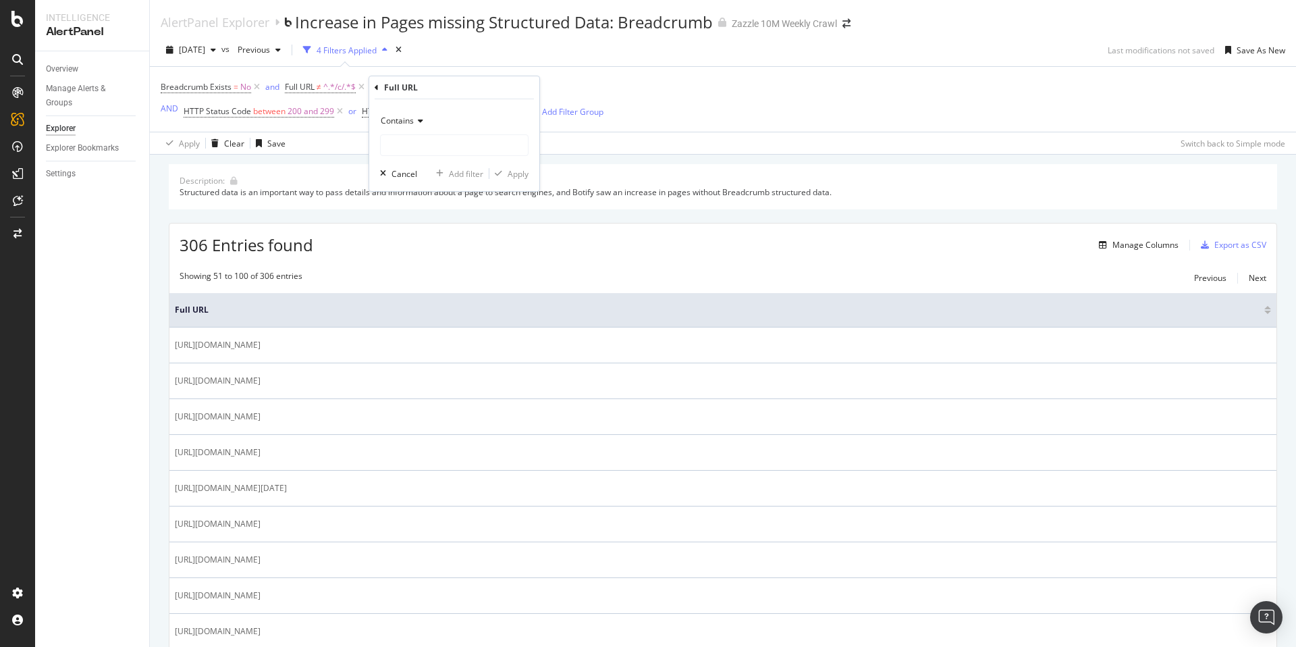
click at [398, 120] on span "Contains" at bounding box center [397, 120] width 33 height 11
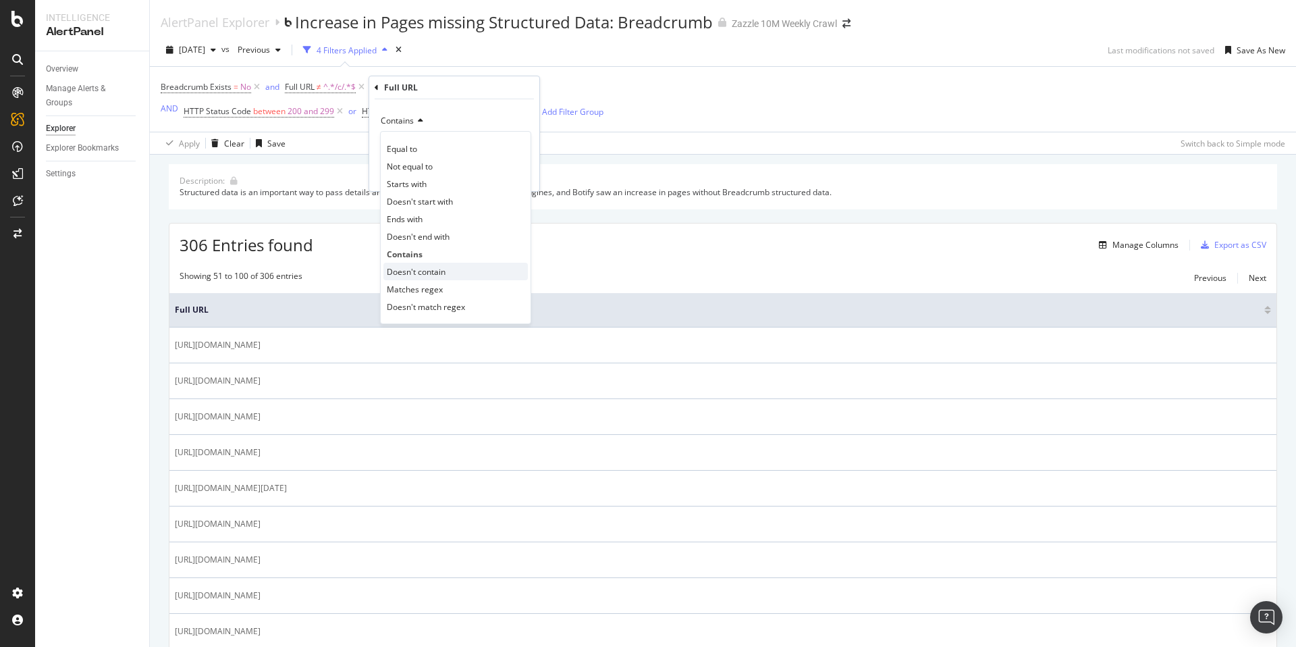
click at [444, 269] on span "Doesn't contain" at bounding box center [416, 271] width 59 height 11
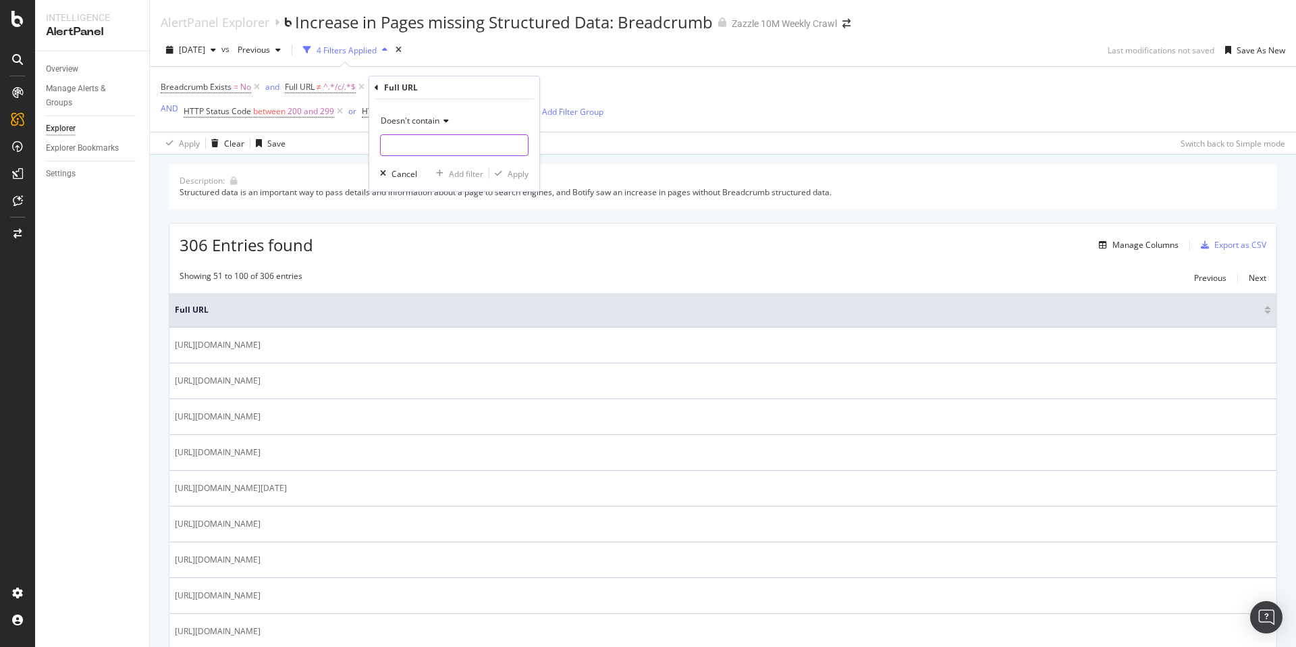
click at [436, 139] on input "text" at bounding box center [454, 145] width 147 height 22
type input "/store/"
click at [528, 172] on div "Apply" at bounding box center [518, 173] width 21 height 11
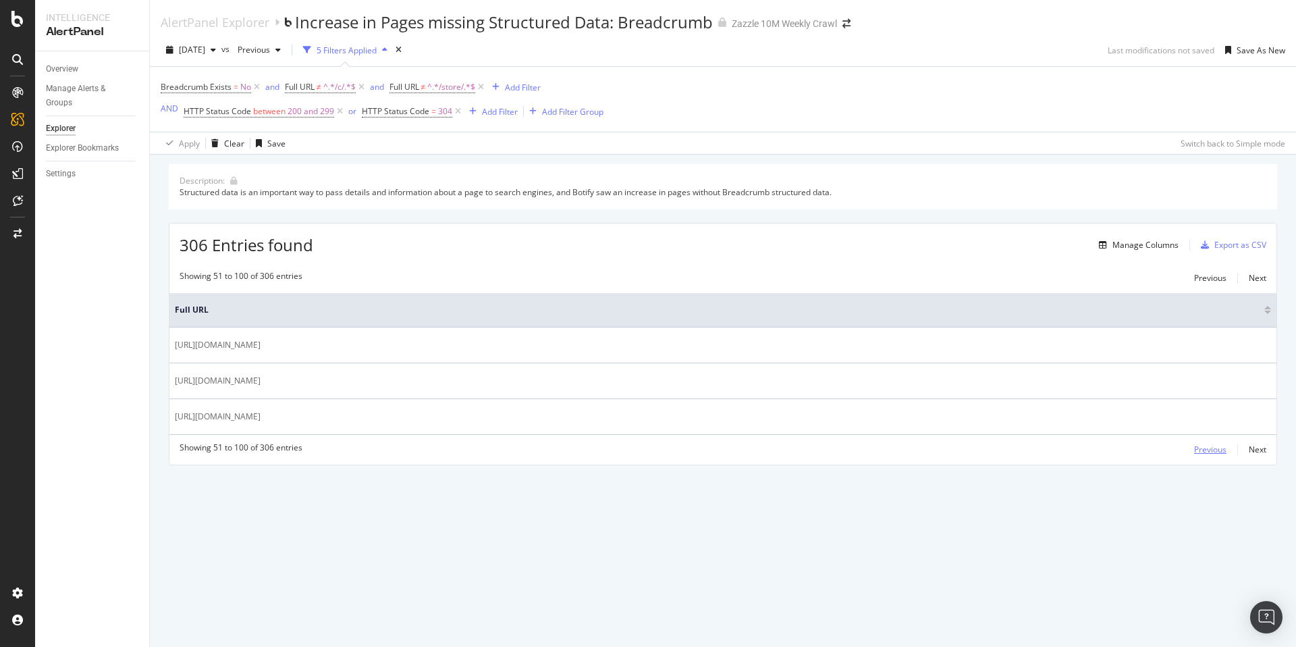
click at [1211, 451] on div "Previous" at bounding box center [1210, 449] width 32 height 11
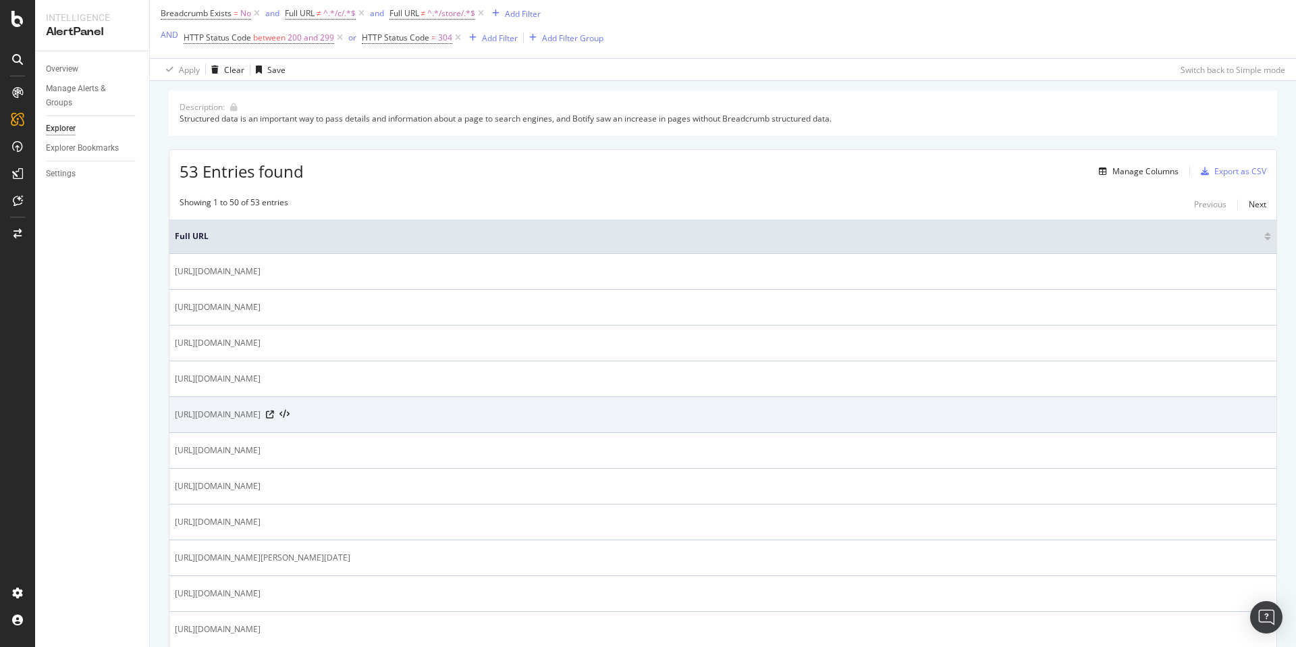
scroll to position [138, 0]
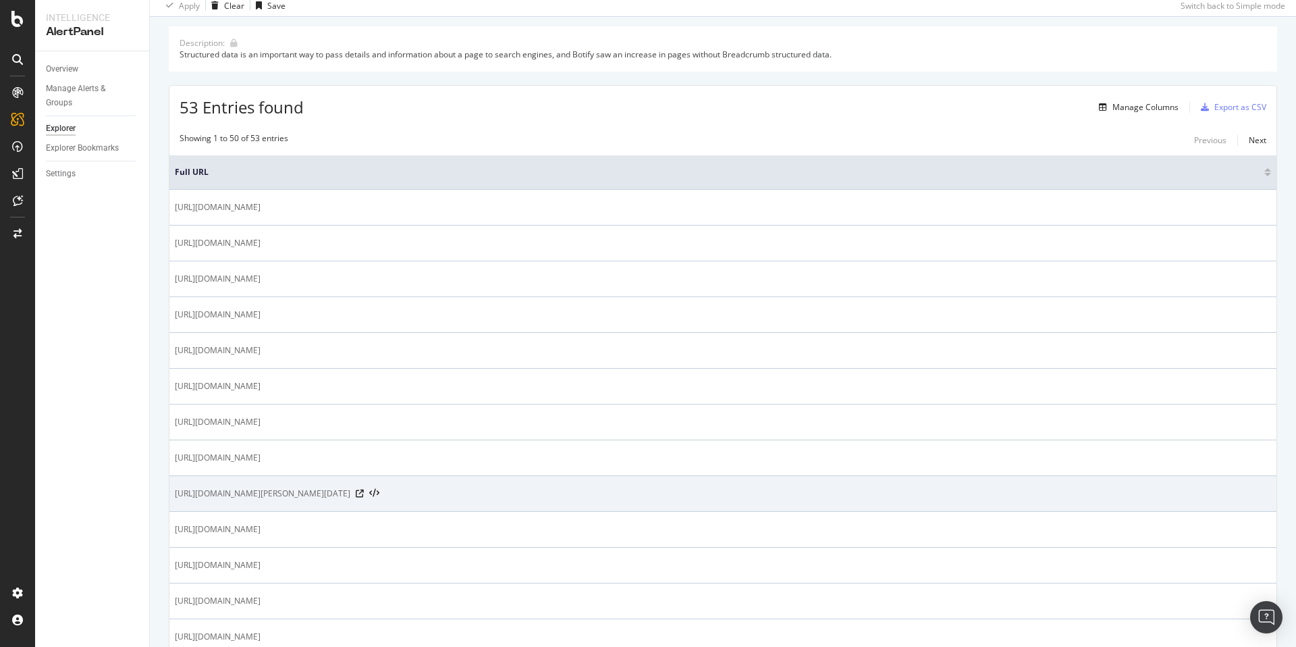
click at [289, 493] on span "https://www.zazzle.com/rafael+nadal" at bounding box center [263, 494] width 176 height 14
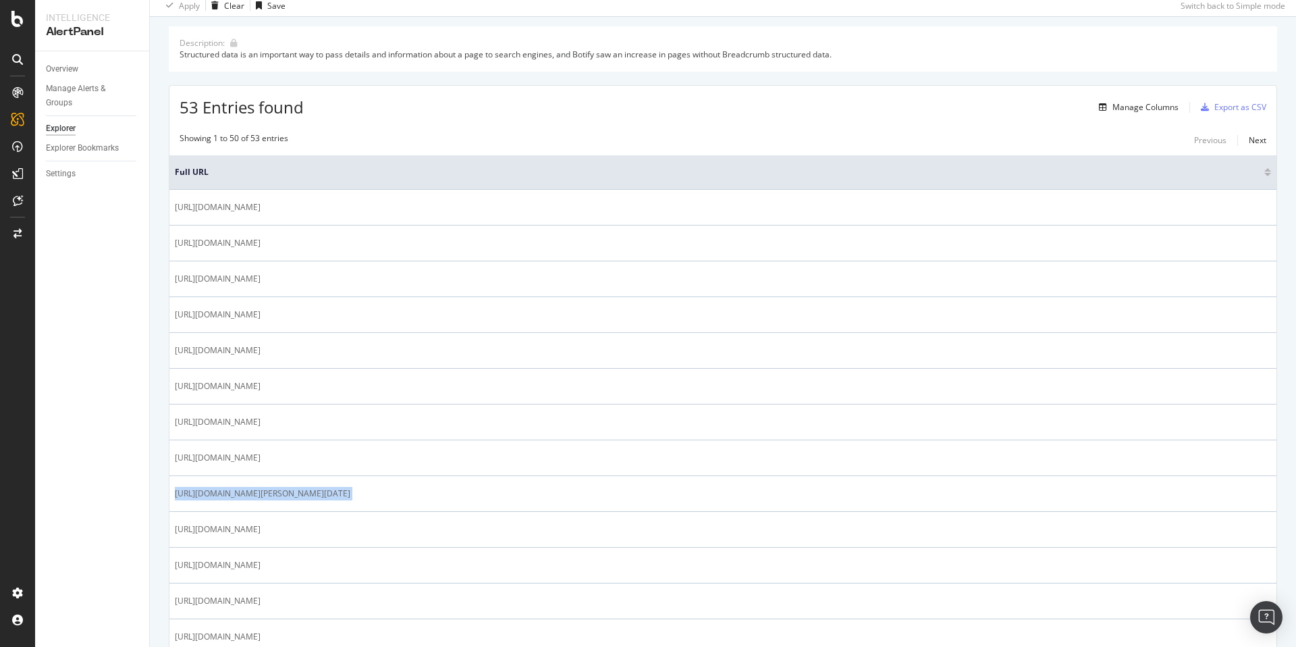
copy tbody "https://www.zazzle.com/rafael+nadal"
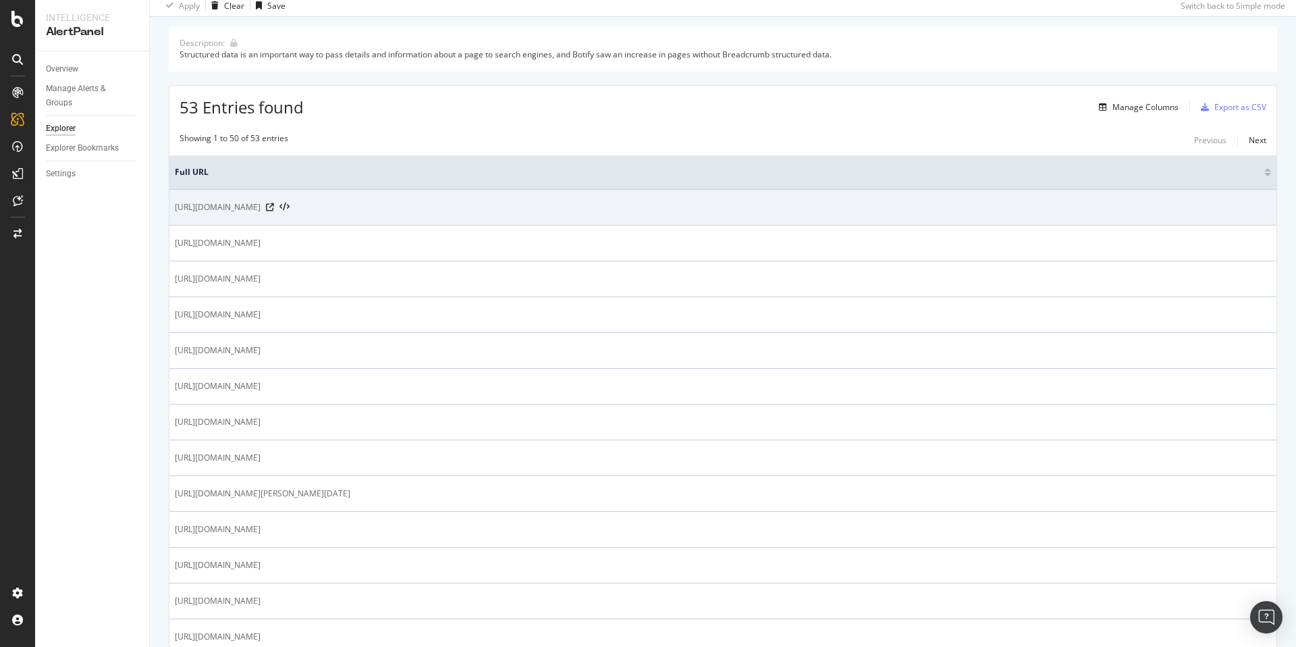
click at [261, 212] on span "https://www.zazzle.com/german+beer+tshirts" at bounding box center [218, 208] width 86 height 14
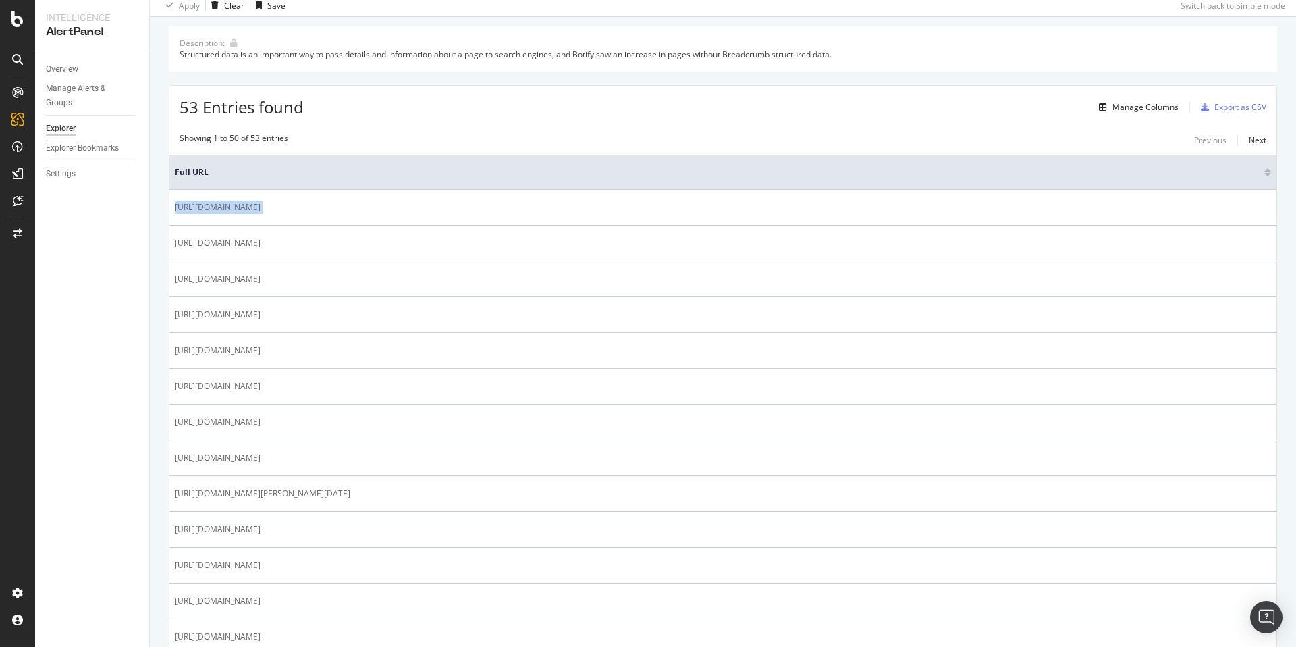
copy tbody "https://www.zazzle.com/german+beer+tshirts"
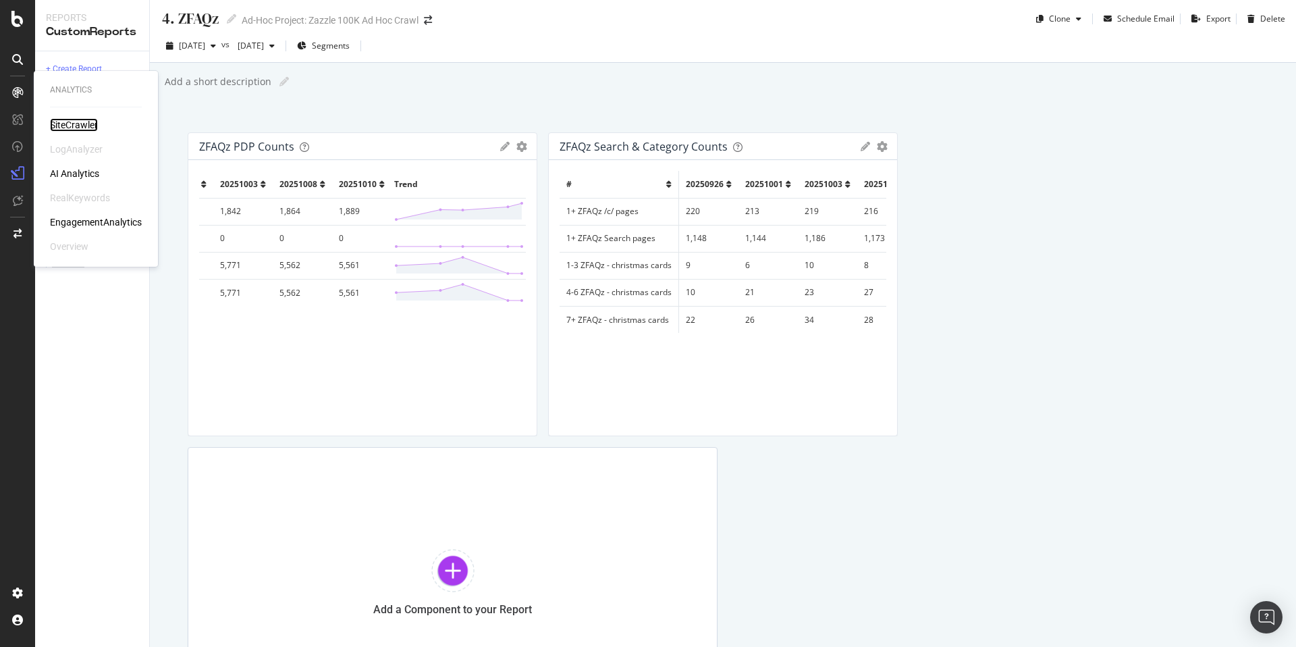
click at [59, 124] on div "SiteCrawler" at bounding box center [74, 125] width 48 height 14
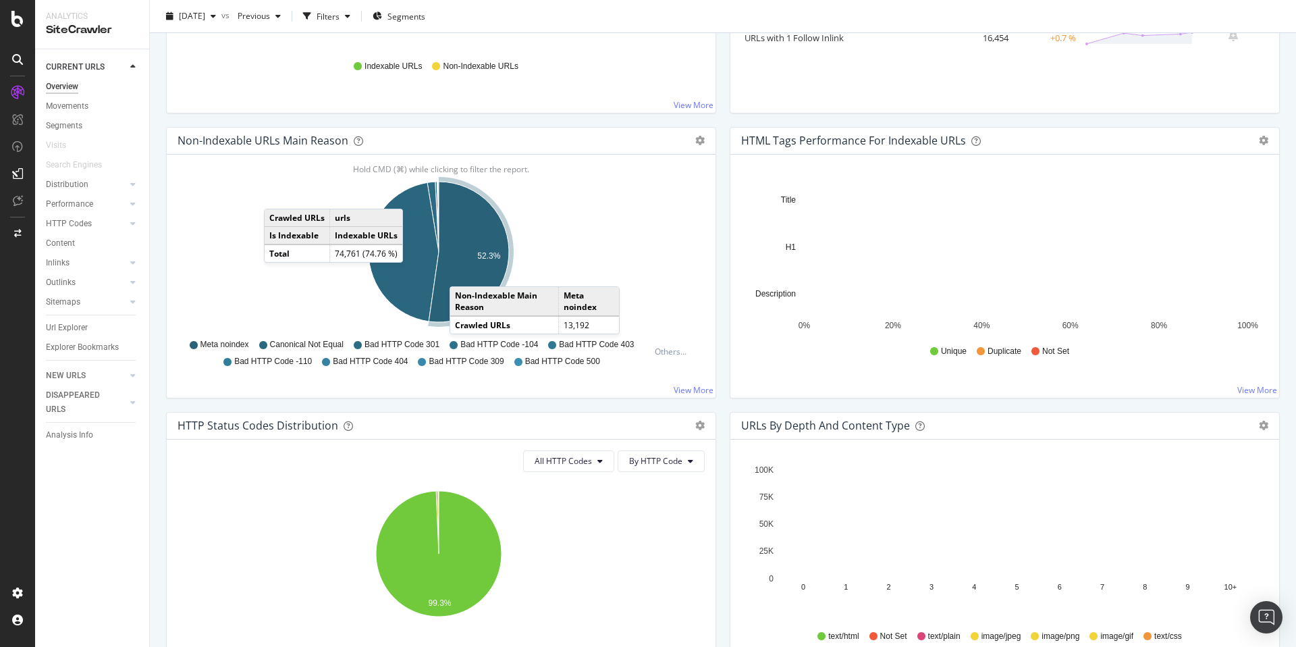
scroll to position [363, 0]
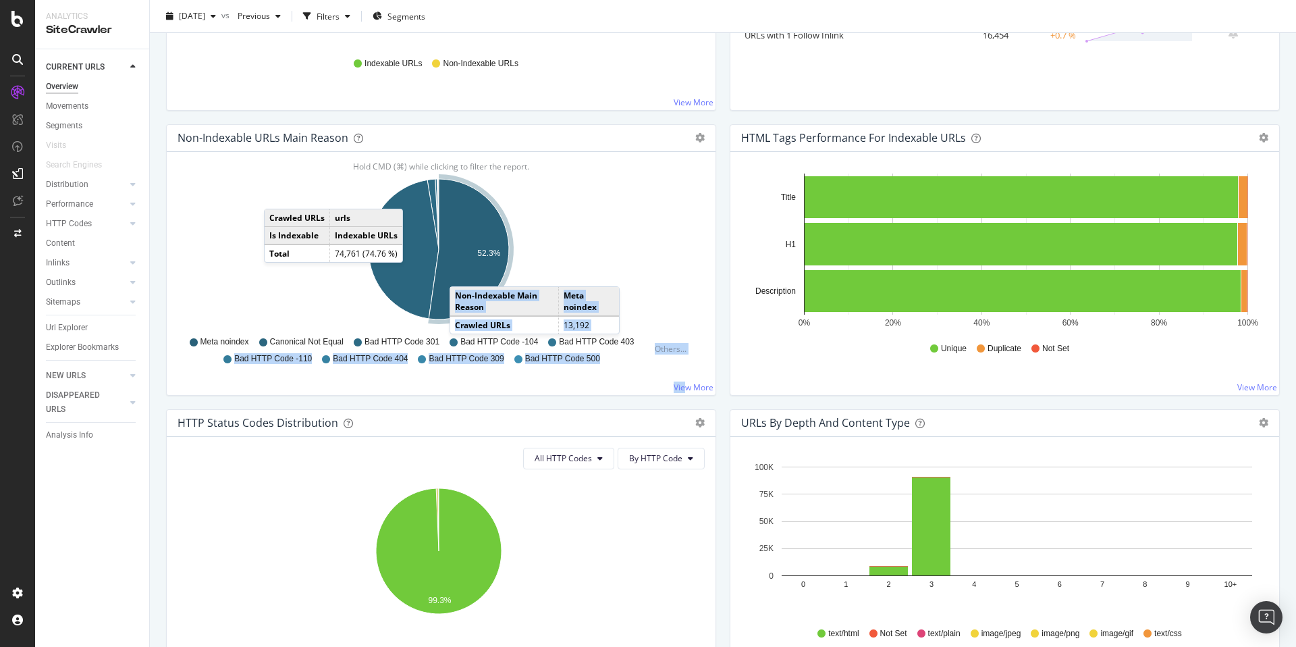
drag, startPoint x: 683, startPoint y: 389, endPoint x: 178, endPoint y: 382, distance: 505.1
click at [179, 384] on div "Non-Indexable URLs Main Reason Pie Table Export as CSV Add to Custom Report Hol…" at bounding box center [441, 259] width 550 height 271
click at [68, 325] on div "Url Explorer" at bounding box center [67, 328] width 42 height 14
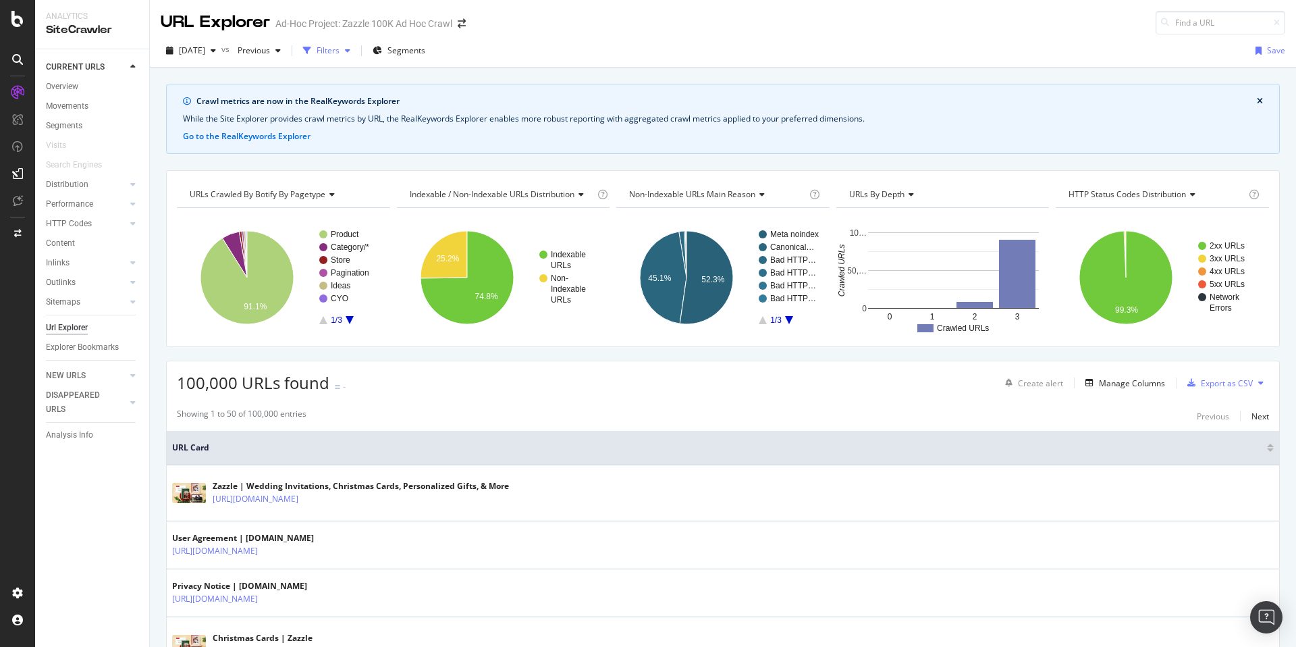
click at [340, 56] on div "Filters" at bounding box center [328, 50] width 23 height 11
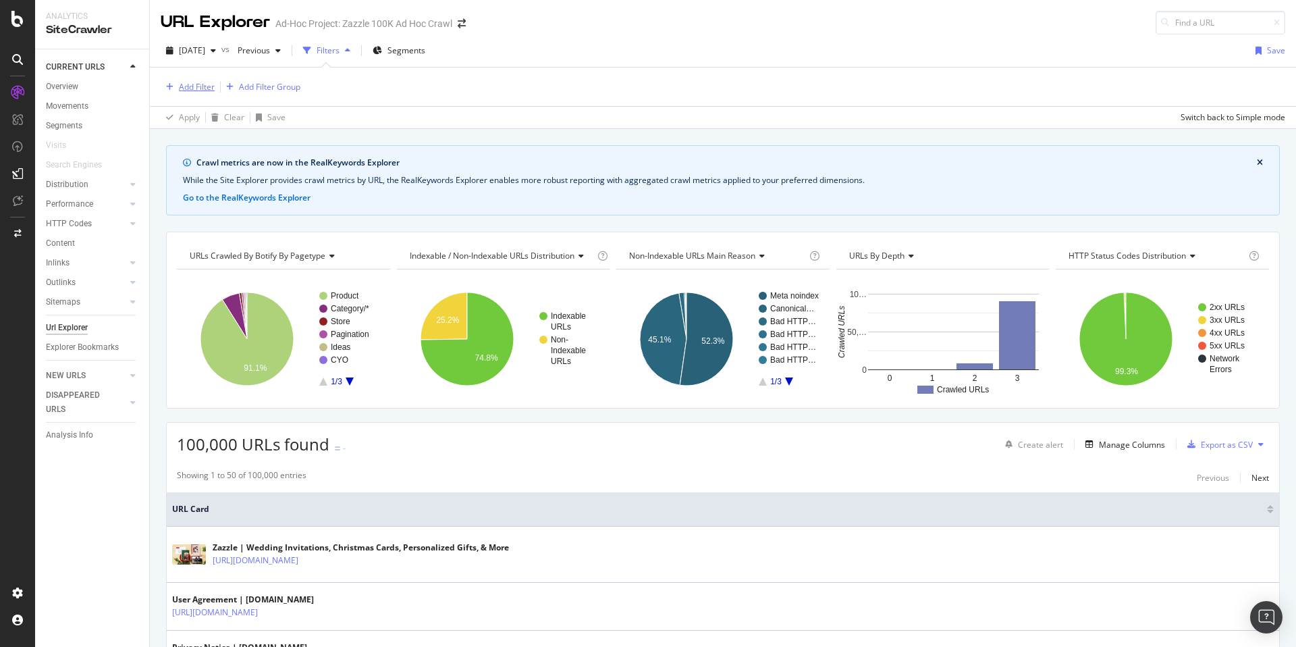
click at [206, 87] on div "Add Filter" at bounding box center [197, 86] width 36 height 11
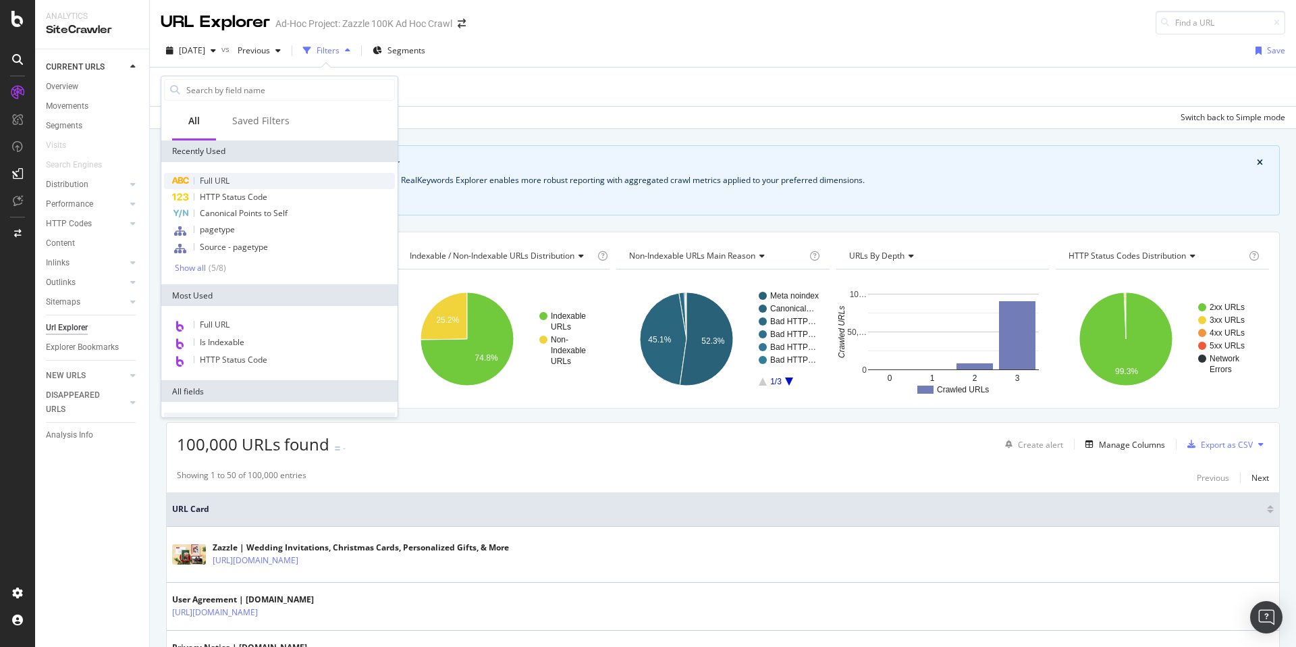
click at [248, 182] on div "Full URL" at bounding box center [279, 181] width 231 height 16
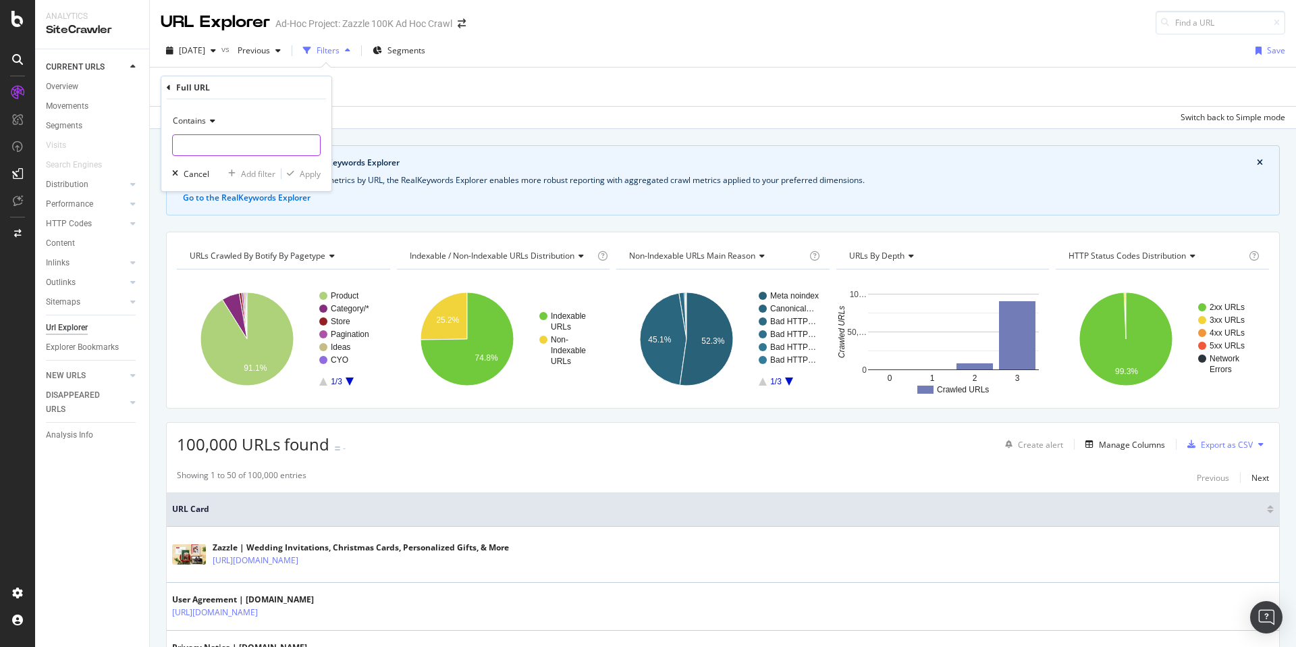
click at [226, 144] on input "text" at bounding box center [246, 145] width 147 height 22
type input "/ideas/"
click at [251, 178] on div "Add filter" at bounding box center [258, 173] width 34 height 11
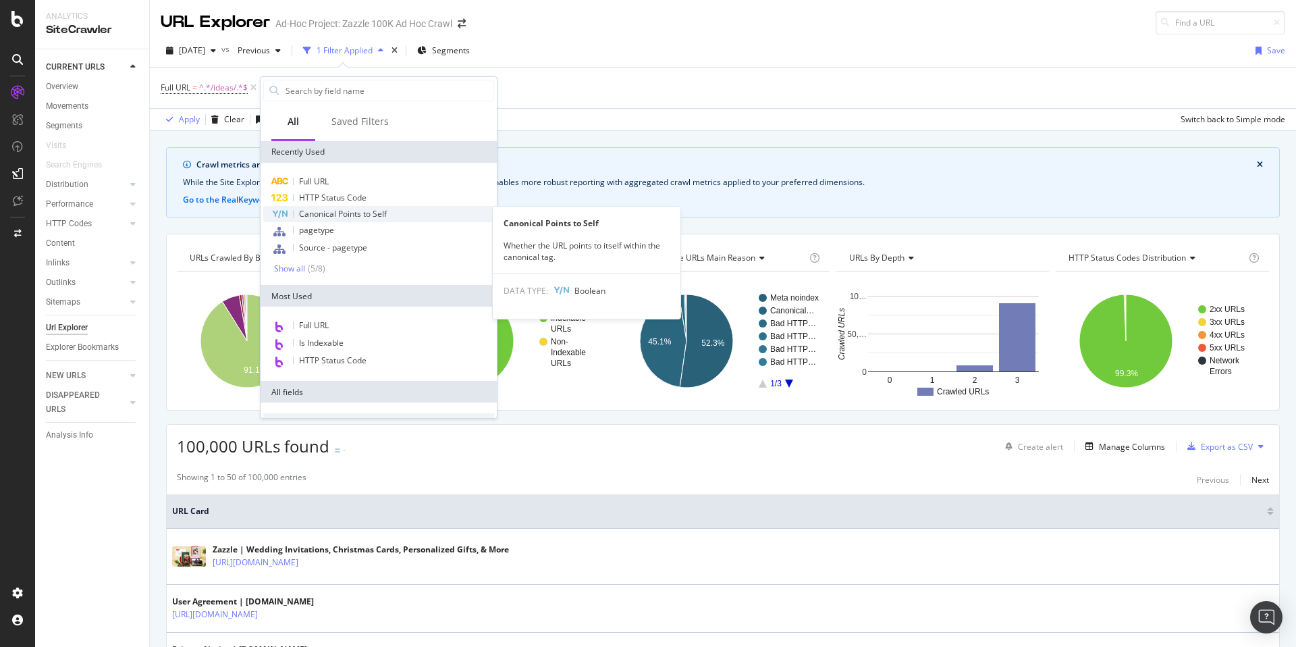
click at [346, 213] on span "Canonical Points to Self" at bounding box center [343, 213] width 88 height 11
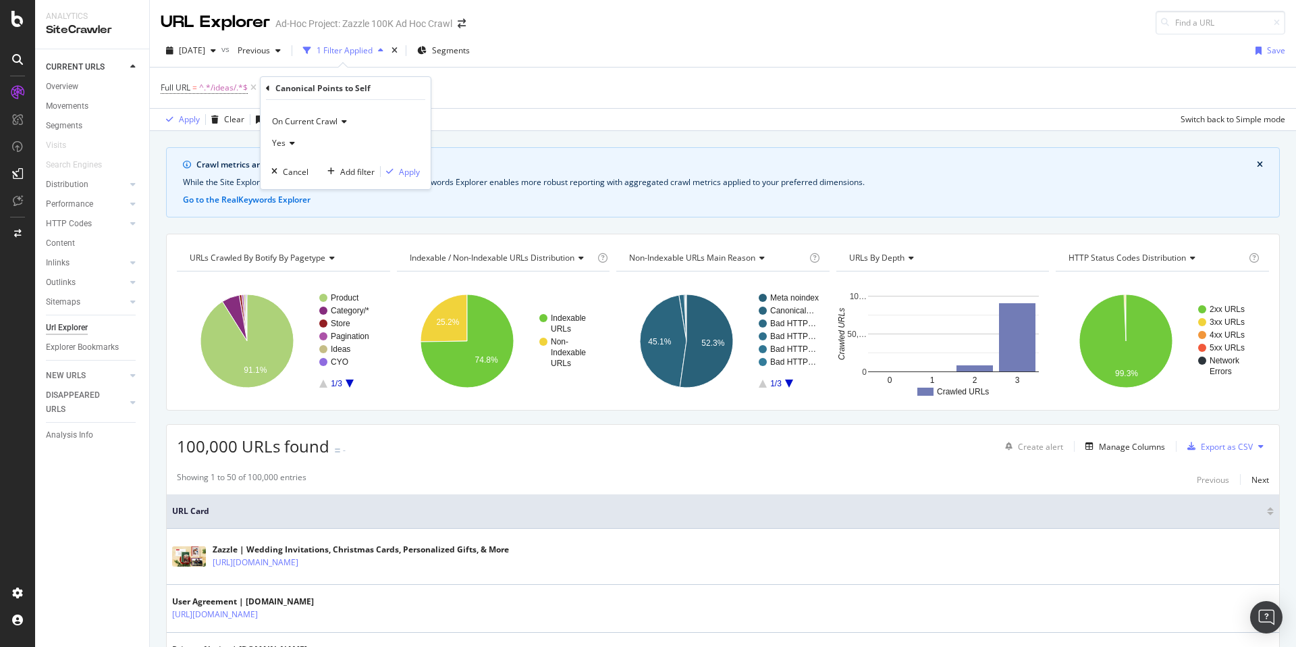
click at [282, 141] on span "Yes" at bounding box center [279, 142] width 14 height 11
click at [293, 180] on div "No" at bounding box center [347, 189] width 144 height 18
click at [411, 171] on div "Apply" at bounding box center [409, 171] width 21 height 11
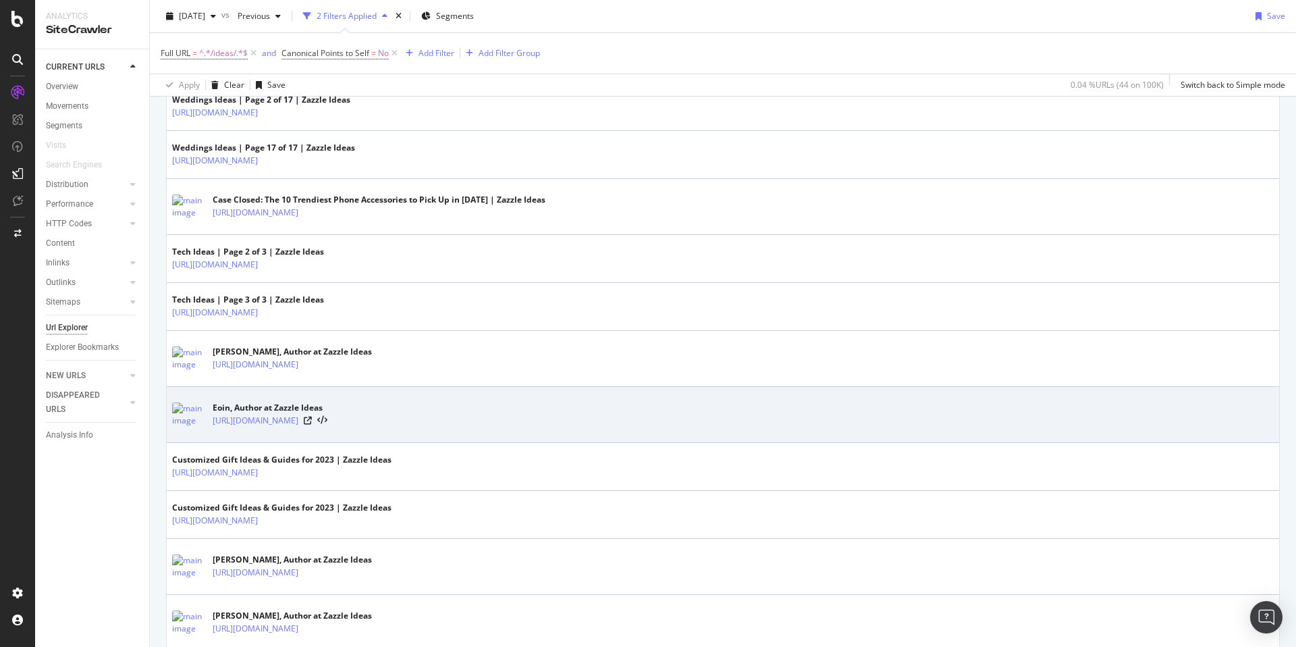
scroll to position [486, 0]
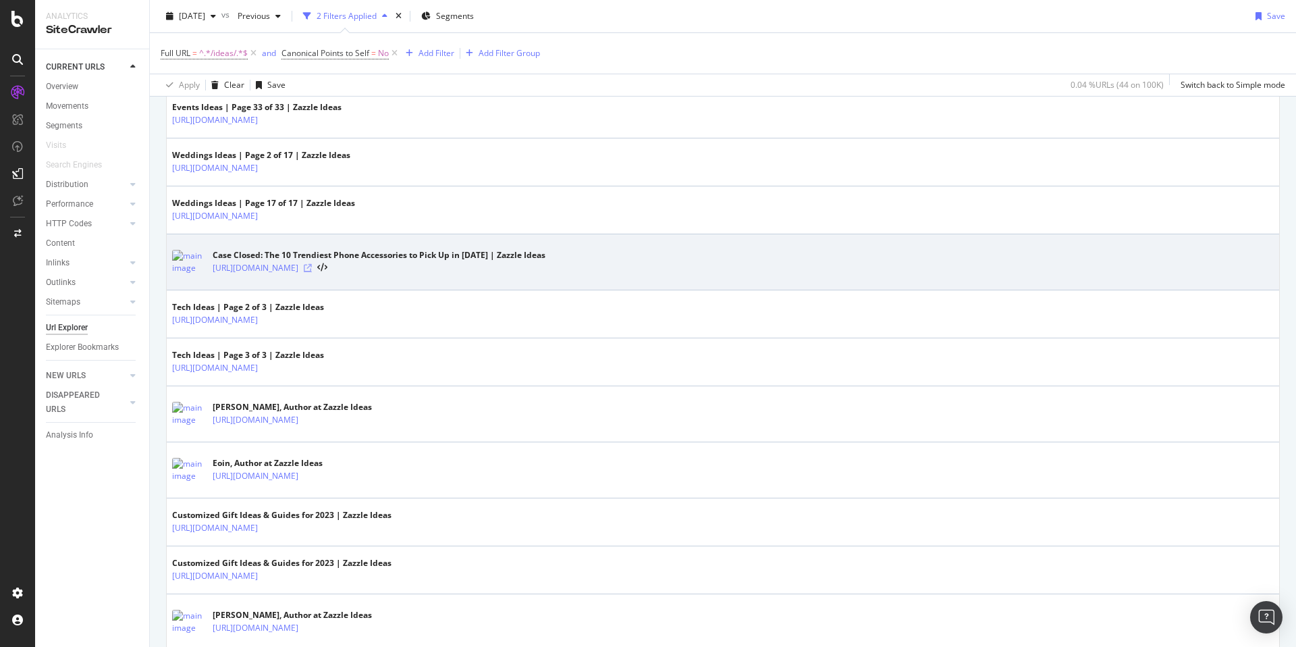
click at [312, 269] on icon at bounding box center [308, 268] width 8 height 8
